Goal: Task Accomplishment & Management: Complete application form

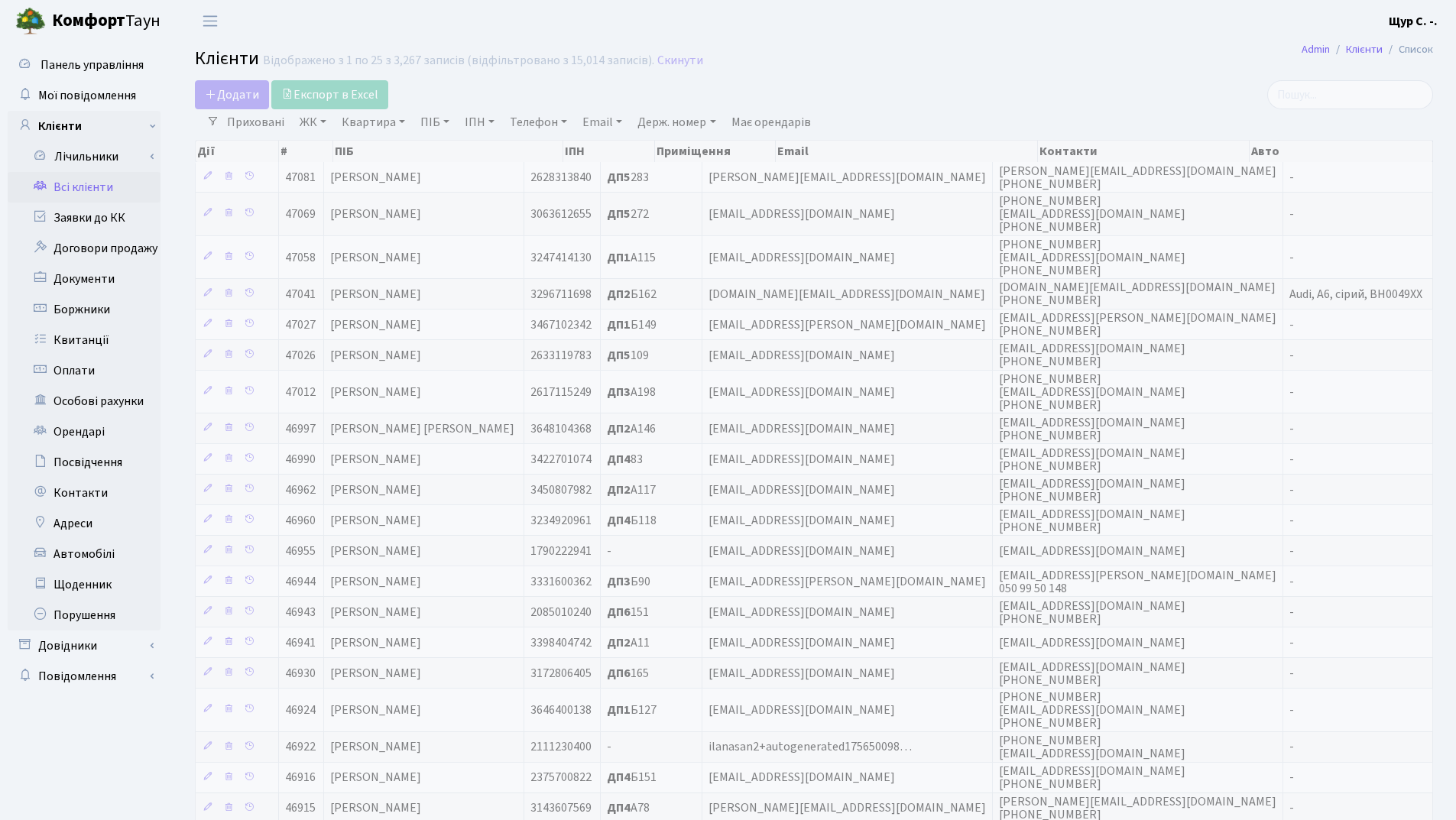
select select "25"
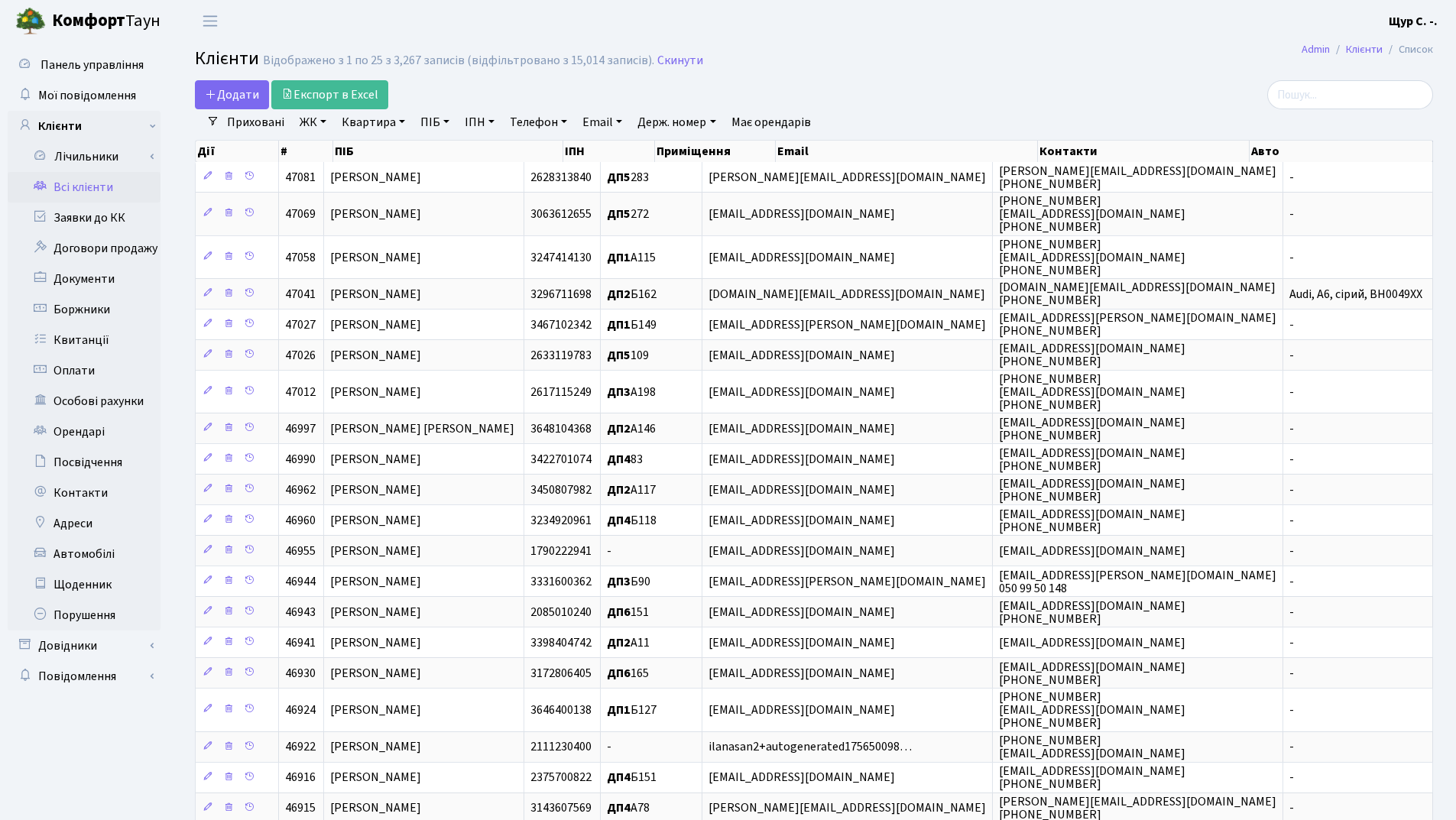
click at [368, 118] on link "Квартира" at bounding box center [373, 122] width 75 height 26
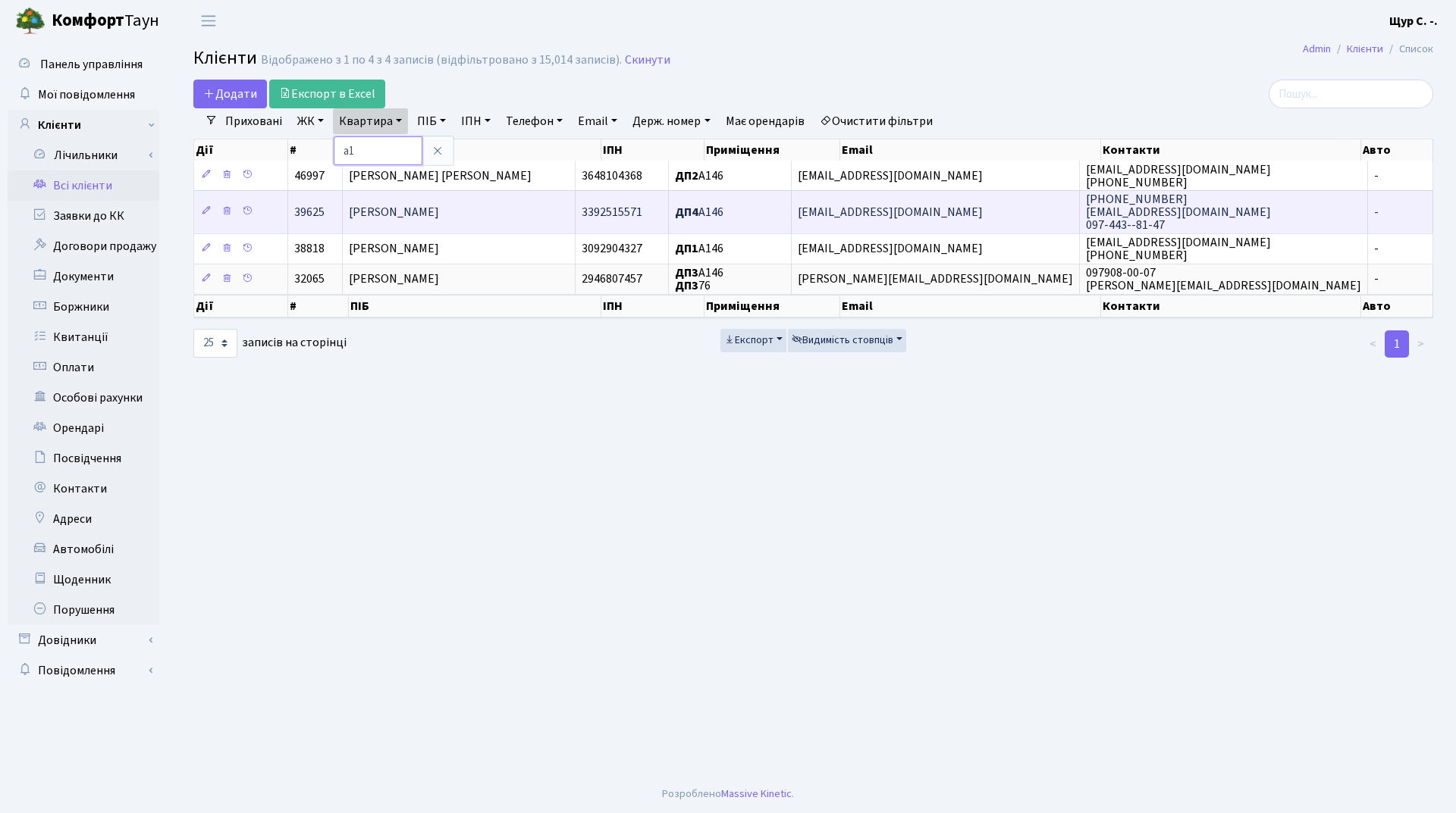
type input "[PERSON_NAME]"
type input "Б120"
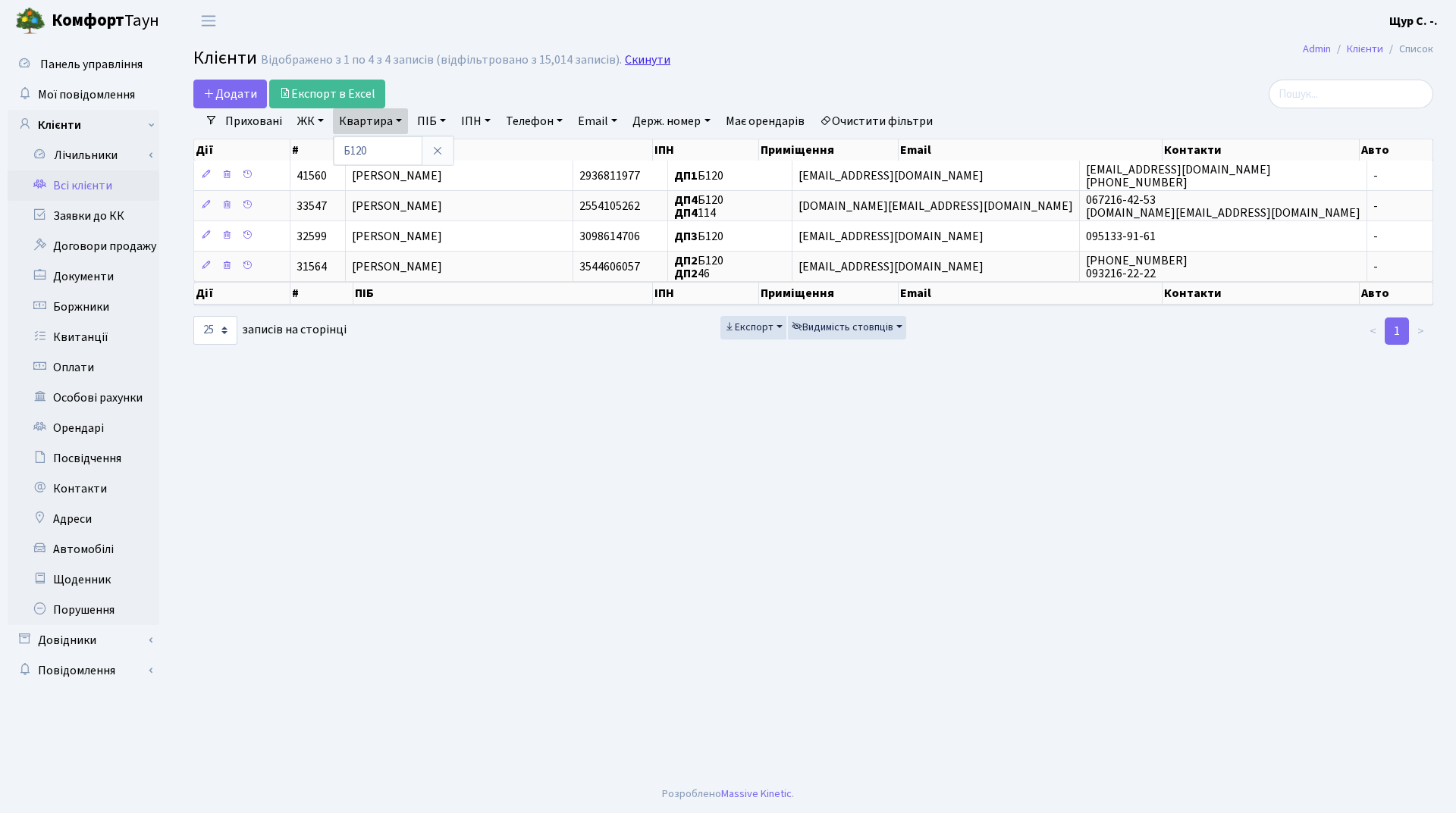
click at [654, 58] on link "Скинути" at bounding box center [648, 60] width 46 height 14
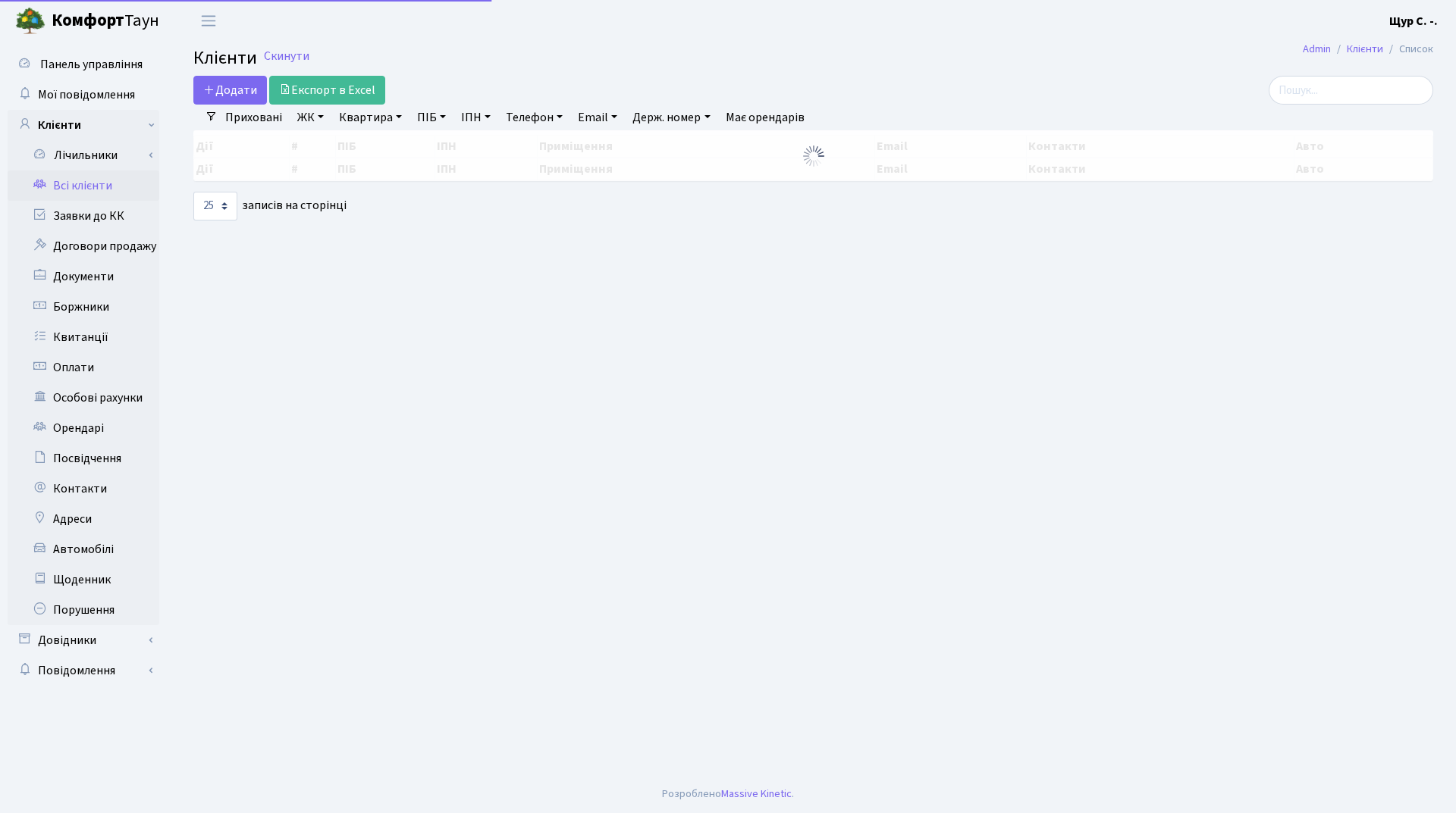
select select "25"
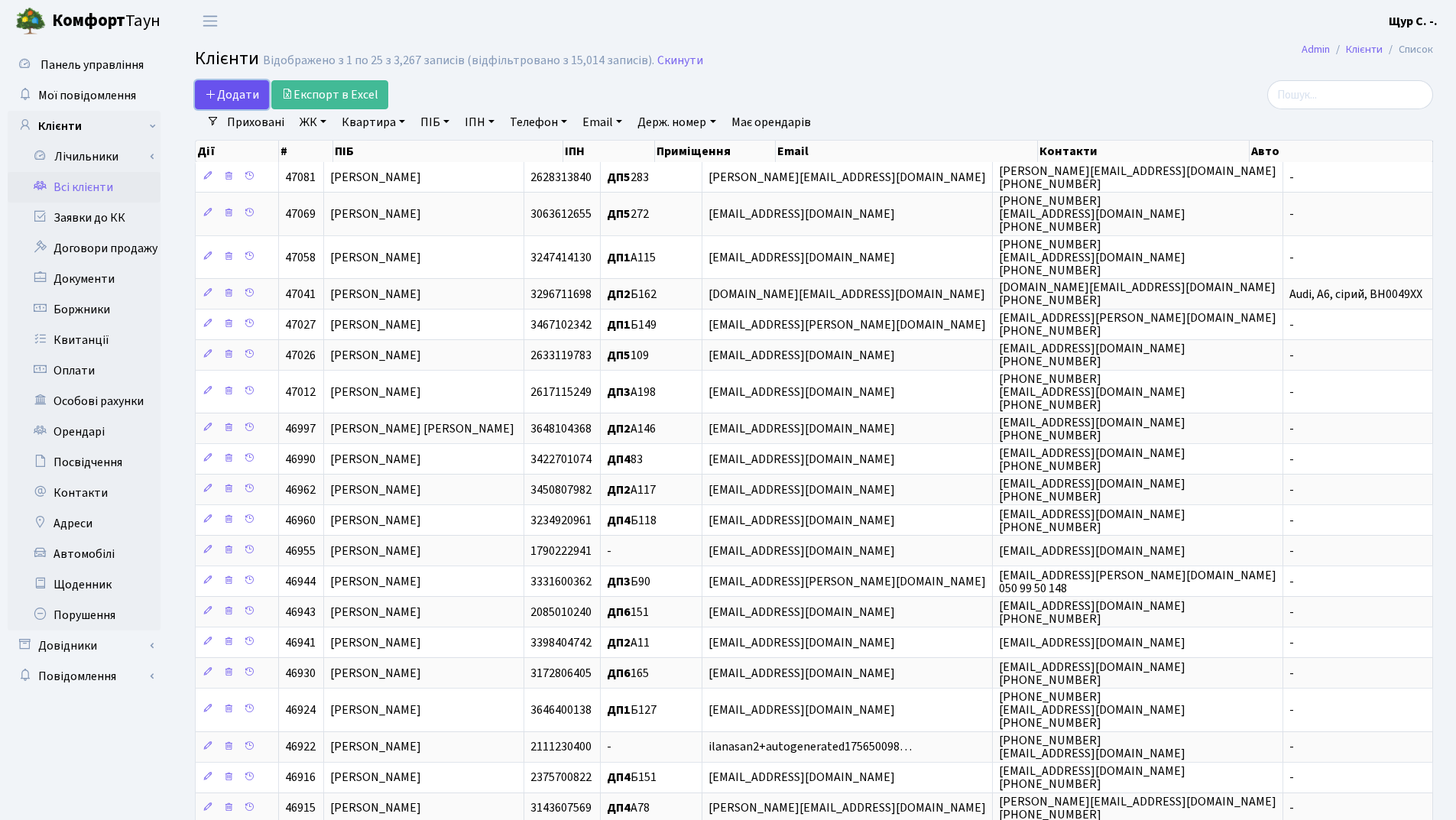
click at [222, 92] on span "Додати" at bounding box center [232, 95] width 55 height 17
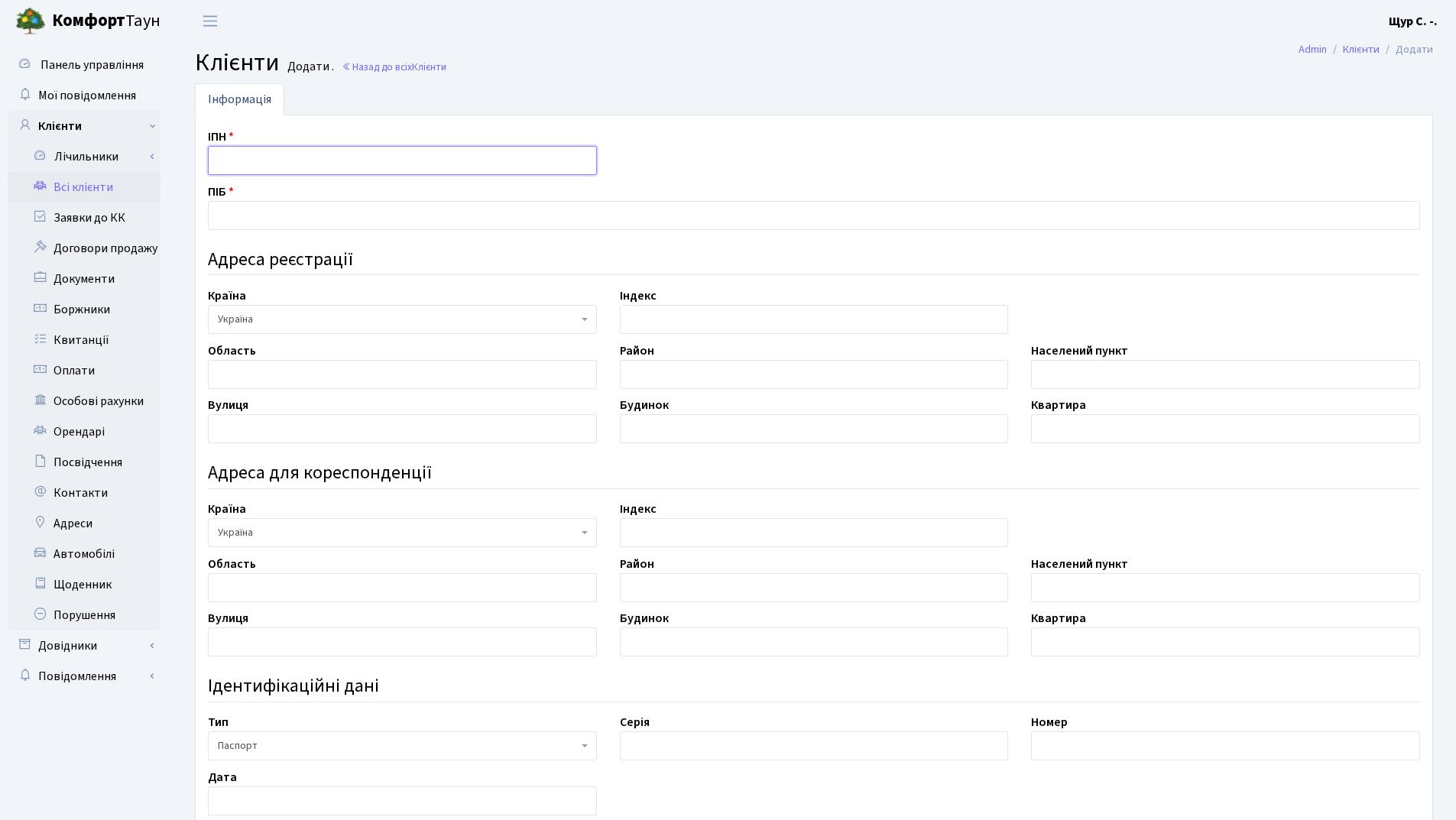
click at [223, 156] on input "text" at bounding box center [403, 161] width 389 height 29
type input "3163618602"
click at [276, 212] on input "text" at bounding box center [814, 216] width 1212 height 29
type input "[PERSON_NAME]"
click at [1060, 373] on input "text" at bounding box center [1225, 374] width 389 height 29
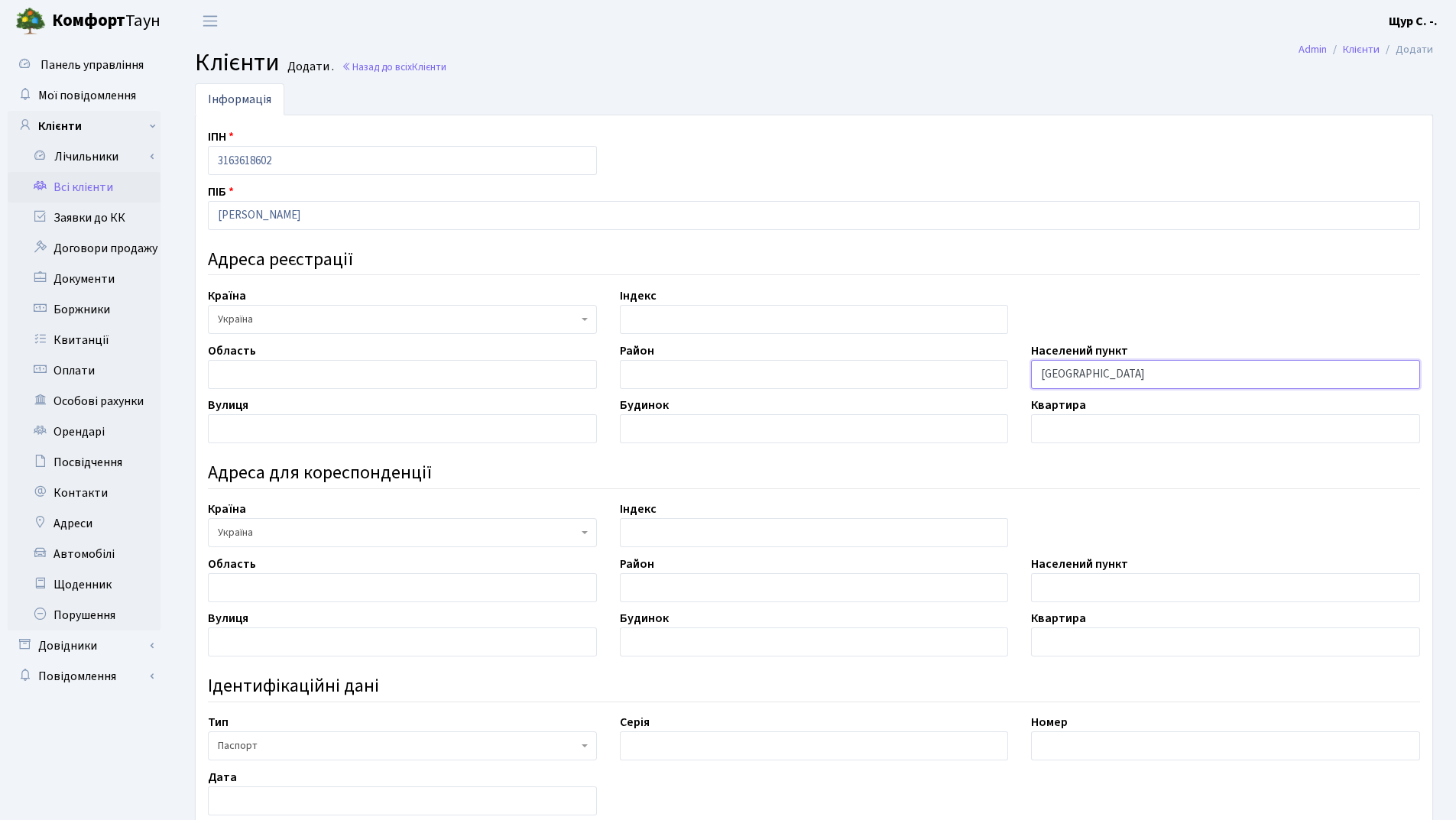
type input "Київ"
click at [294, 440] on input "text" at bounding box center [403, 429] width 389 height 29
type input "Олександра Олеся"
click at [669, 439] on input "text" at bounding box center [814, 429] width 389 height 29
type input "6А"
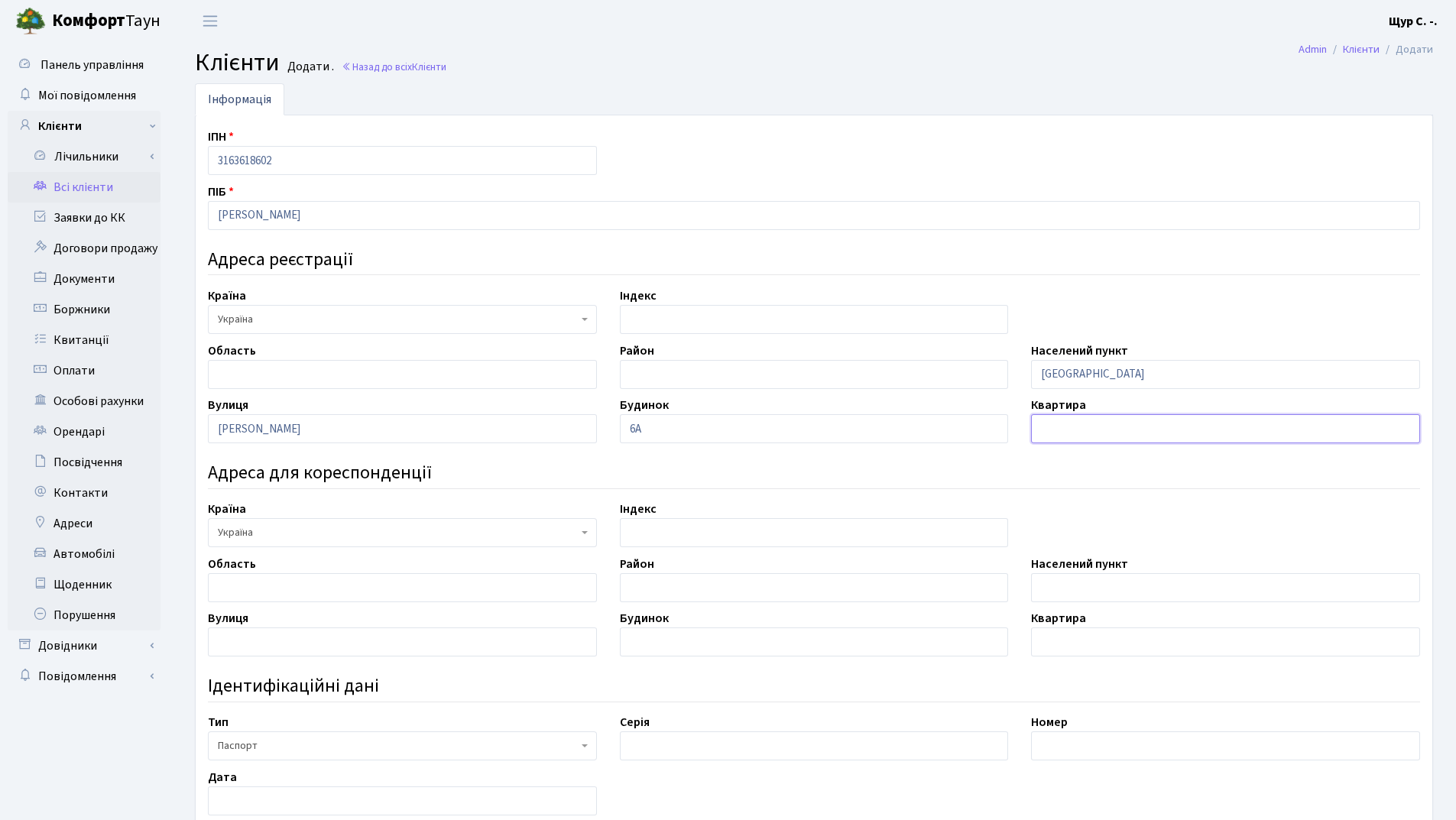
click at [1054, 424] on input "text" at bounding box center [1225, 429] width 389 height 29
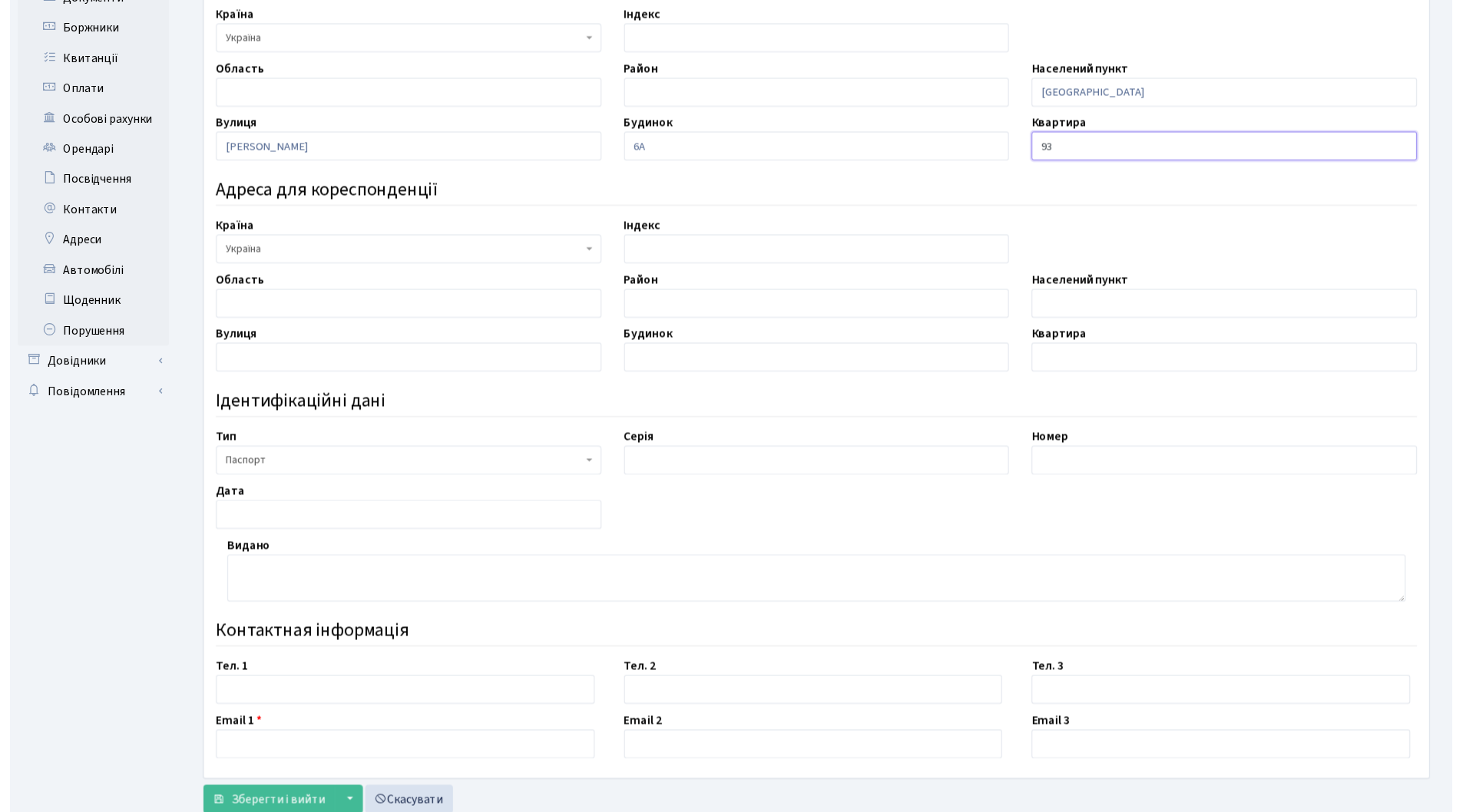
scroll to position [307, 0]
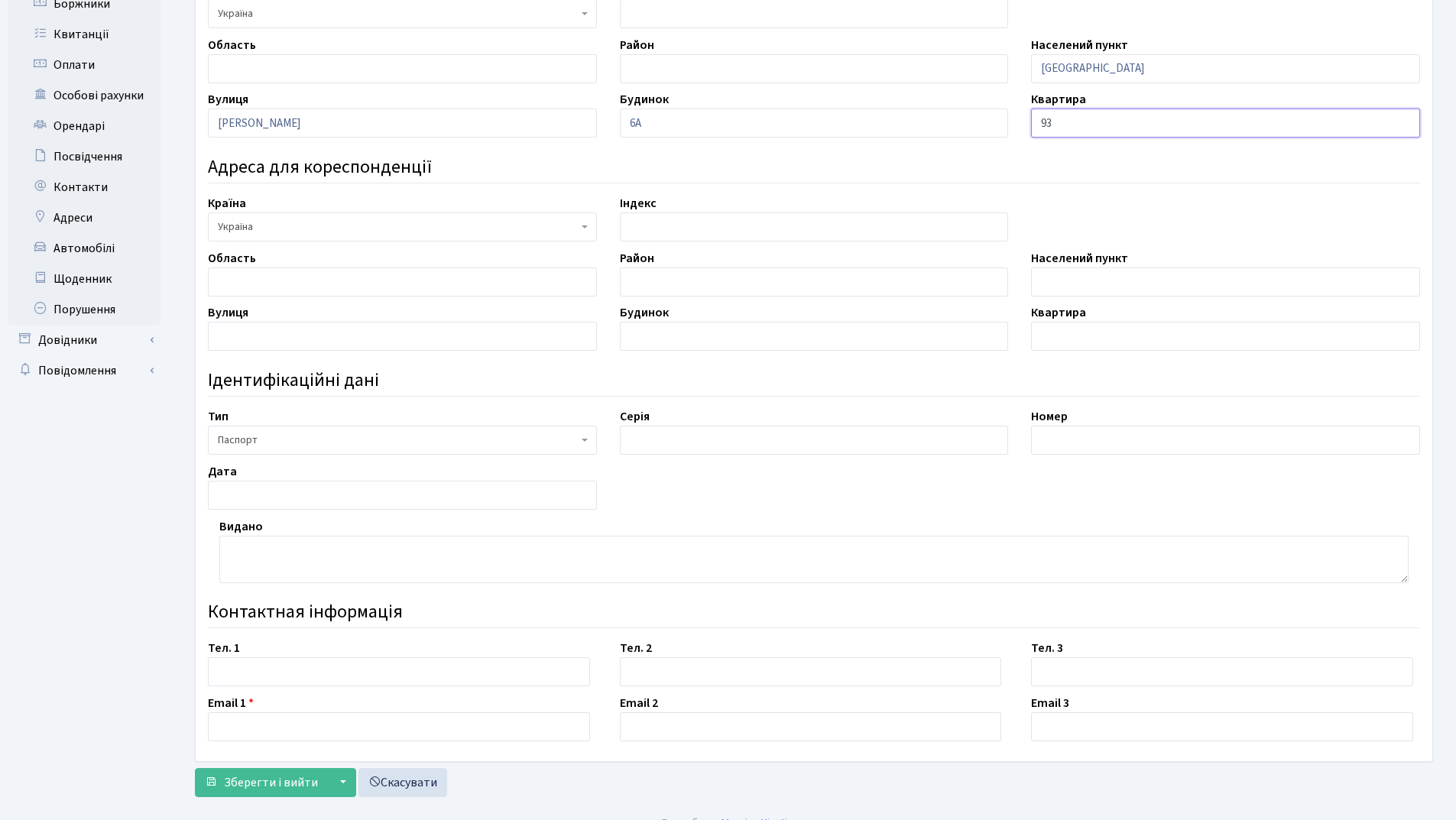
type input "93"
click at [524, 445] on span "Паспорт" at bounding box center [397, 440] width 360 height 15
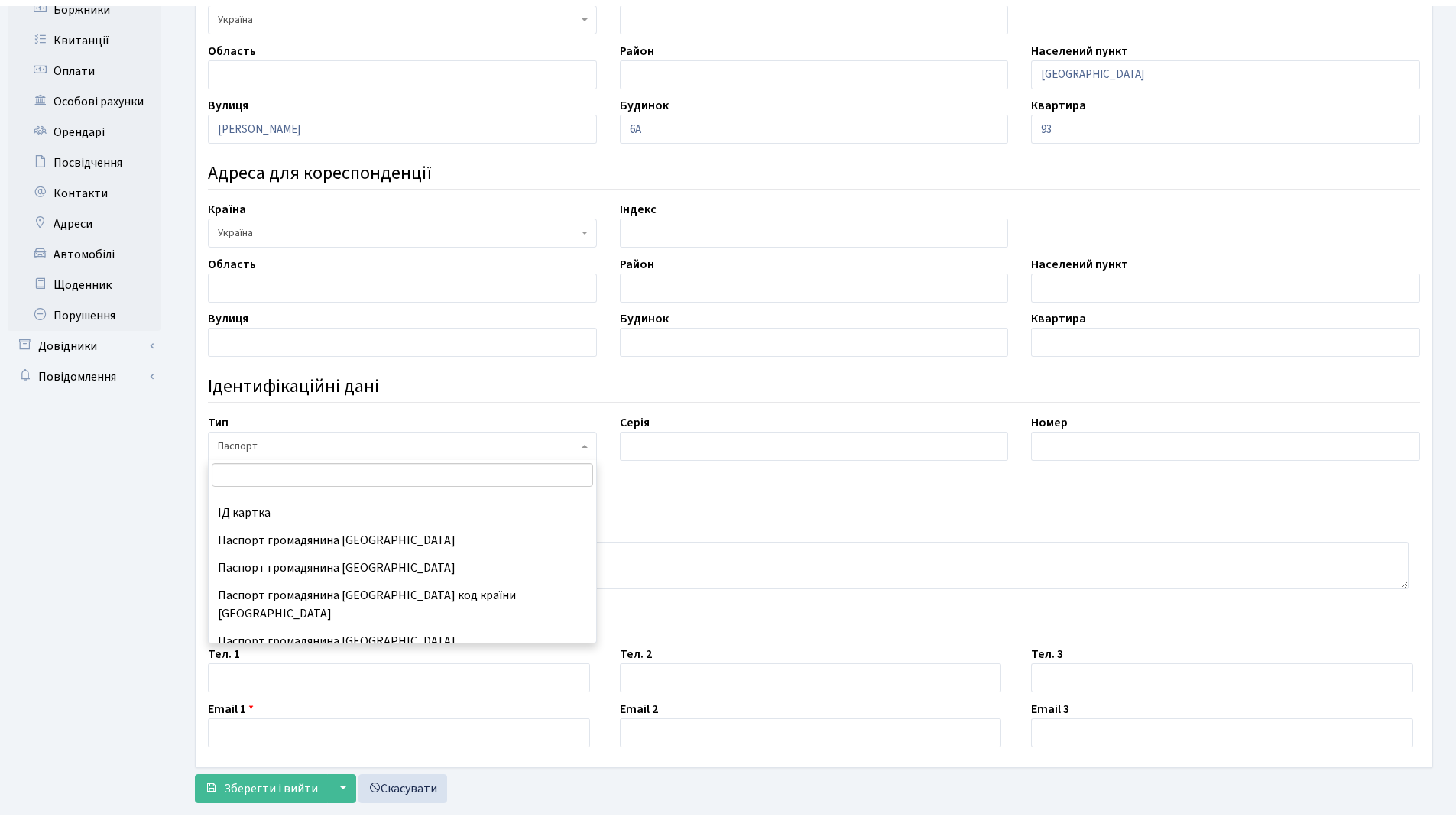
scroll to position [202, 0]
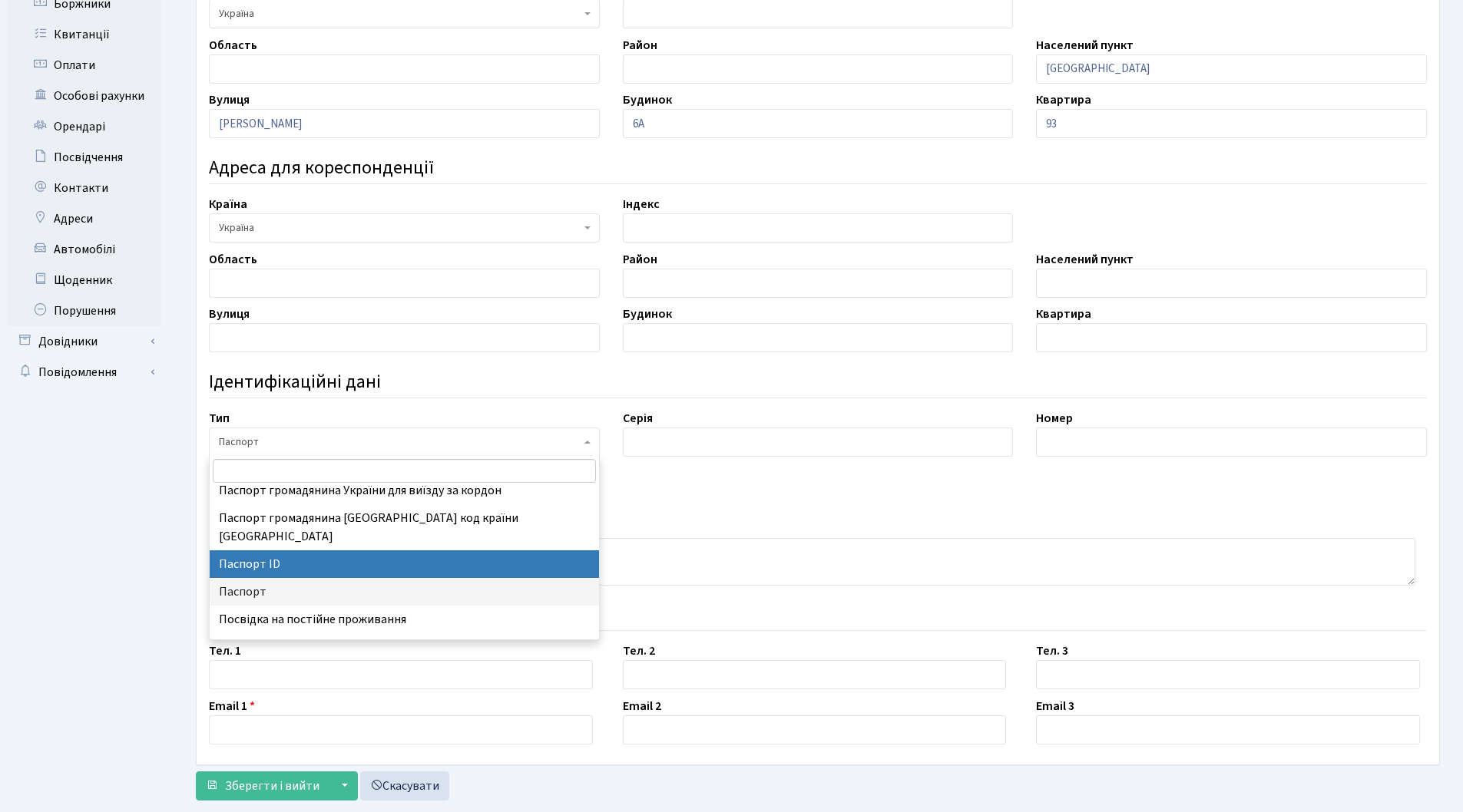
select select "34"
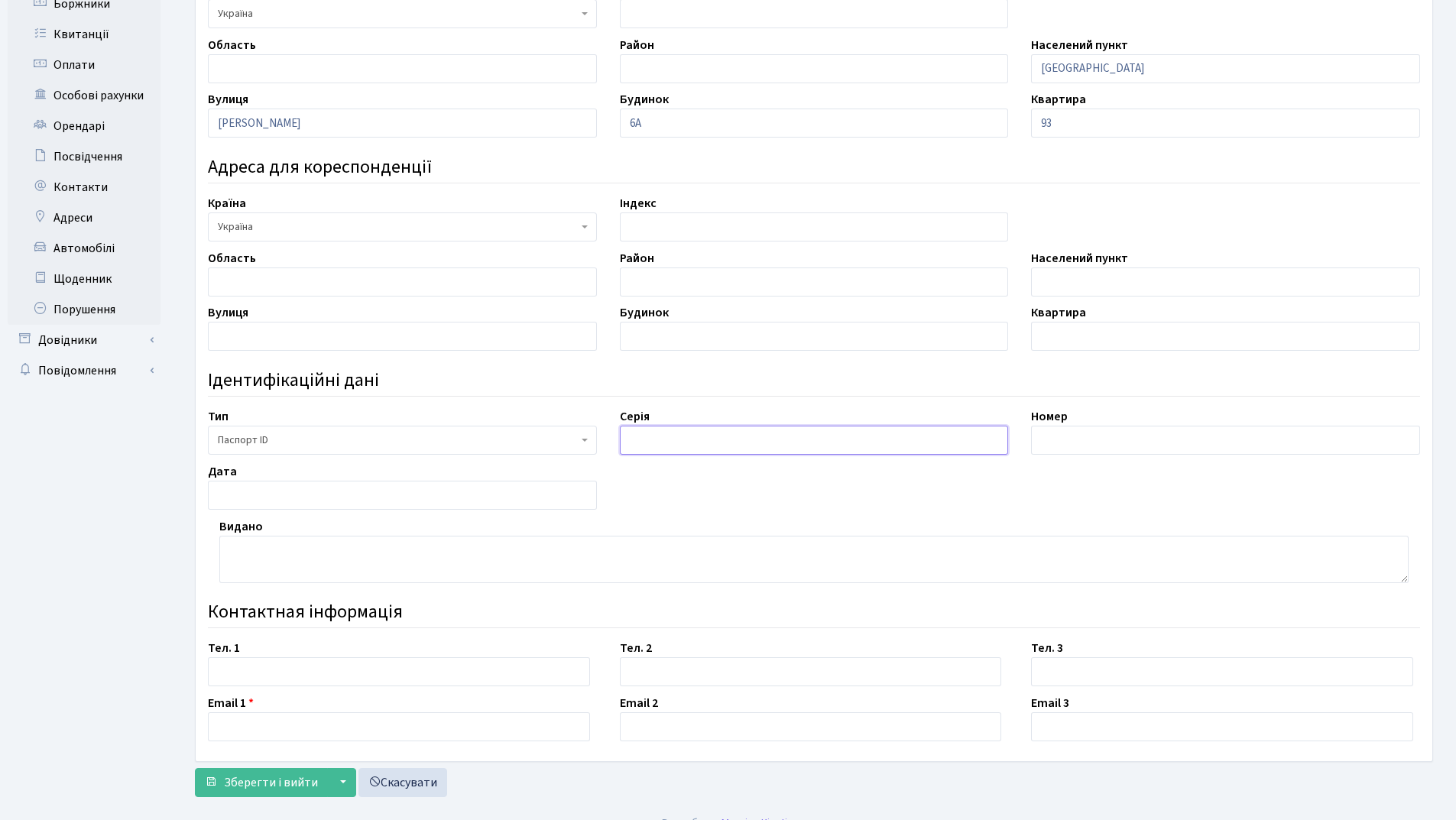
click at [666, 438] on input "text" at bounding box center [814, 440] width 389 height 29
type input "запис №19860813-04741"
click at [1095, 443] on input "text" at bounding box center [1225, 440] width 389 height 29
type input "003861596"
click at [392, 493] on input "text" at bounding box center [403, 496] width 389 height 29
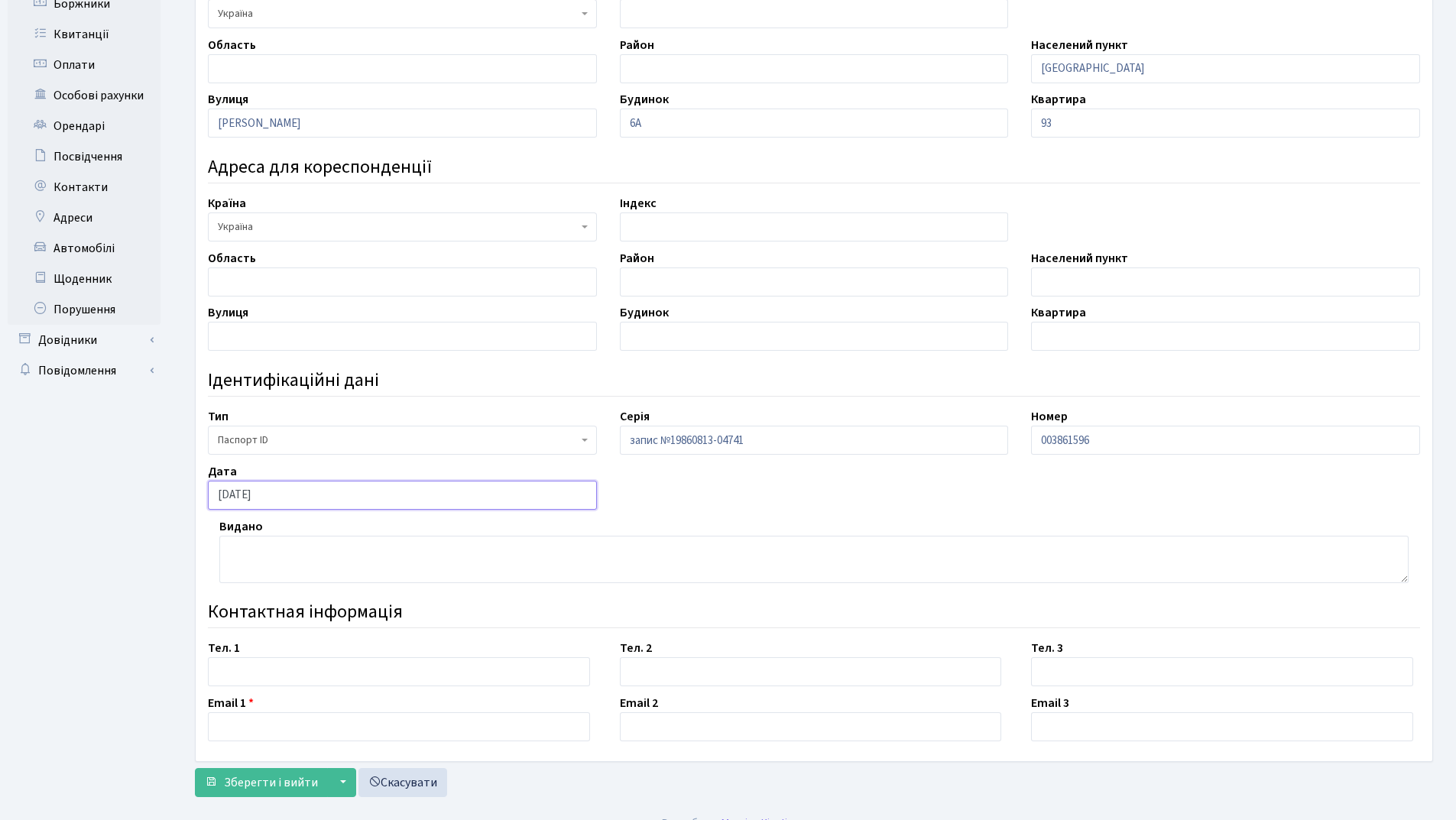
type input "04.09.2019"
click at [310, 551] on textarea at bounding box center [814, 559] width 1189 height 48
type textarea "орган, що видав 3245"
click at [232, 670] on input "text" at bounding box center [399, 672] width 382 height 29
type input "[PHONE_NUMBER]"
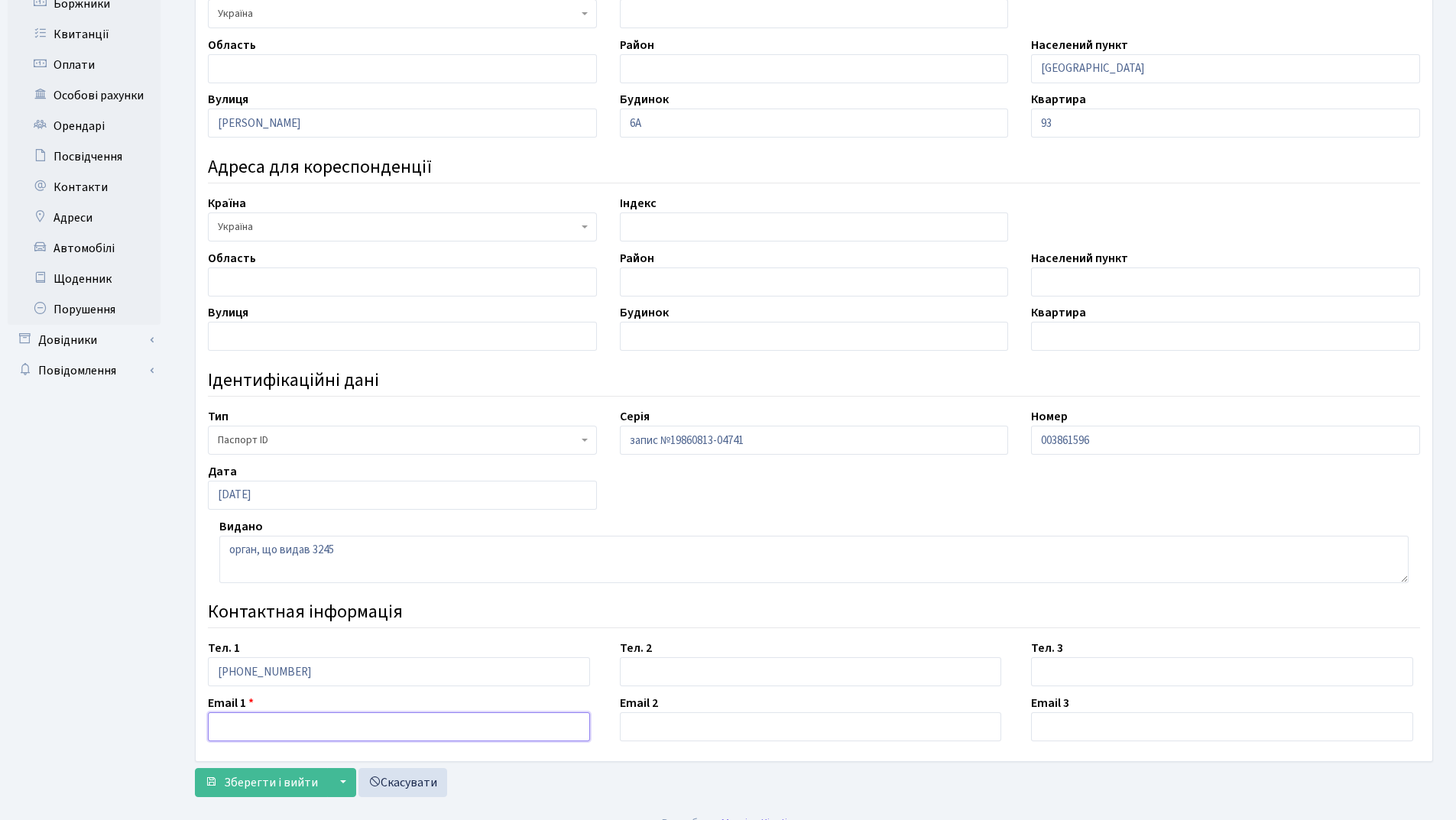
click at [237, 726] on input "text" at bounding box center [399, 727] width 382 height 29
type input "[EMAIL_ADDRESS][DOMAIN_NAME]"
click at [242, 796] on button "Зберегти і вийти" at bounding box center [261, 783] width 133 height 29
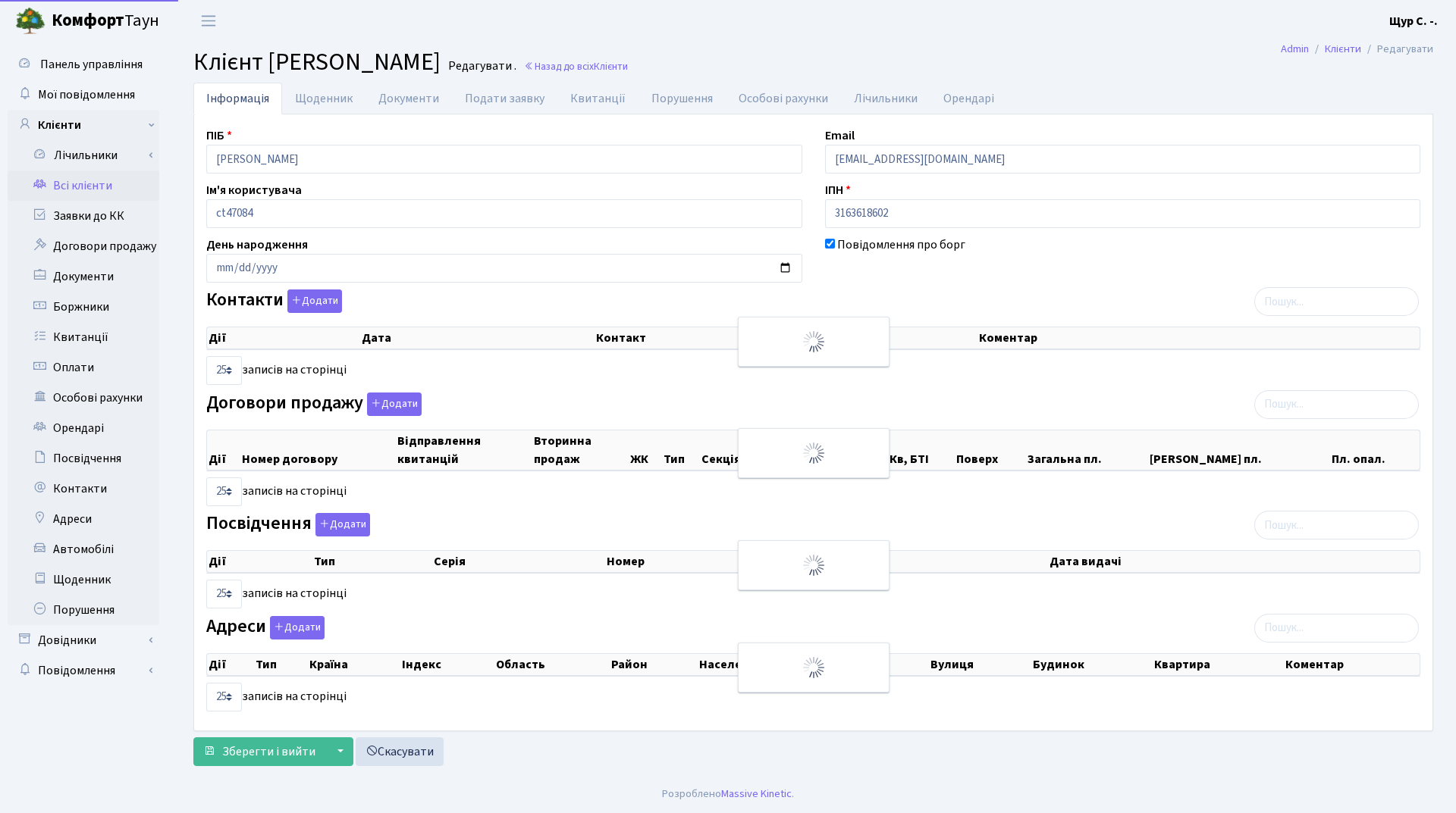
select select "25"
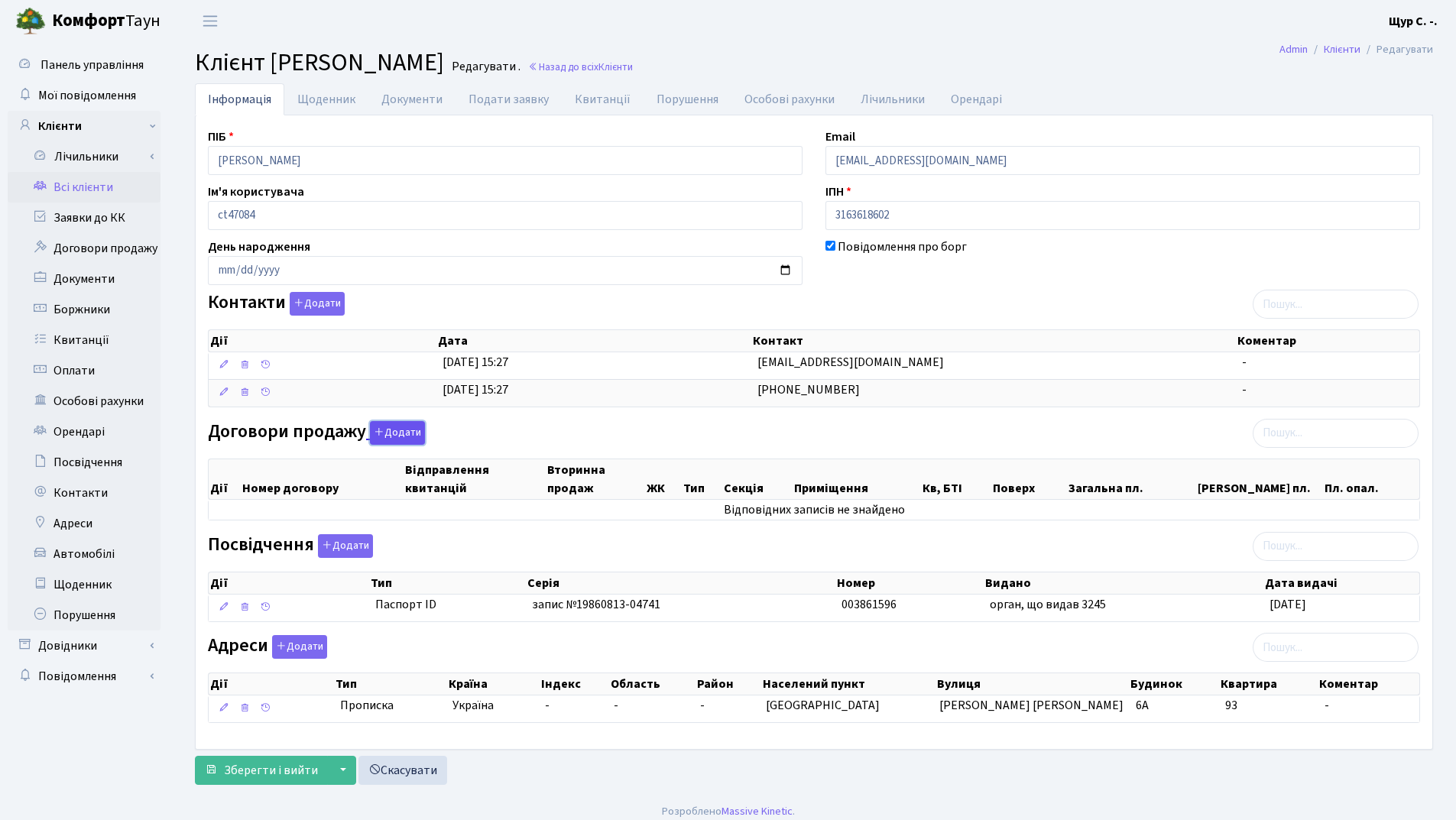
click at [383, 433] on button "Додати" at bounding box center [397, 433] width 55 height 24
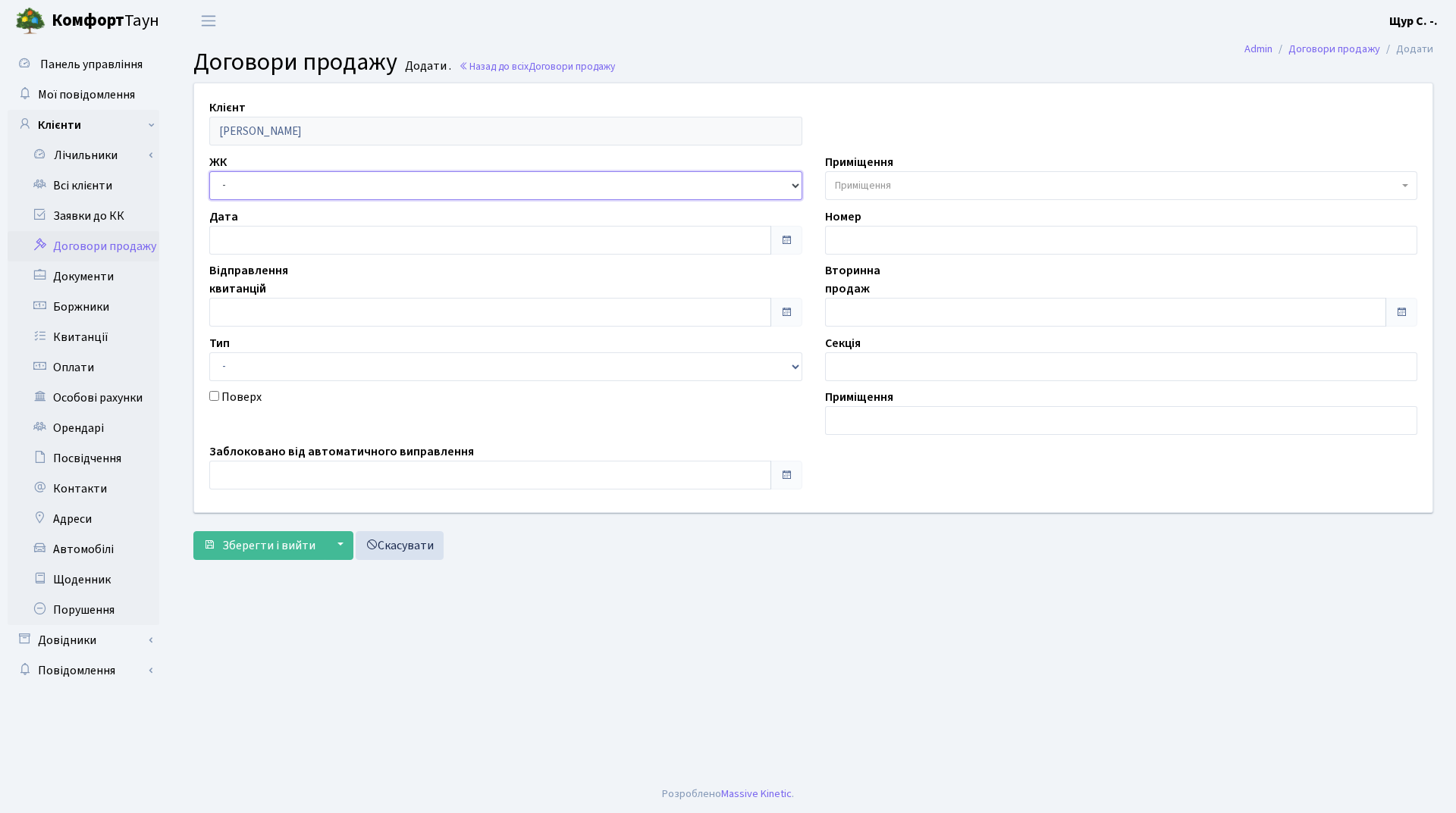
click at [325, 182] on select "- ДП1, вул. [PERSON_NAME][STREET_ADDRESS]. [PERSON_NAME][STREET_ADDRESS]. [PERS…" at bounding box center [505, 186] width 593 height 29
select select "310"
click at [209, 171] on select "- ДП1, вул. [PERSON_NAME][STREET_ADDRESS]. [PERSON_NAME][STREET_ADDRESS]. [PERS…" at bounding box center [505, 186] width 593 height 29
select select
click at [293, 308] on input "text" at bounding box center [489, 312] width 562 height 29
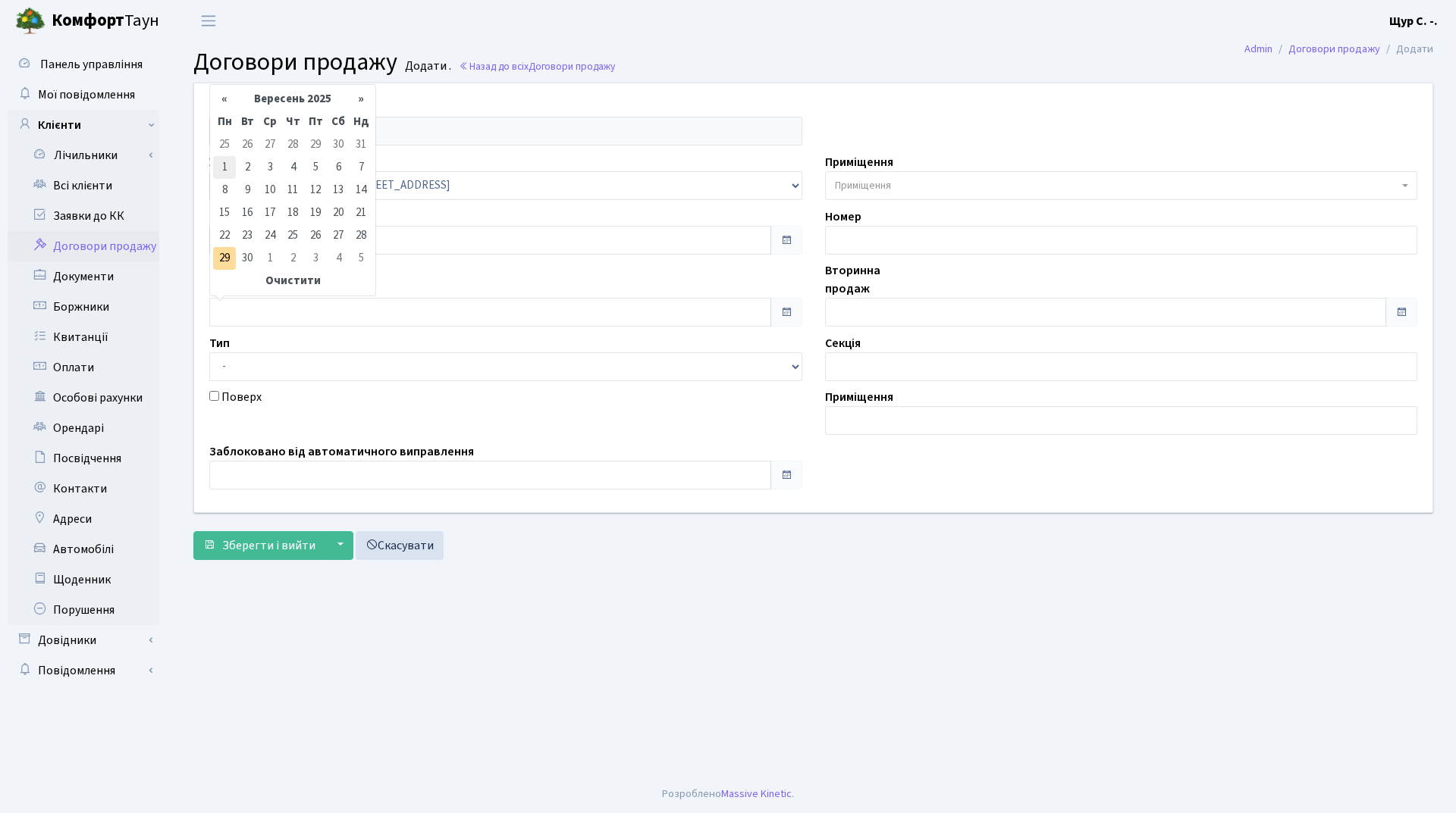
click at [232, 168] on td "1" at bounding box center [224, 168] width 23 height 23
type input "[DATE]"
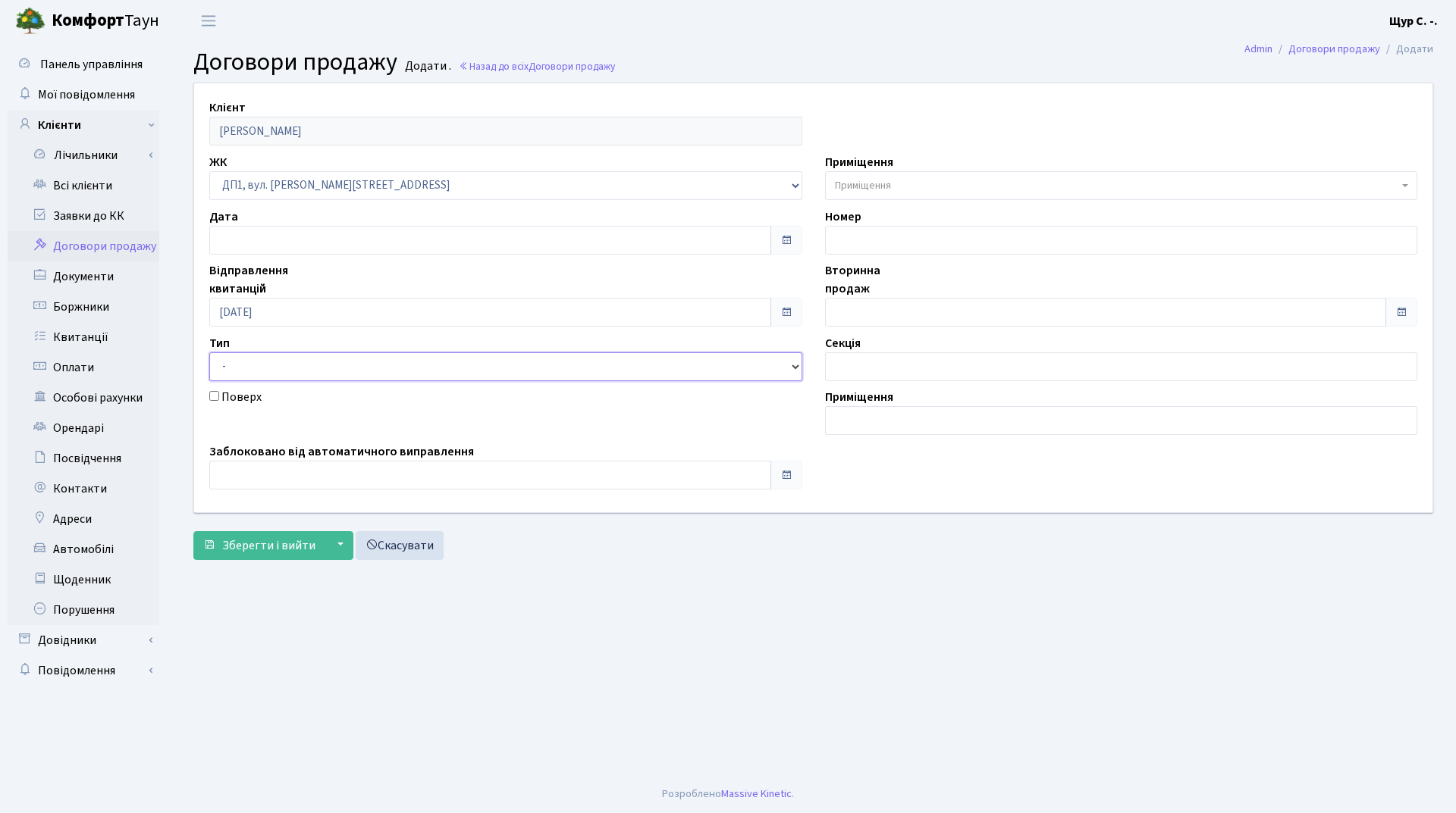
click at [259, 364] on select "- Квартира Комерція Нежитлове Паркінг П1001" at bounding box center [505, 366] width 593 height 29
select select "269"
click at [209, 352] on select "- Квартира Комерція Нежитлове Паркінг П1001" at bounding box center [505, 366] width 593 height 29
click at [880, 180] on span "Приміщення" at bounding box center [863, 186] width 56 height 15
click at [382, 313] on input "[DATE]" at bounding box center [489, 312] width 562 height 29
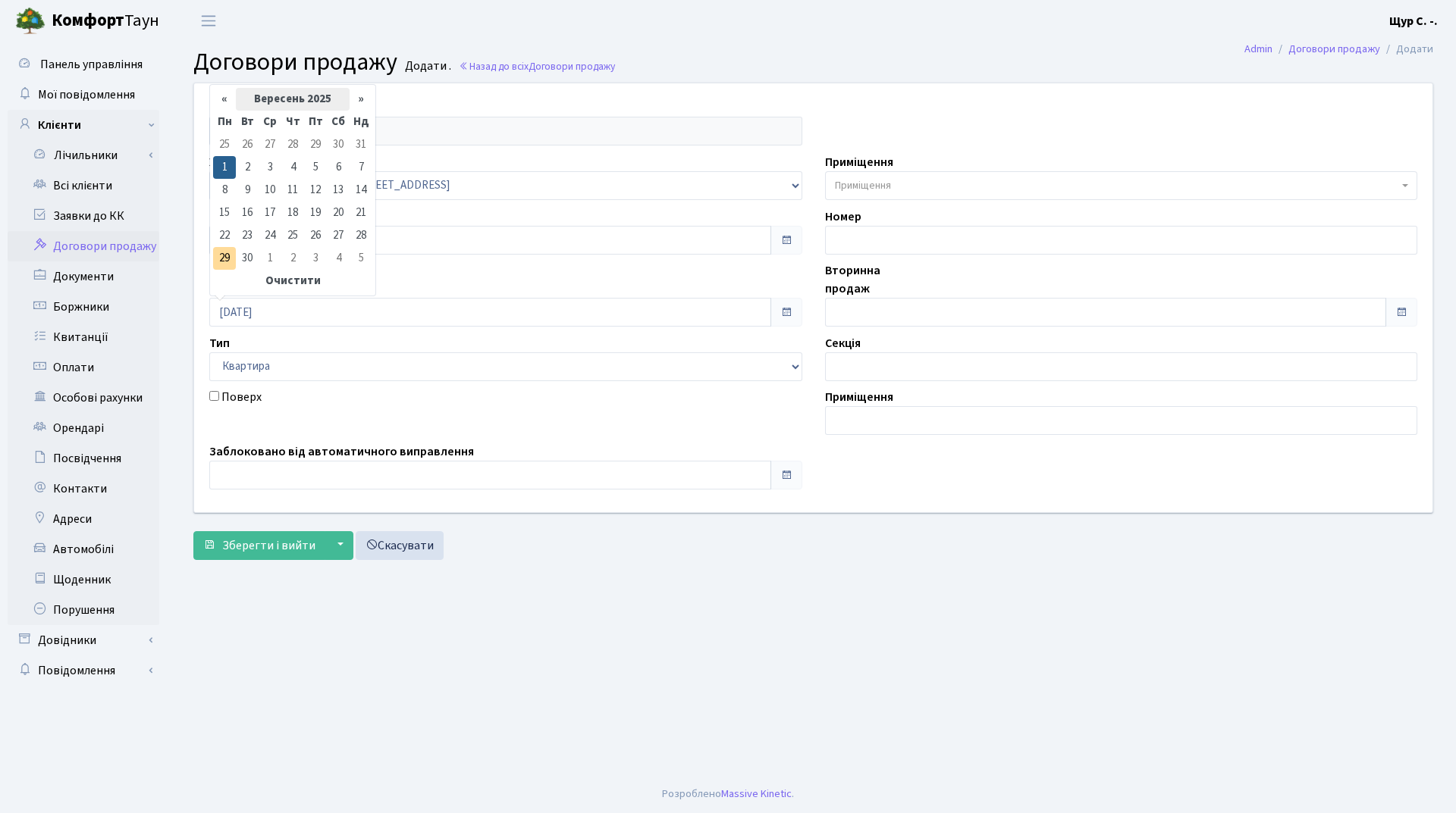
click at [285, 107] on th "Вересень 2025" at bounding box center [292, 99] width 114 height 23
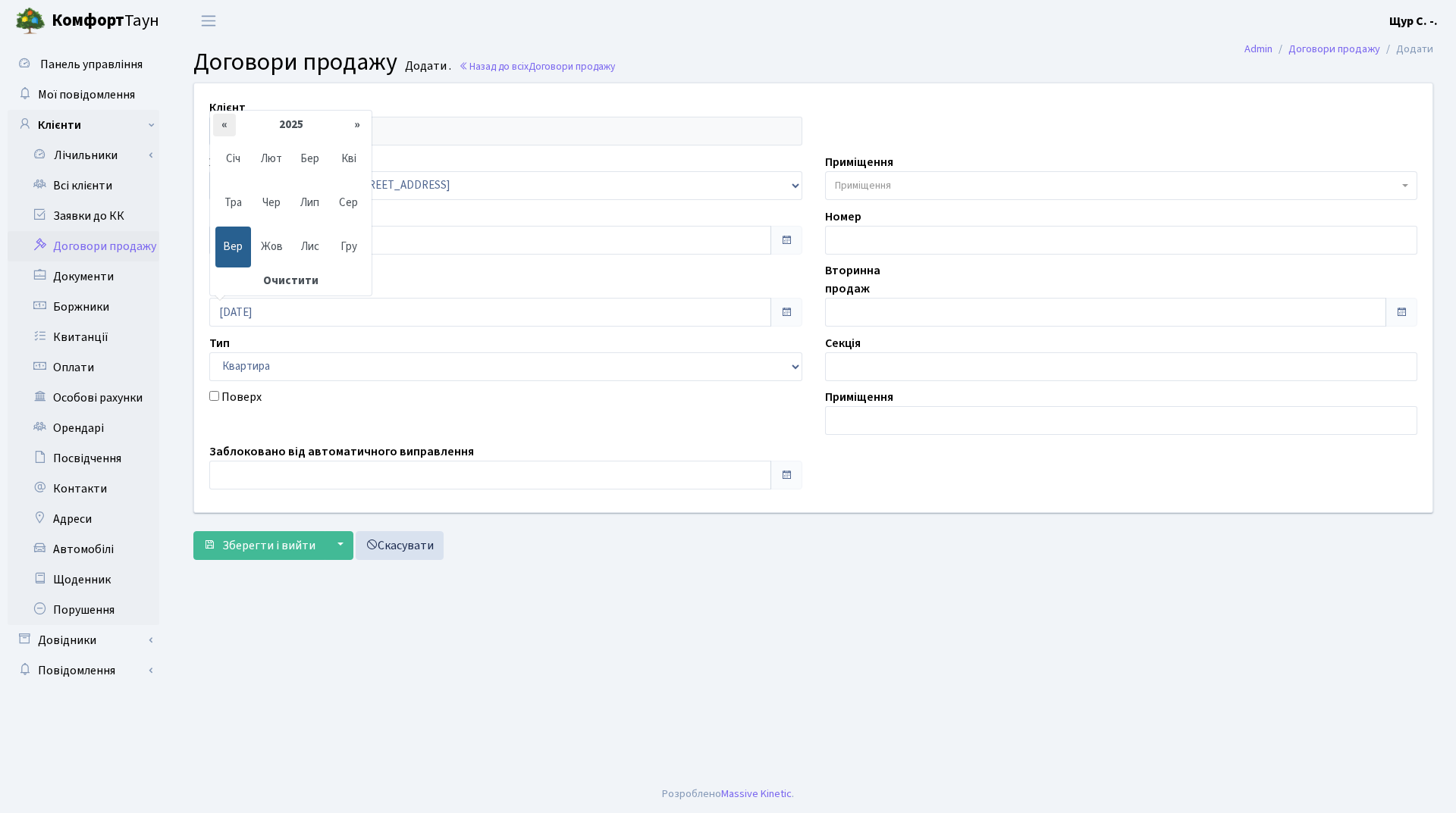
click at [216, 127] on th "«" at bounding box center [224, 125] width 23 height 23
click at [271, 241] on span "Жов" at bounding box center [271, 247] width 36 height 41
click at [351, 142] on td "1" at bounding box center [361, 145] width 23 height 23
type input "01.10.2023"
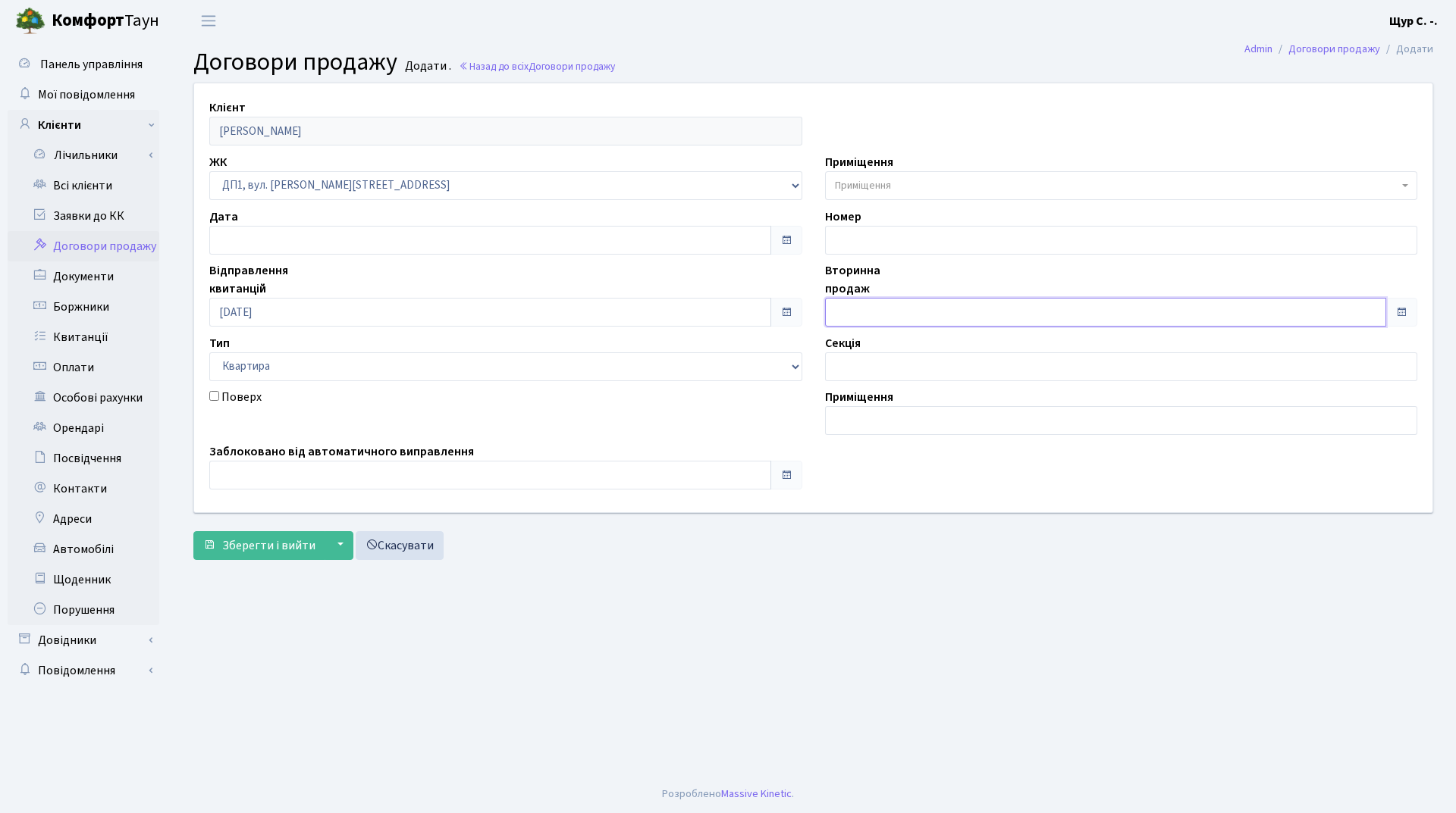
click at [871, 321] on input "text" at bounding box center [1105, 312] width 562 height 29
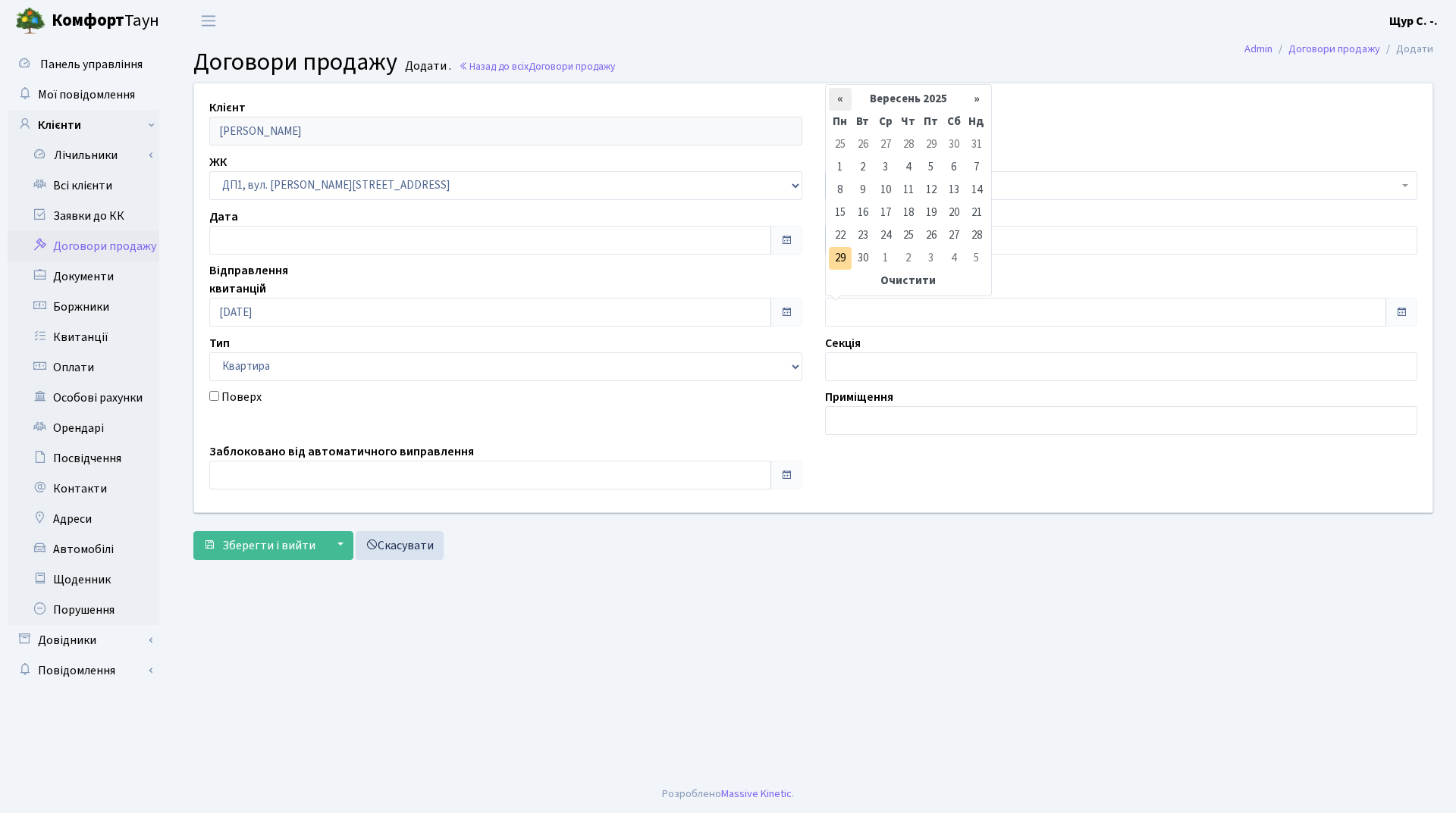
click at [845, 96] on th "«" at bounding box center [840, 99] width 23 height 23
click at [901, 211] on td "21" at bounding box center [909, 213] width 23 height 23
type input "21.08.2025"
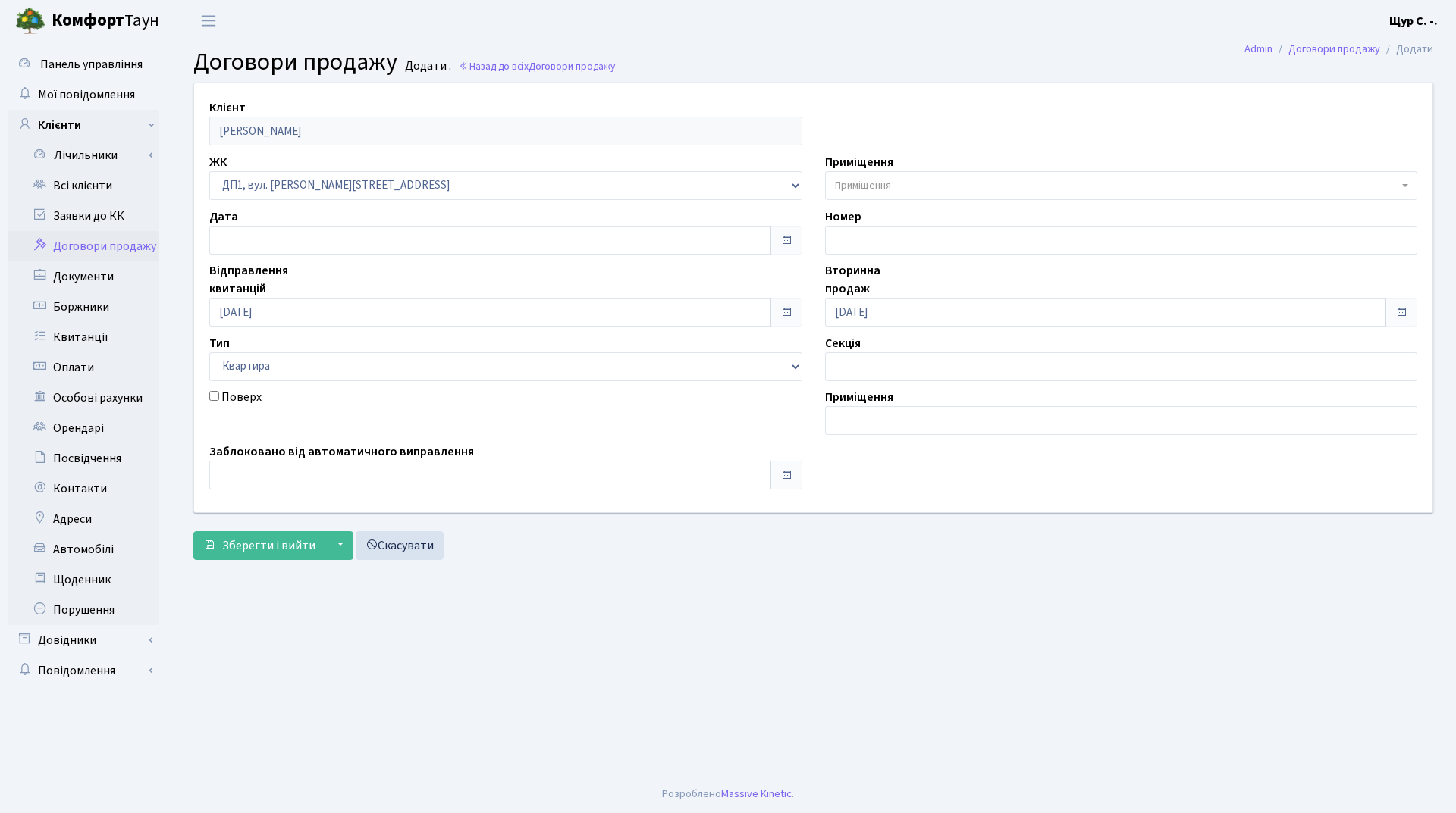
click at [888, 177] on span "Приміщення" at bounding box center [1121, 186] width 593 height 29
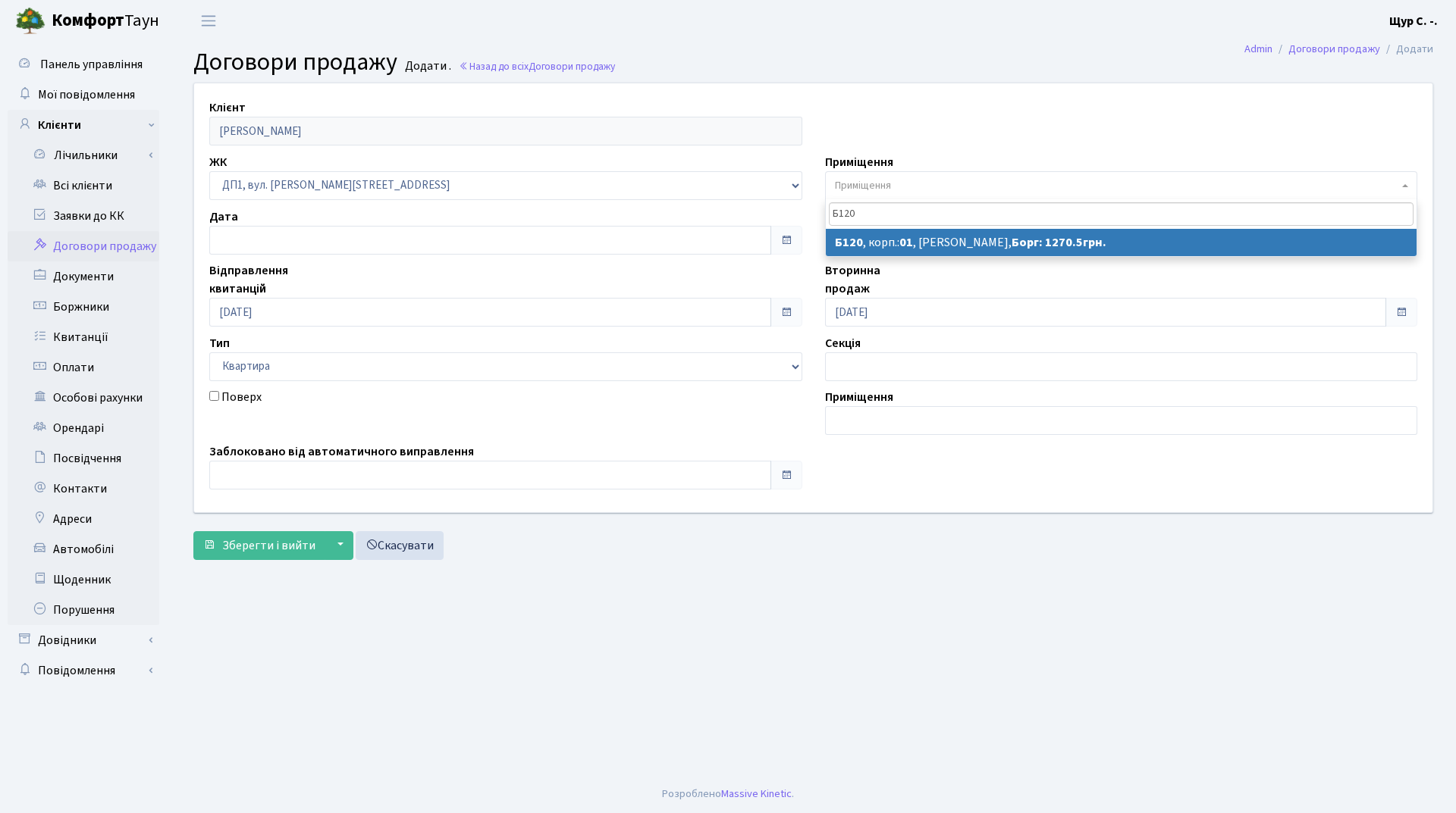
type input "Б120"
select select "30424"
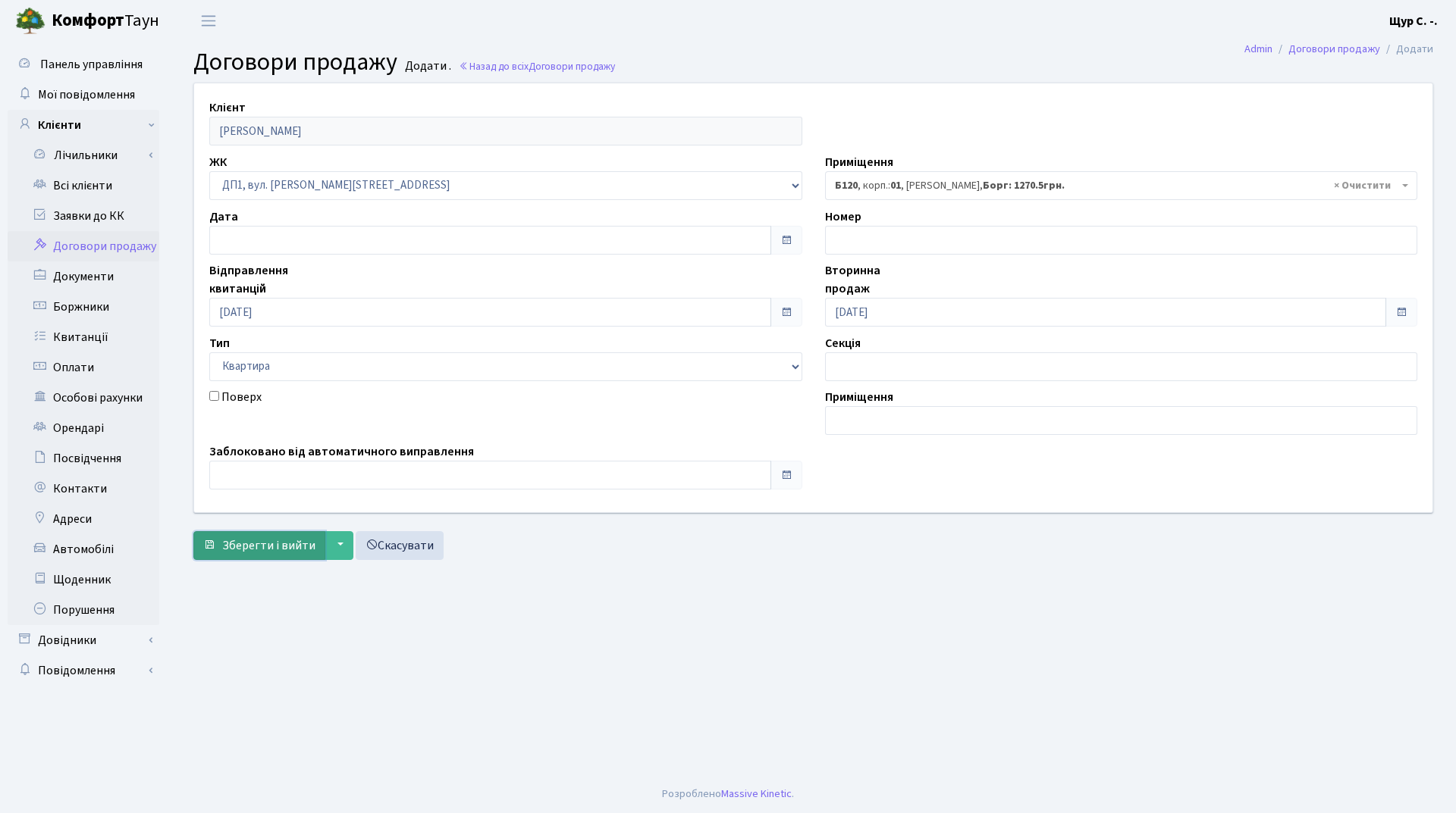
click at [263, 546] on span "Зберегти і вийти" at bounding box center [268, 546] width 93 height 17
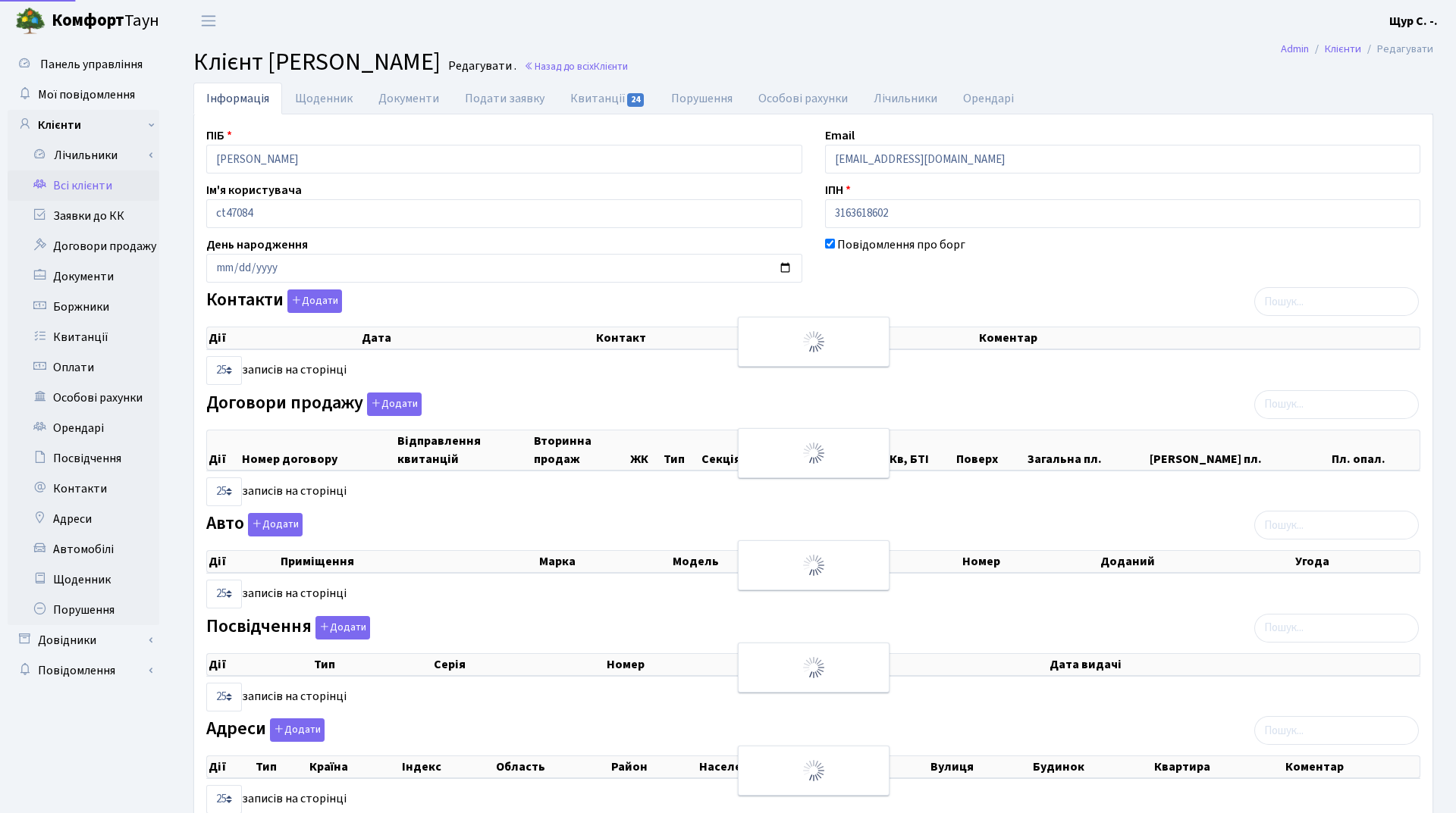
select select "25"
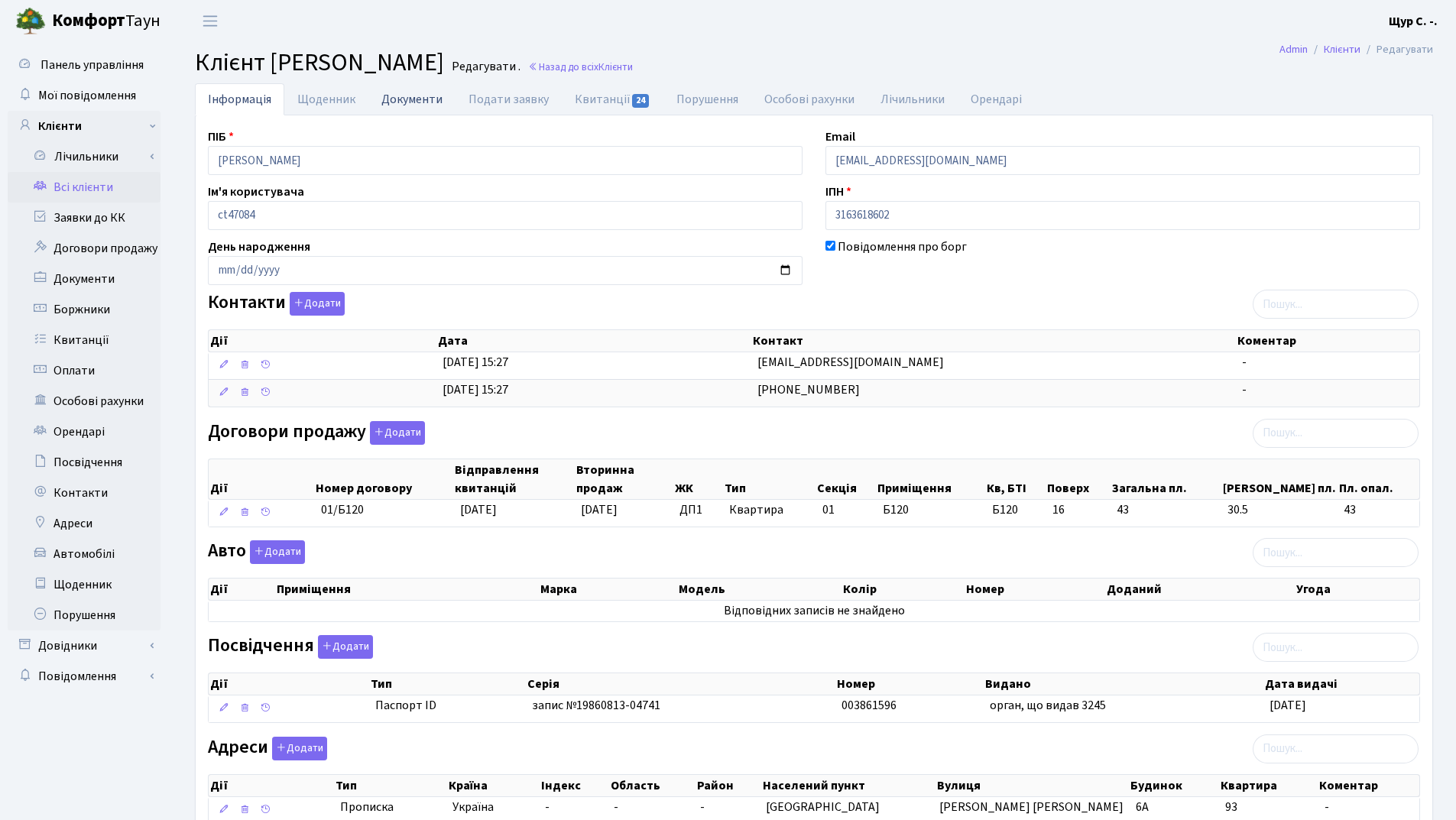
click at [413, 101] on link "Документи" at bounding box center [411, 98] width 87 height 32
select select "25"
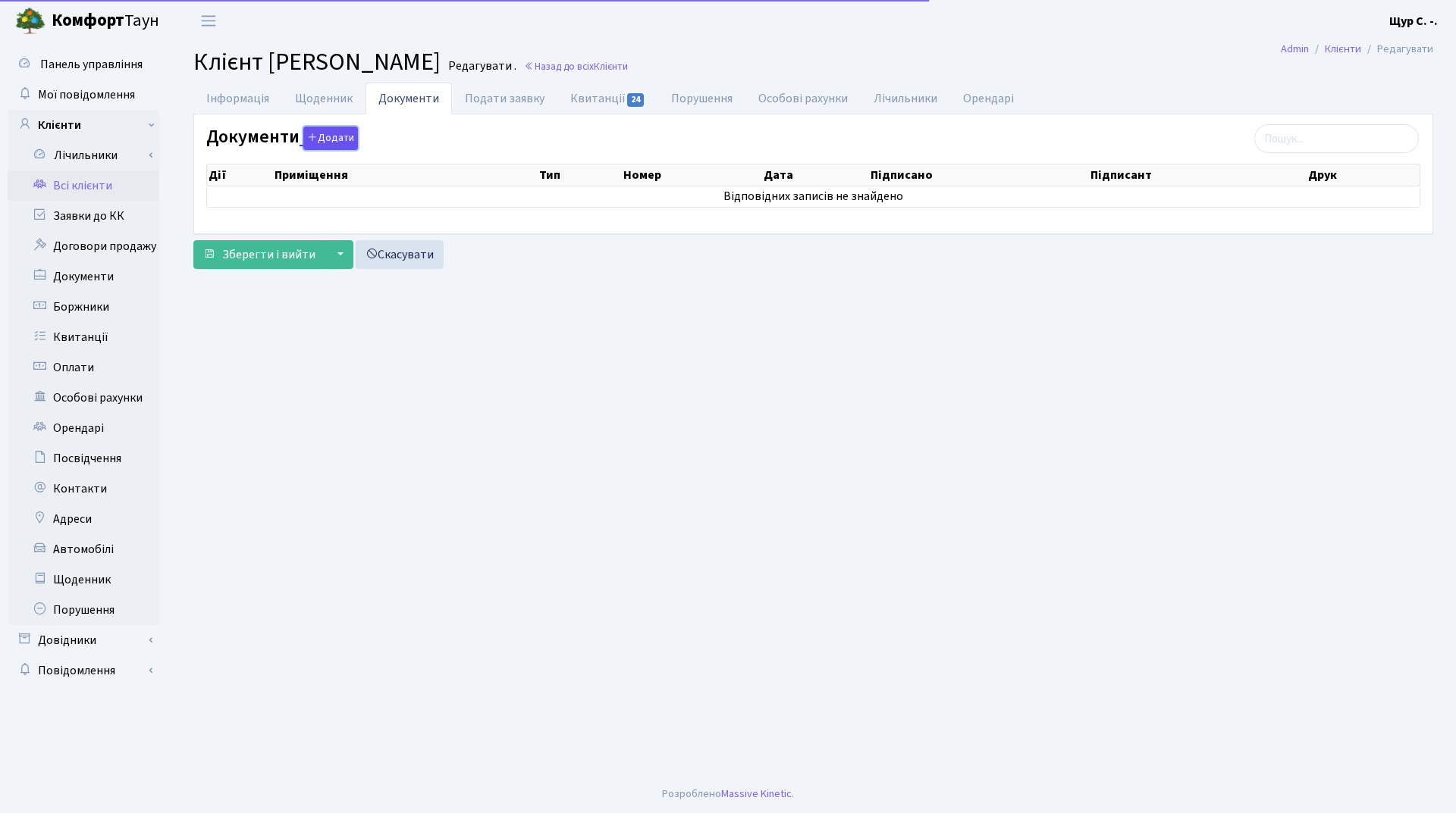
click at [334, 136] on button "Додати" at bounding box center [331, 138] width 55 height 24
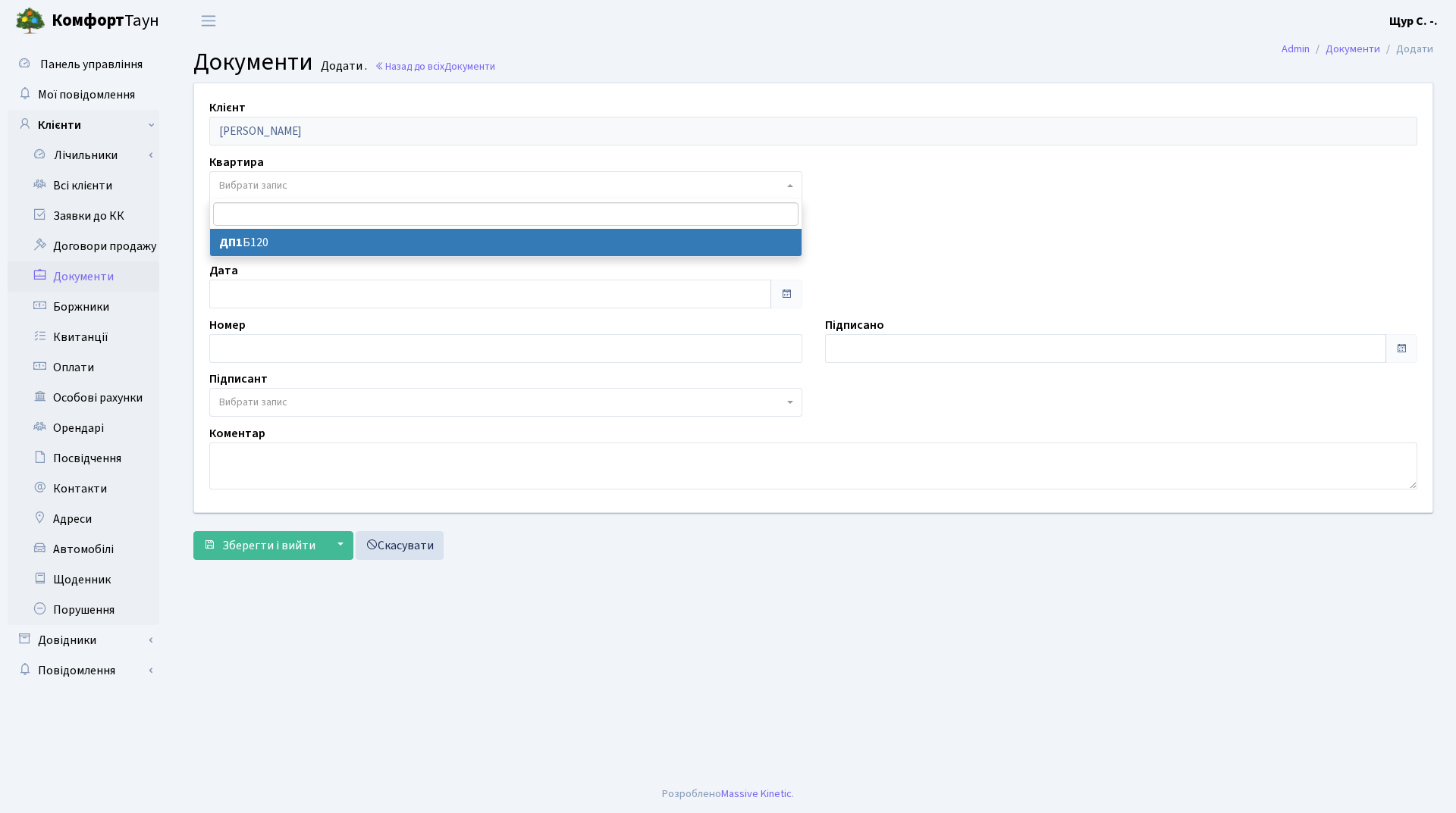
click at [319, 193] on span "Вибрати запис" at bounding box center [501, 186] width 564 height 15
select select "178740"
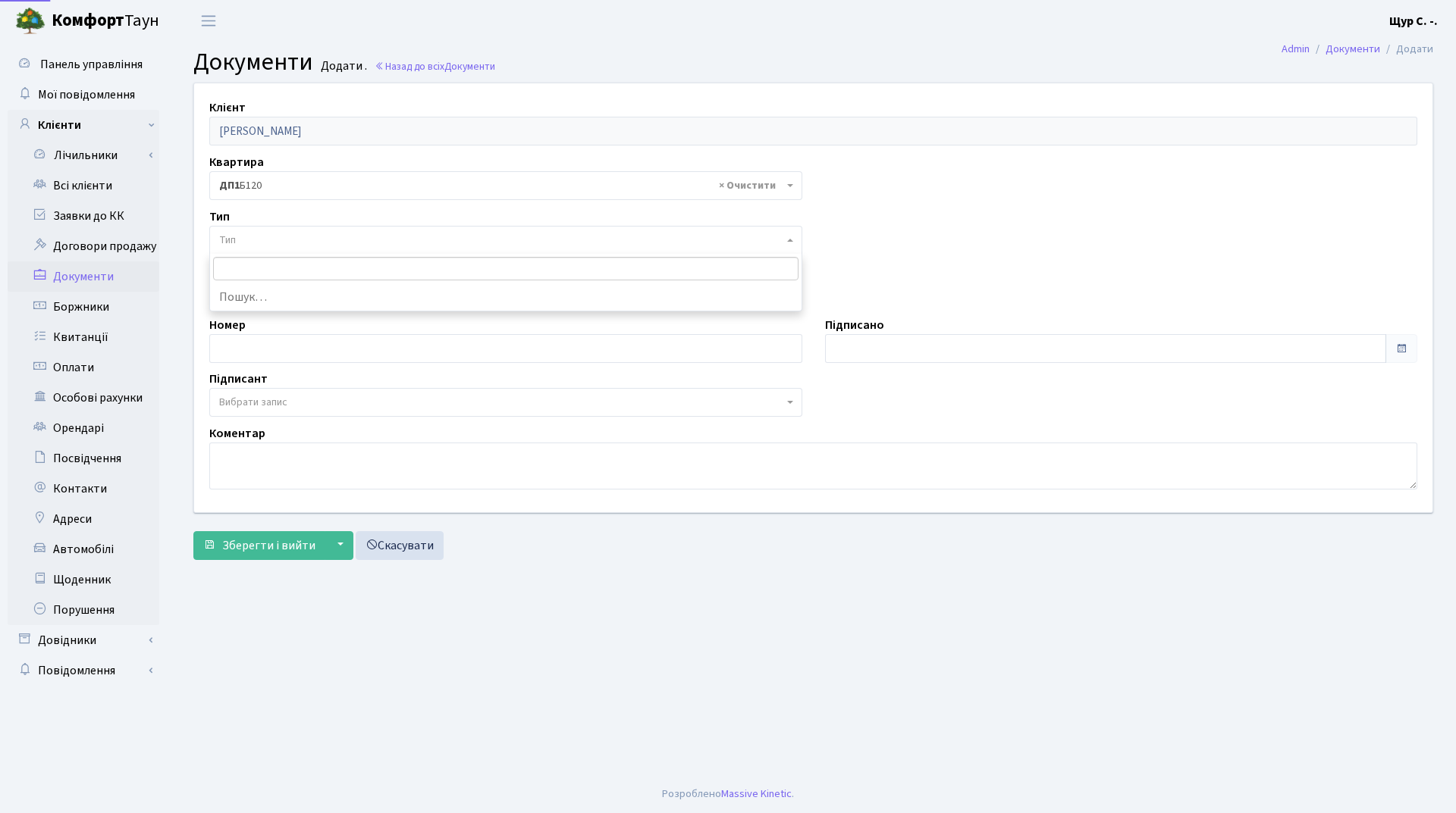
click at [316, 246] on span "Тип" at bounding box center [501, 240] width 564 height 15
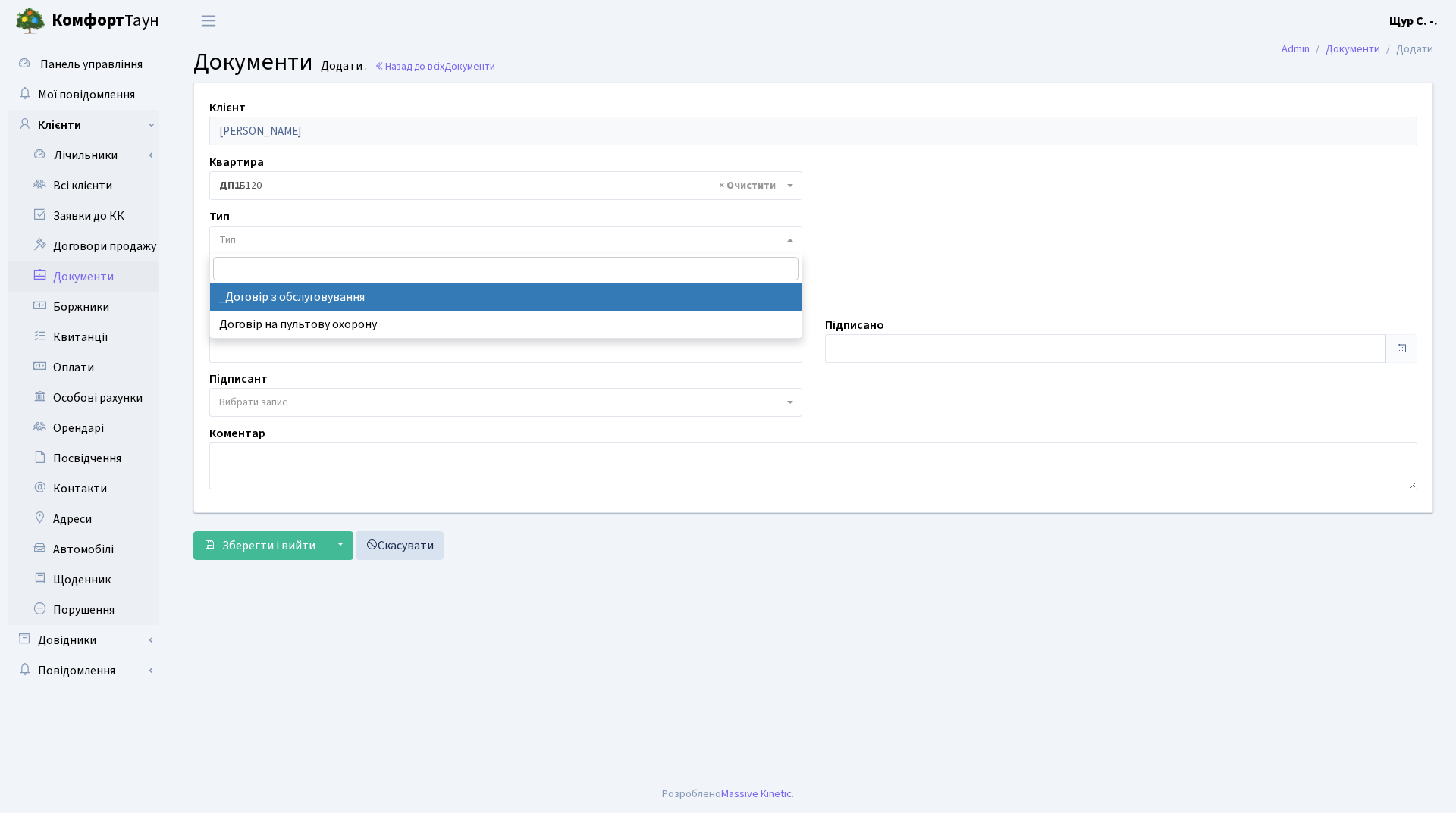
select select "289"
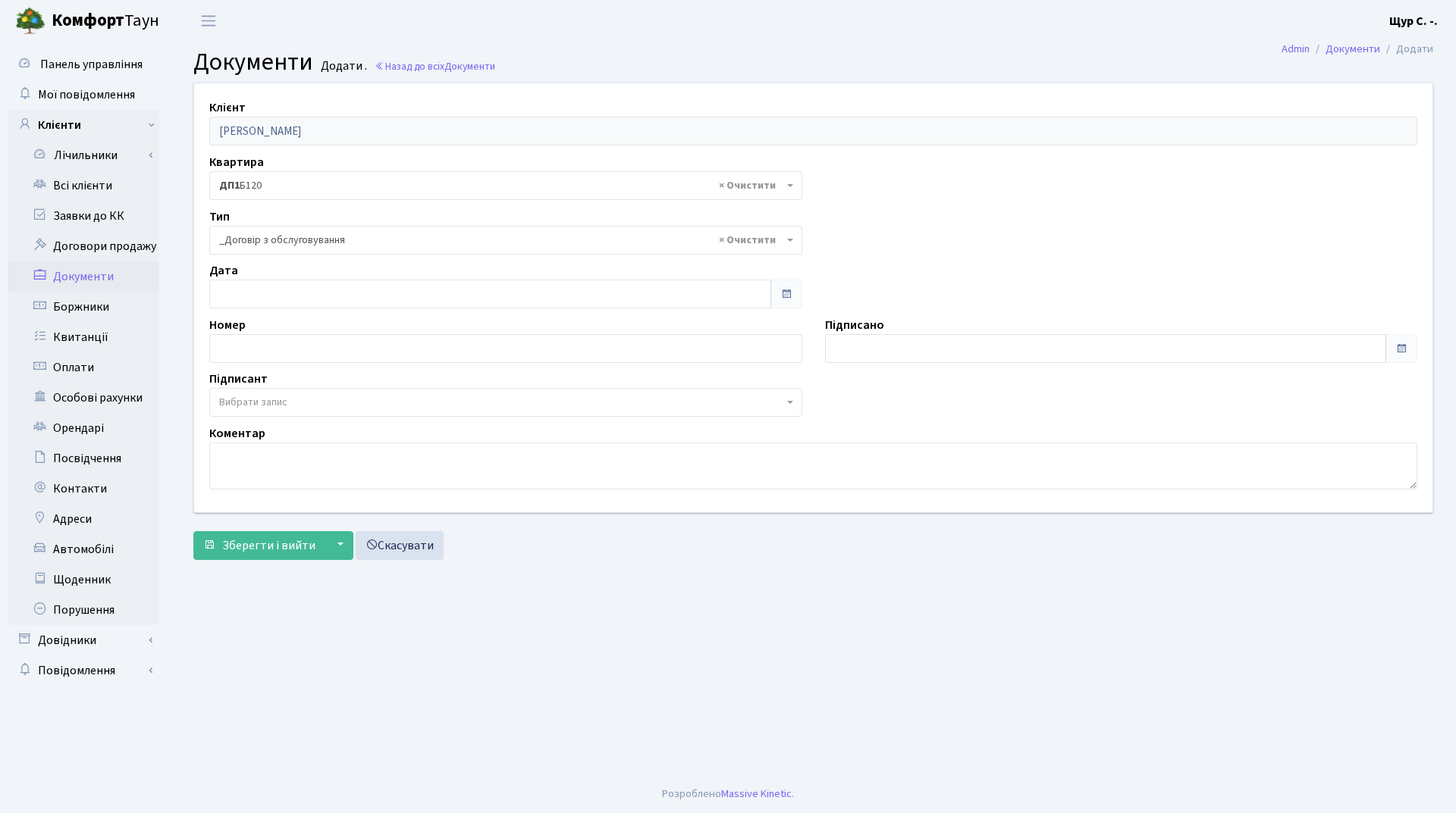
click at [296, 399] on span "Вибрати запис" at bounding box center [501, 402] width 564 height 15
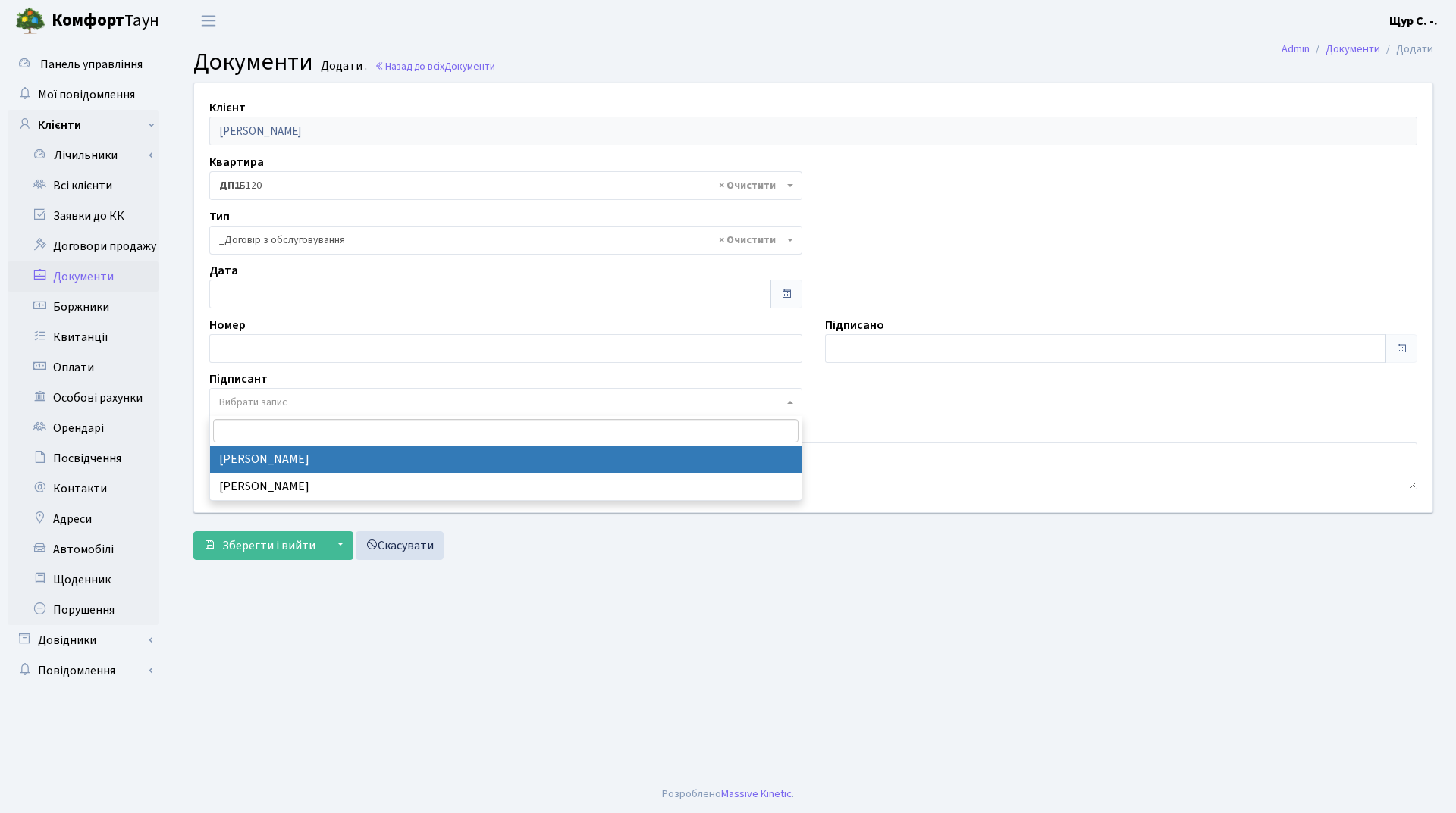
select select "74"
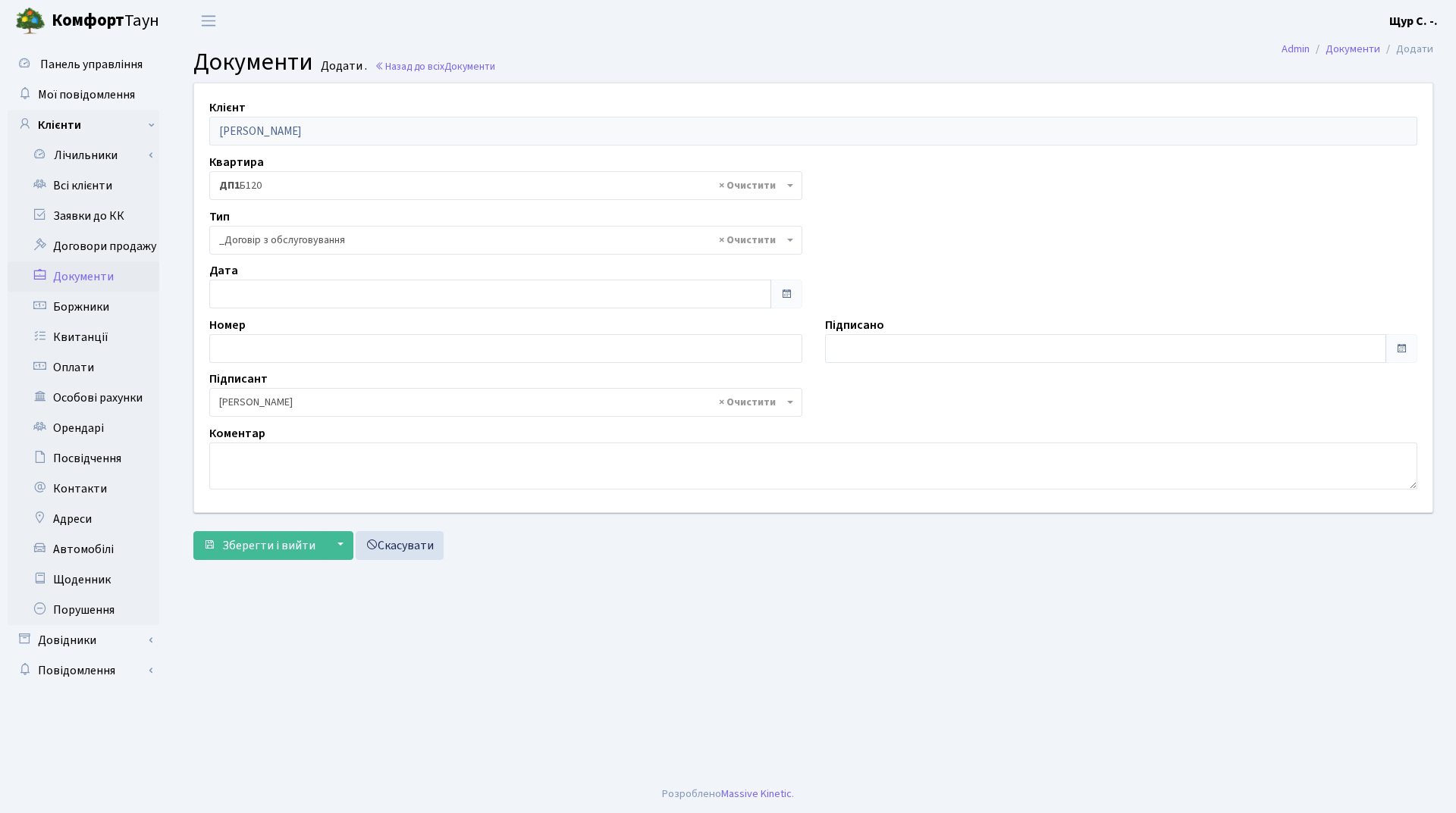
click at [256, 528] on form "Клієнт Сулима Ірина Володимирівна Квартира - <b>ДП1</b>&nbsp;&nbsp;&nbsp;Б120 ×…" at bounding box center [813, 321] width 1240 height 477
click at [260, 551] on span "Зберегти і вийти" at bounding box center [268, 546] width 93 height 17
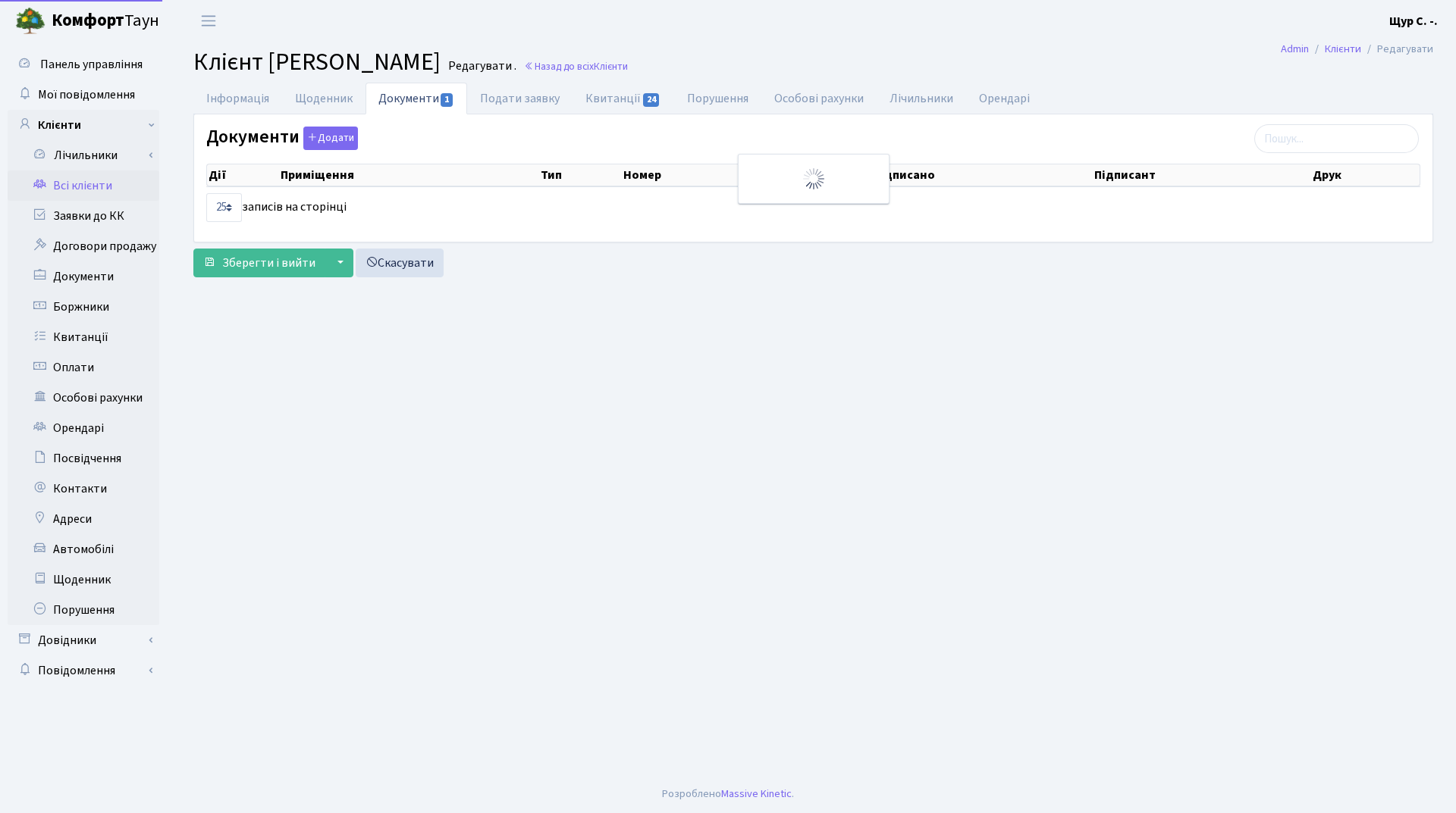
select select "25"
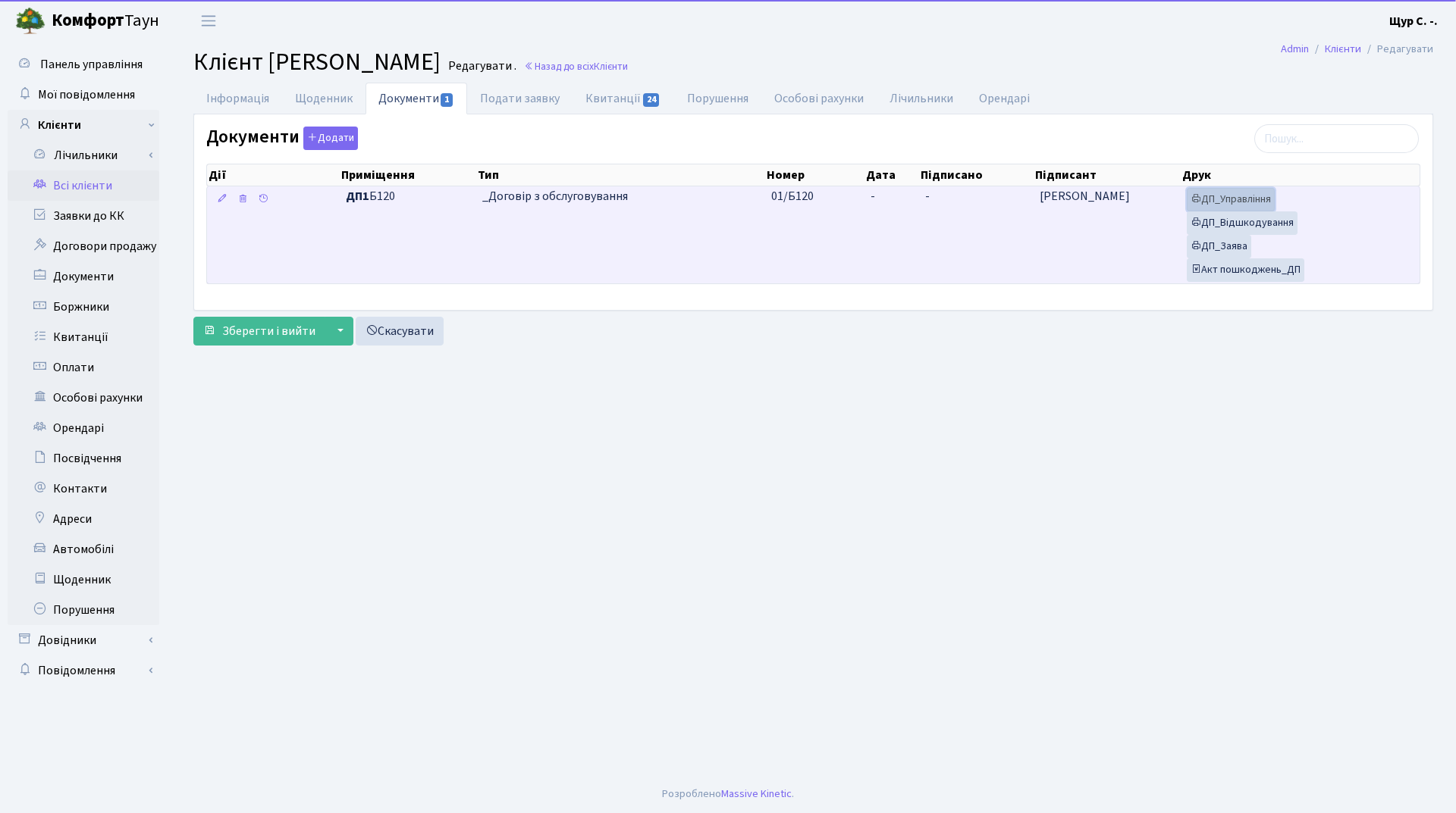
click at [1249, 194] on link "ДП_Управління" at bounding box center [1230, 200] width 88 height 24
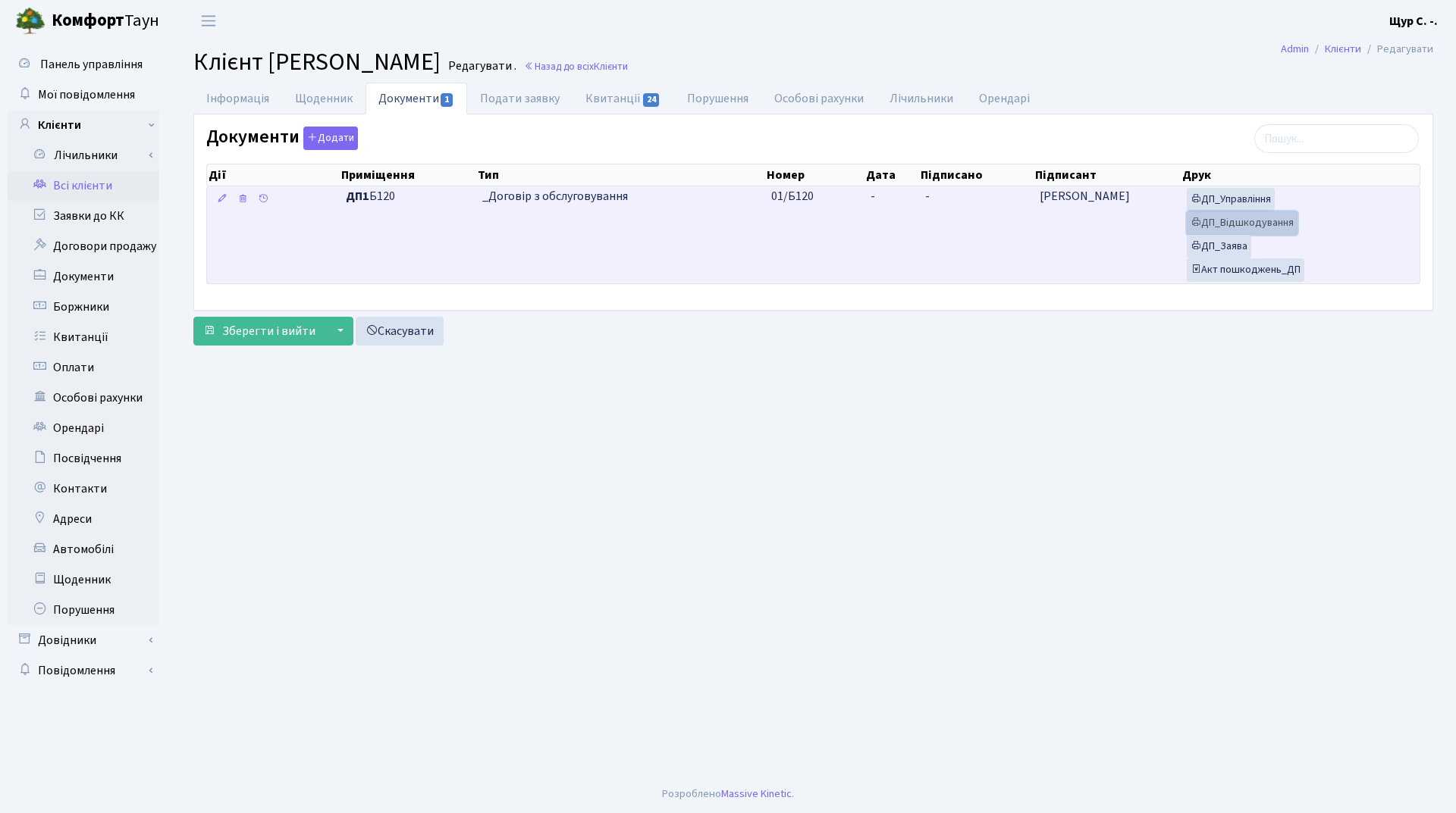
click at [1255, 222] on link "ДП_Відшкодування" at bounding box center [1241, 222] width 111 height 24
click at [1239, 245] on link "ДП_Заява" at bounding box center [1218, 246] width 65 height 24
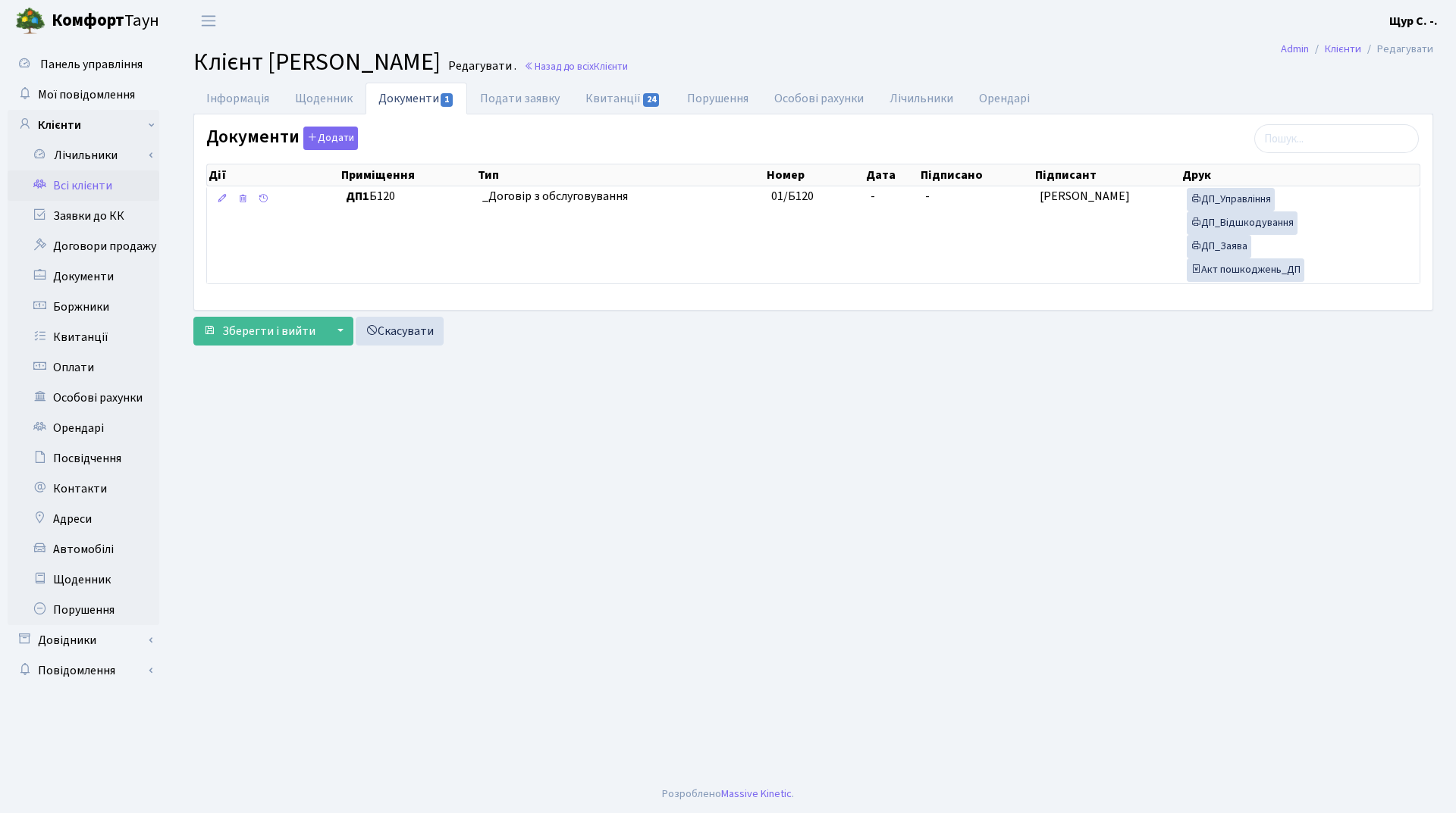
click at [101, 194] on link "Всі клієнти" at bounding box center [83, 186] width 152 height 30
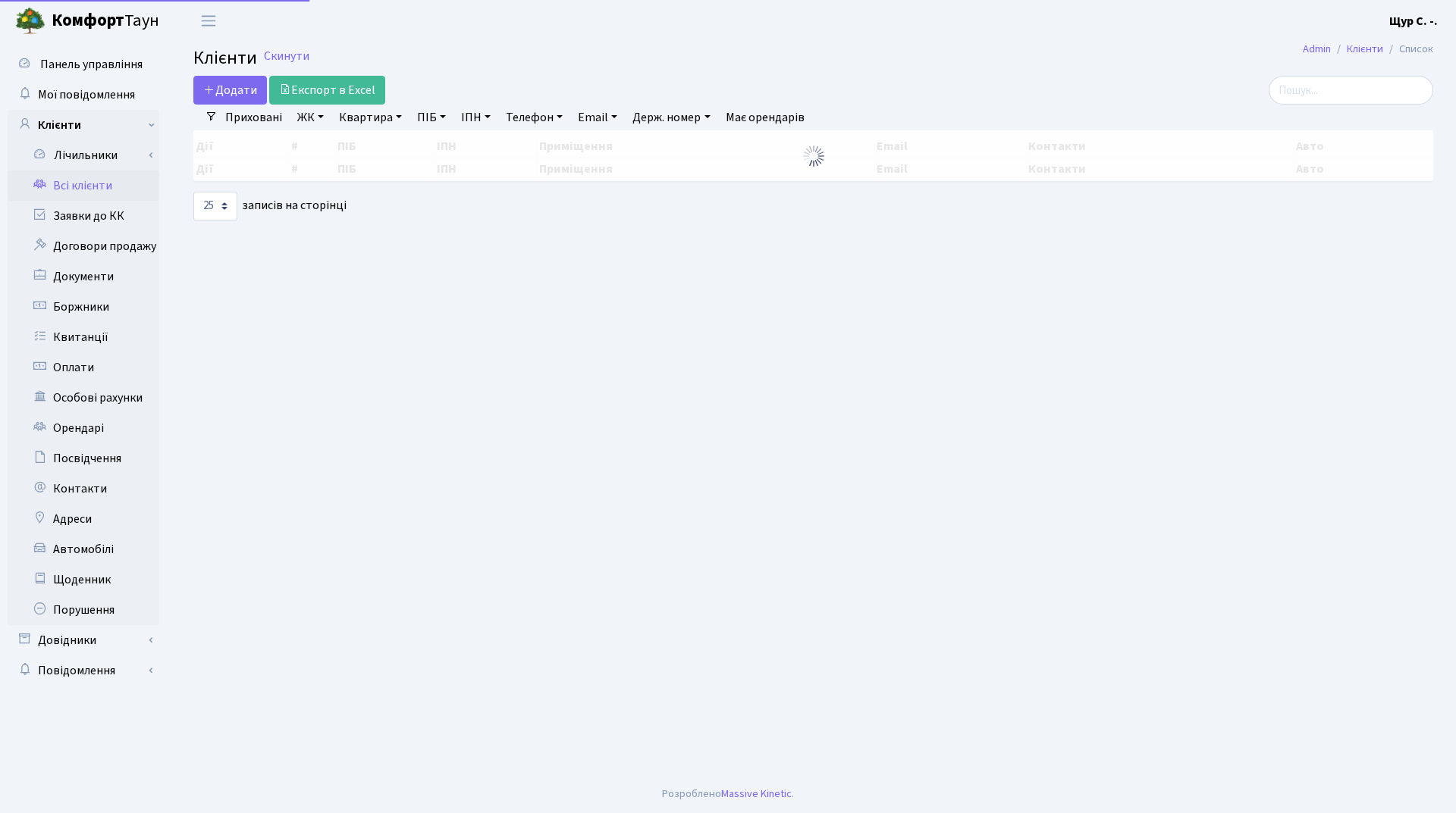
select select "25"
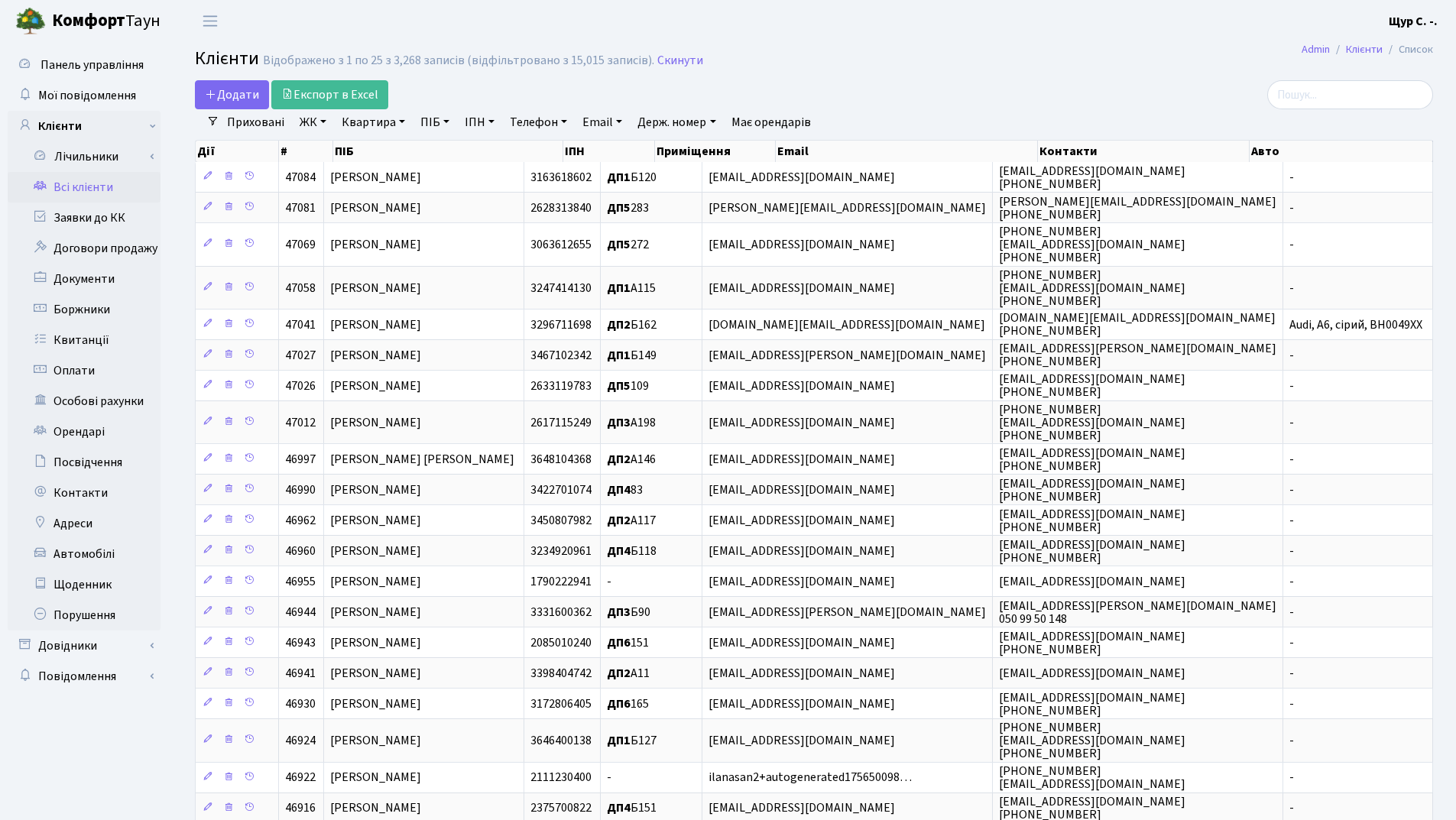
click at [382, 122] on link "Квартира" at bounding box center [373, 122] width 75 height 26
type input "б120"
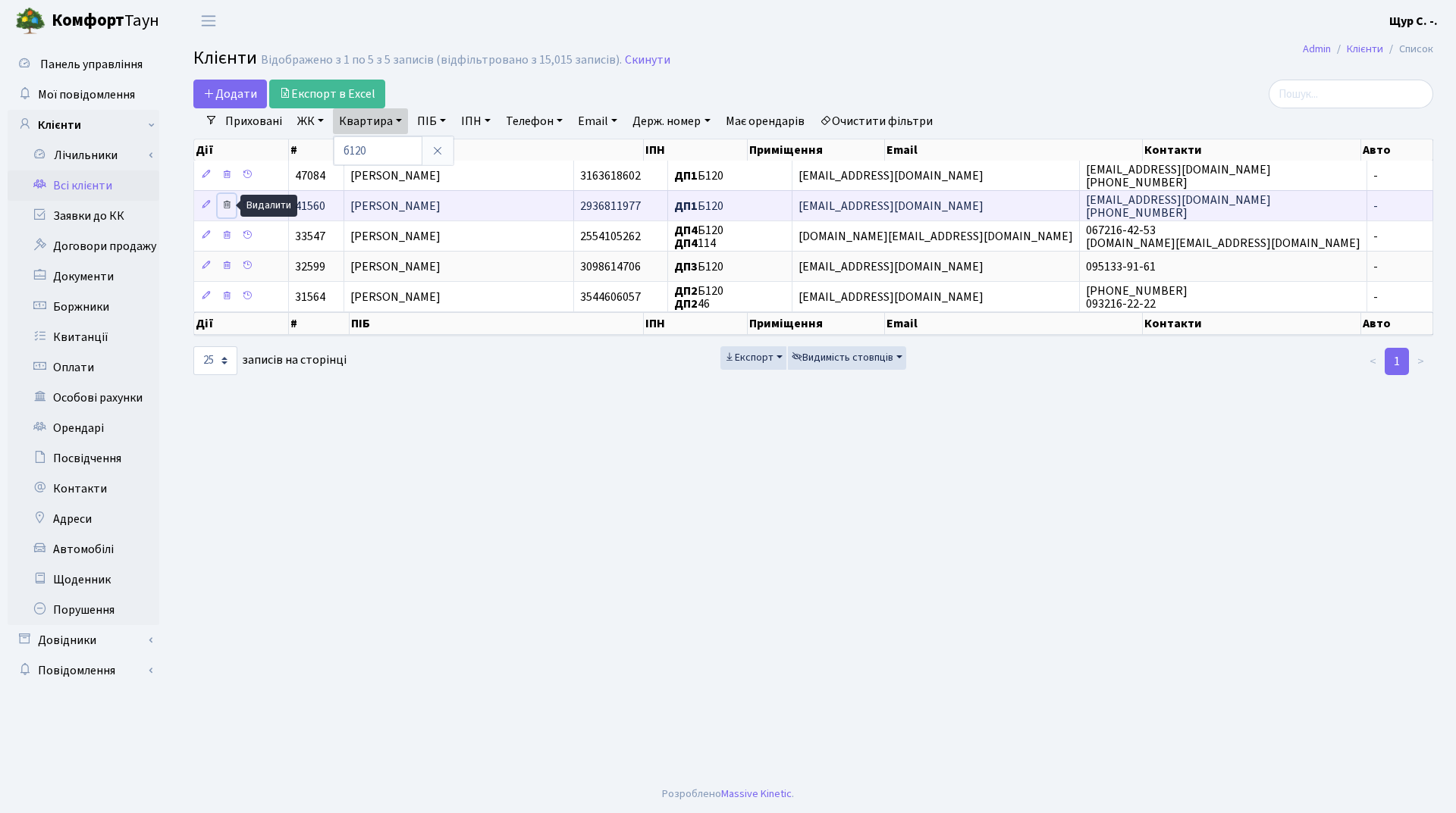
click at [229, 201] on icon at bounding box center [226, 205] width 11 height 11
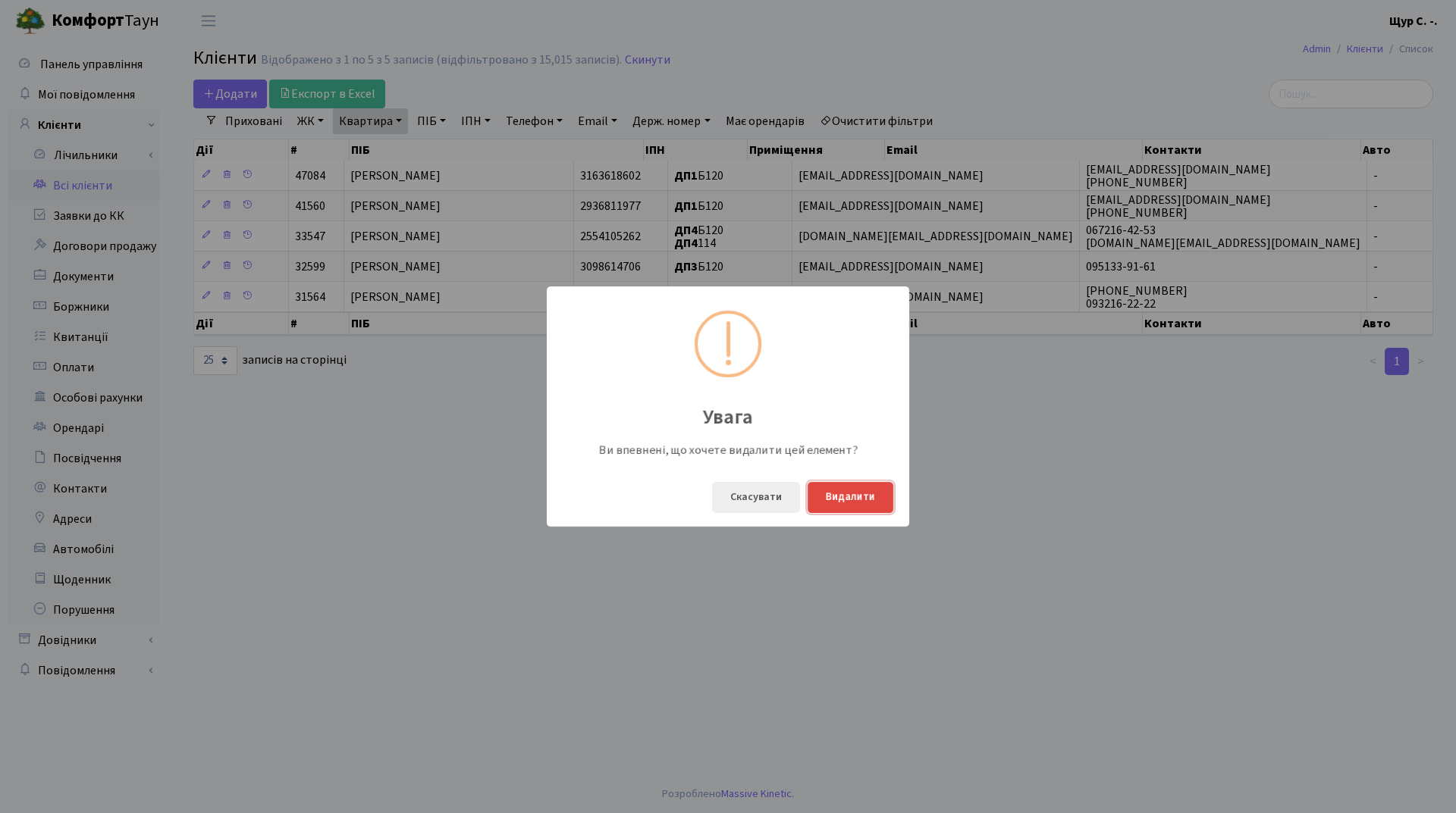
click at [855, 495] on button "Видалити" at bounding box center [850, 498] width 85 height 31
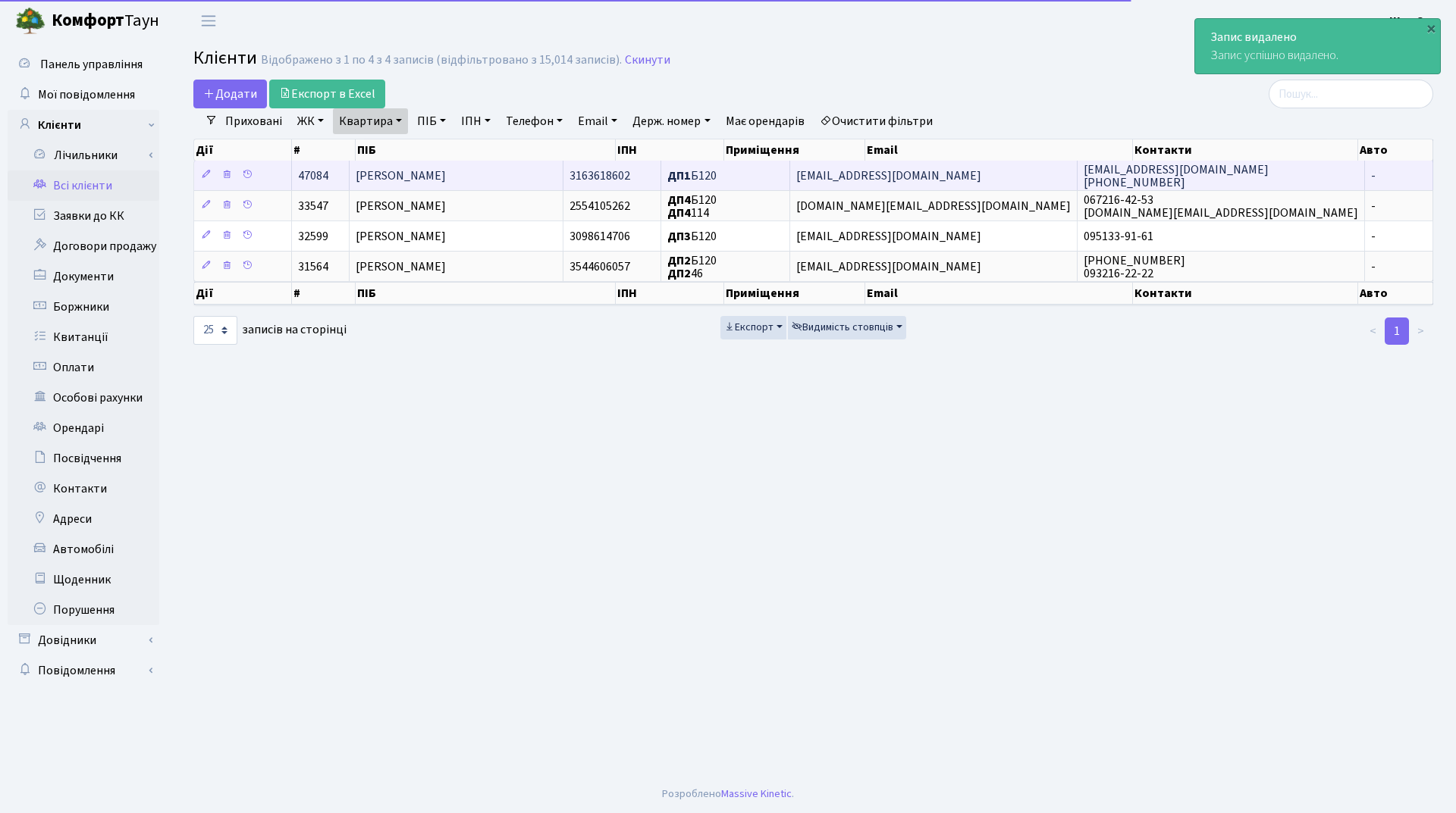
click at [446, 176] on span "[PERSON_NAME]" at bounding box center [400, 176] width 90 height 17
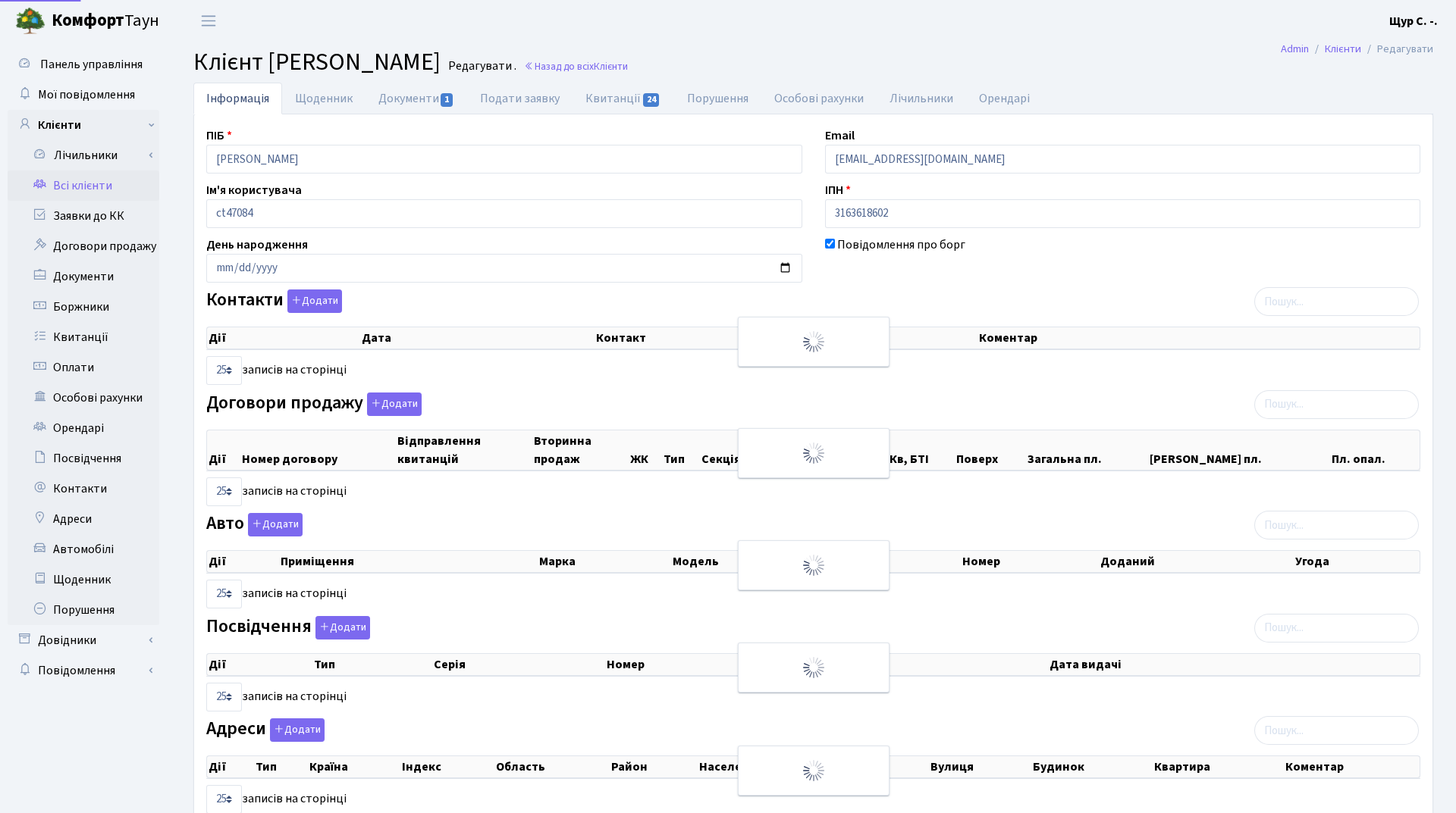
select select "25"
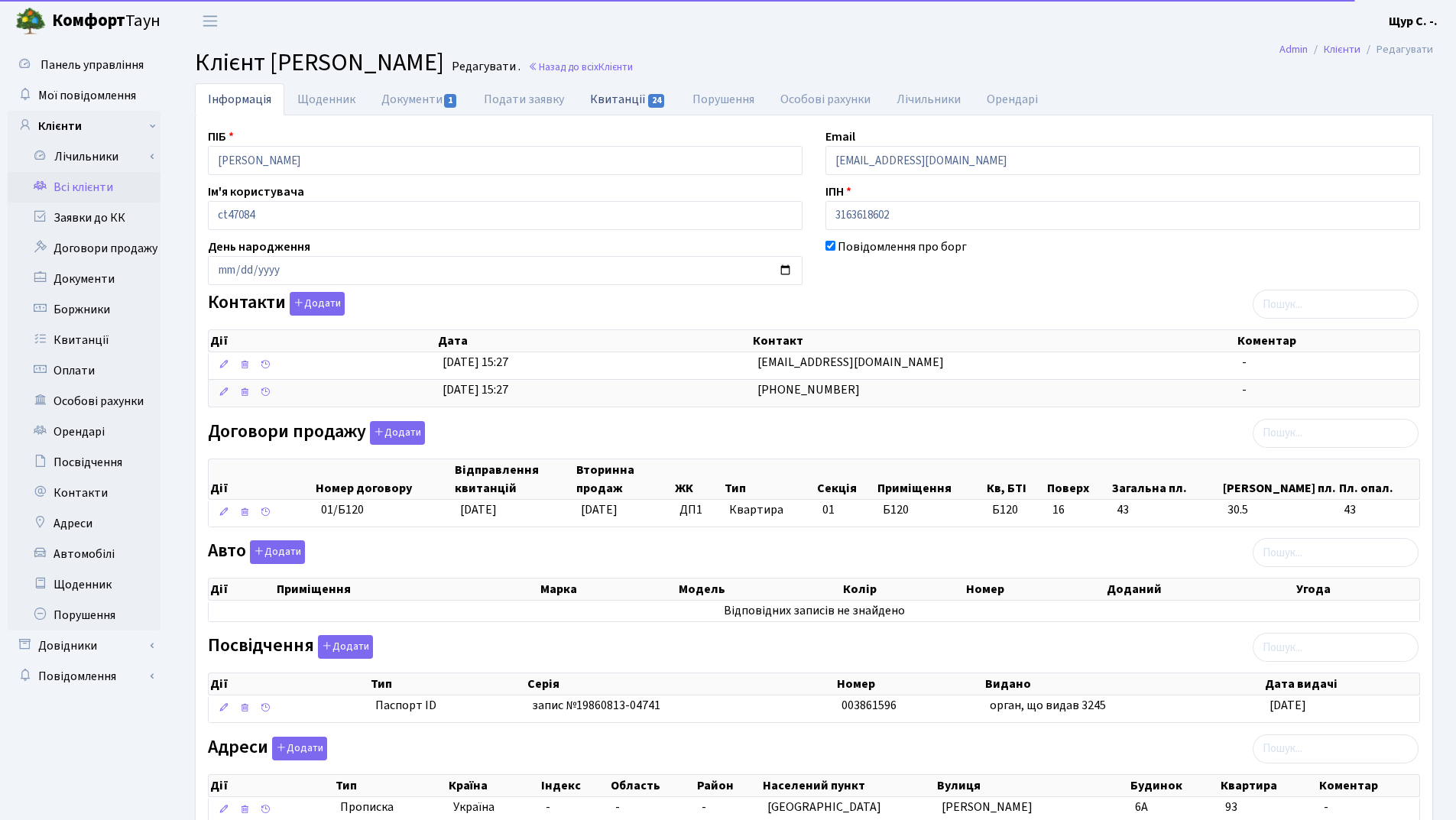
click at [609, 93] on link "Квитанції 24" at bounding box center [628, 98] width 101 height 32
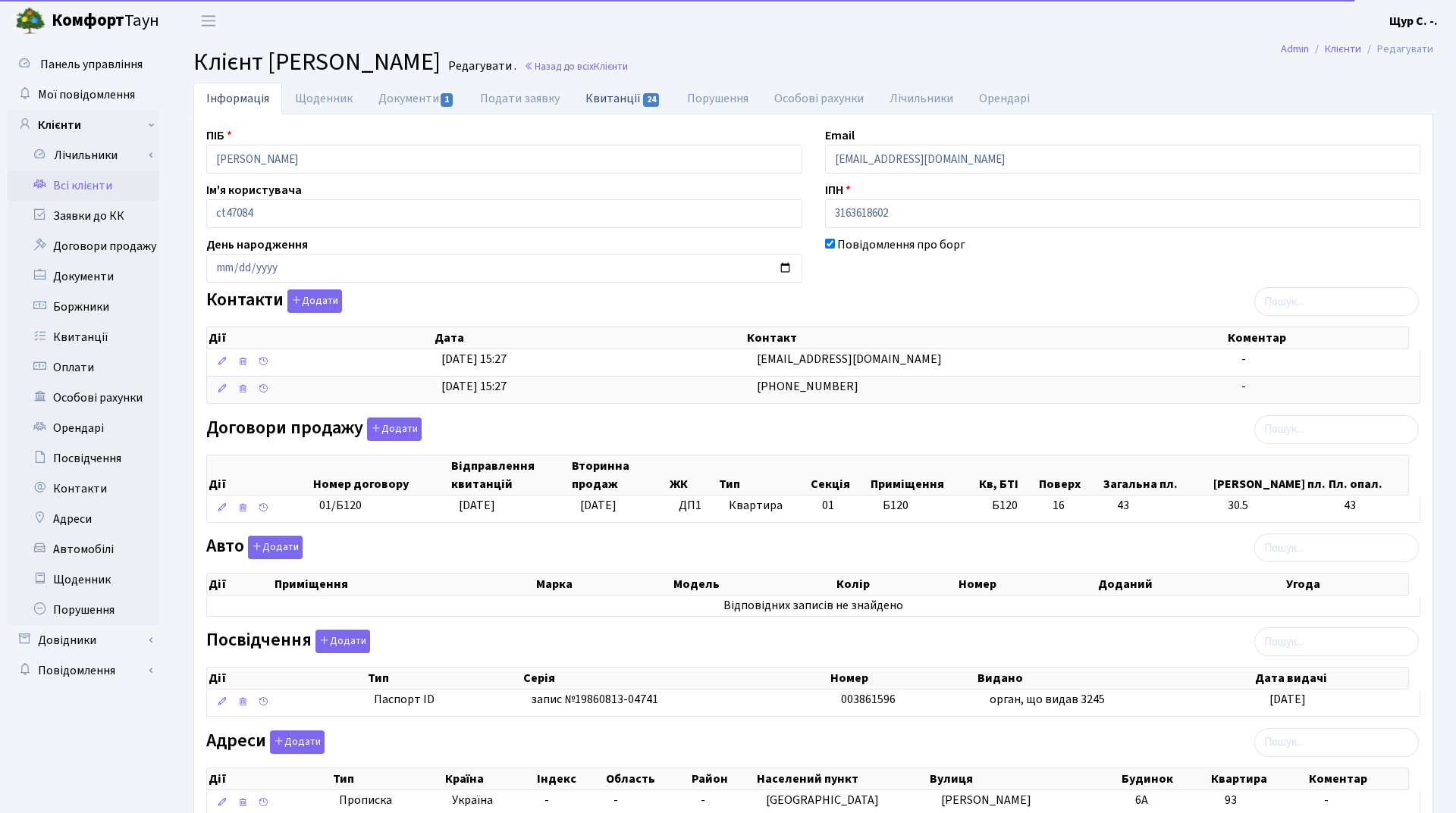
select select "25"
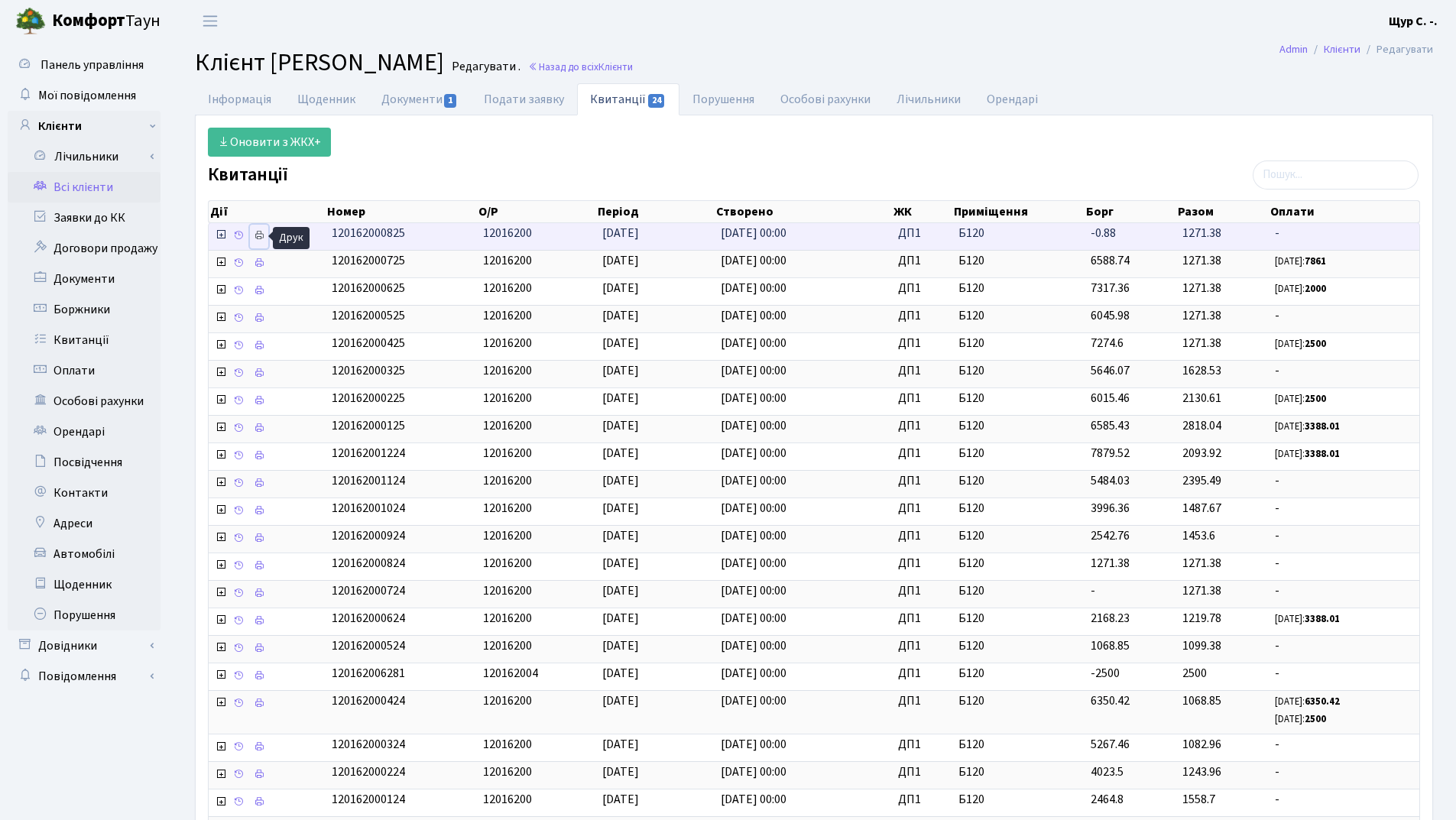
click at [263, 234] on icon at bounding box center [259, 235] width 11 height 11
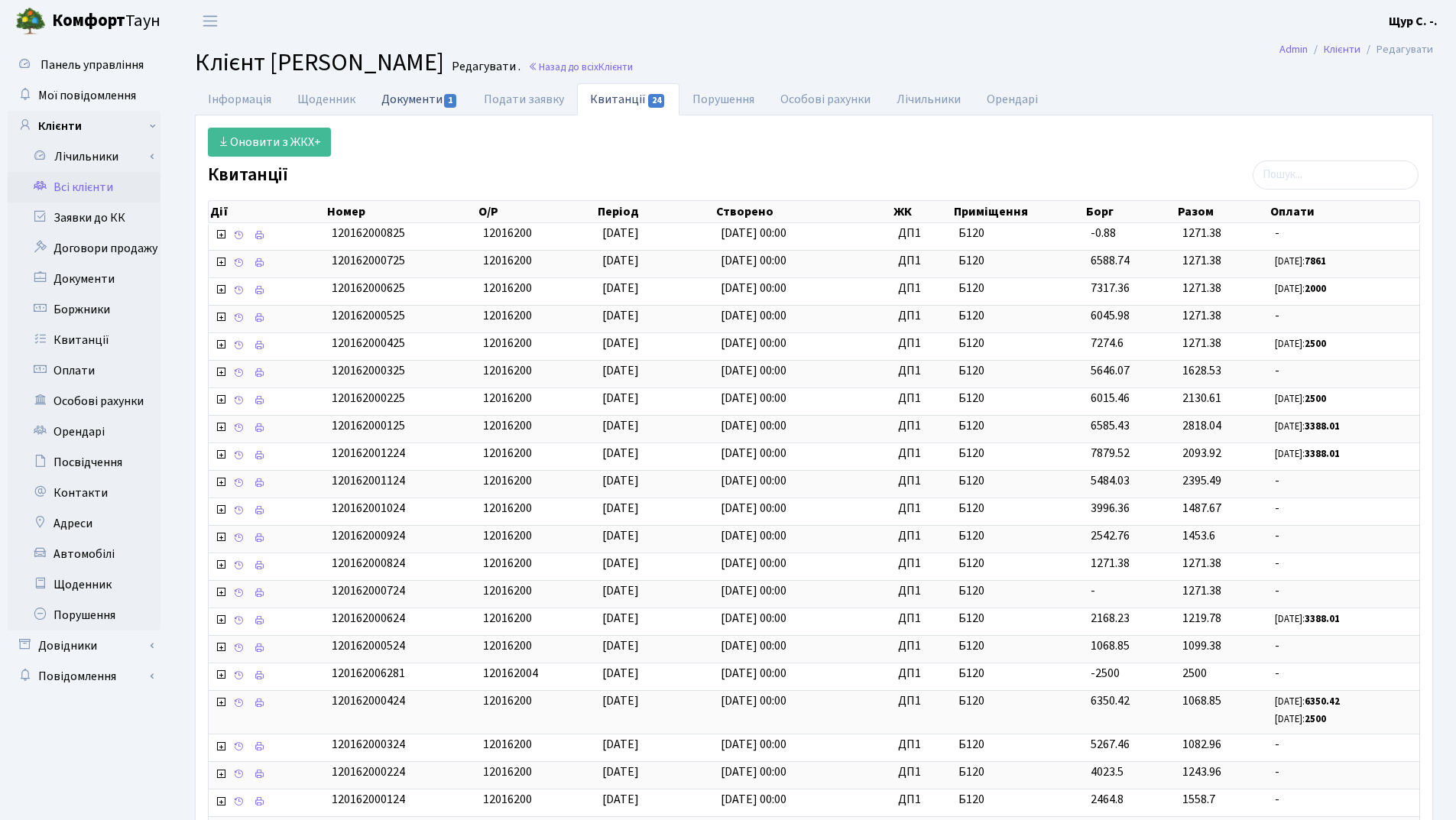
click at [404, 94] on link "Документи 1" at bounding box center [419, 98] width 102 height 32
select select "25"
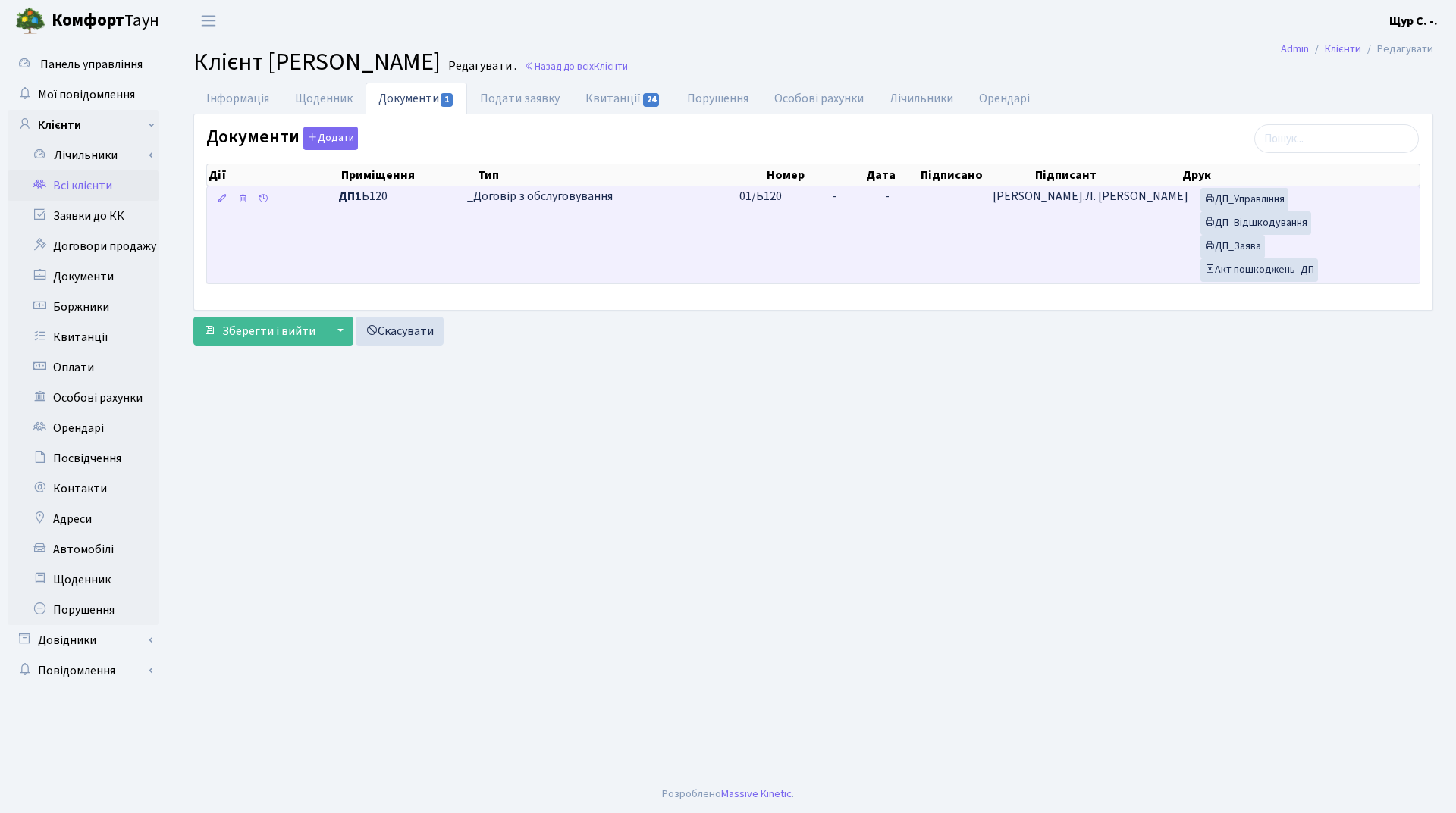
click at [733, 233] on td "_Договір з обслуговування" at bounding box center [597, 235] width 272 height 97
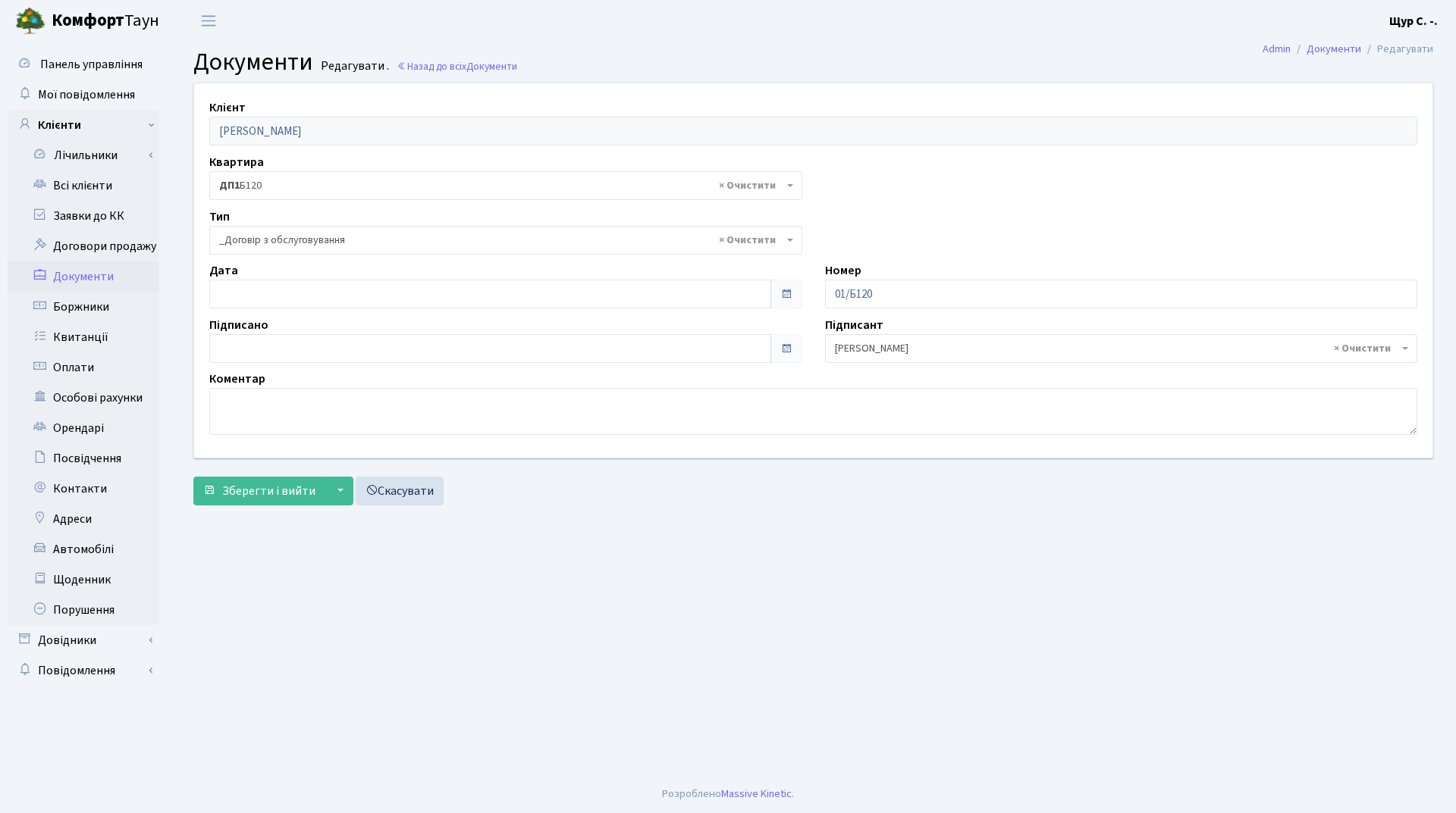
select select "289"
type input "[DATE]"
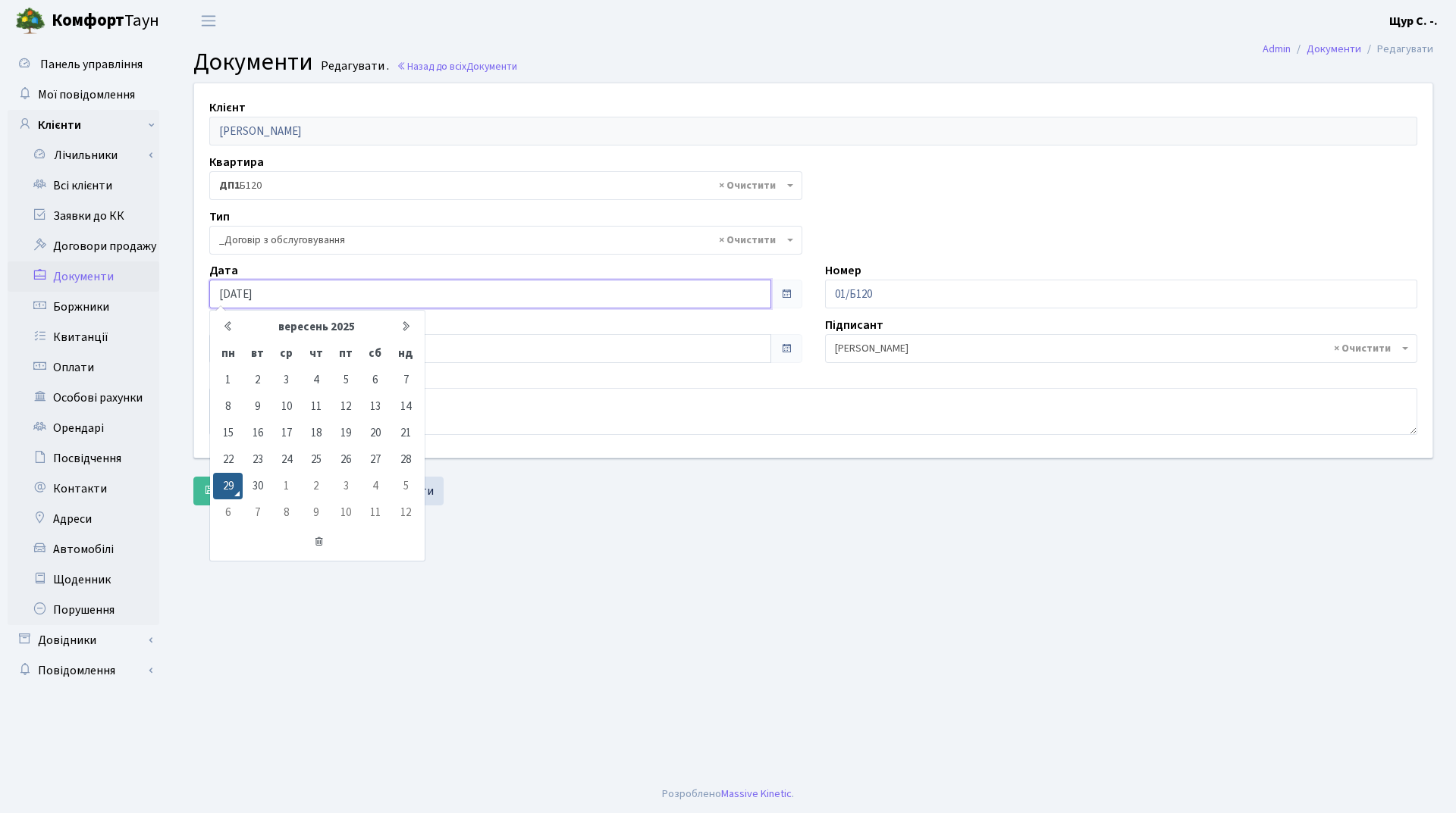
click at [387, 293] on input "[DATE]" at bounding box center [489, 294] width 562 height 29
click at [495, 607] on main "Admin Документи Редагувати Документи Редагувати . Назад до всіх Документи Клієн…" at bounding box center [813, 408] width 1285 height 734
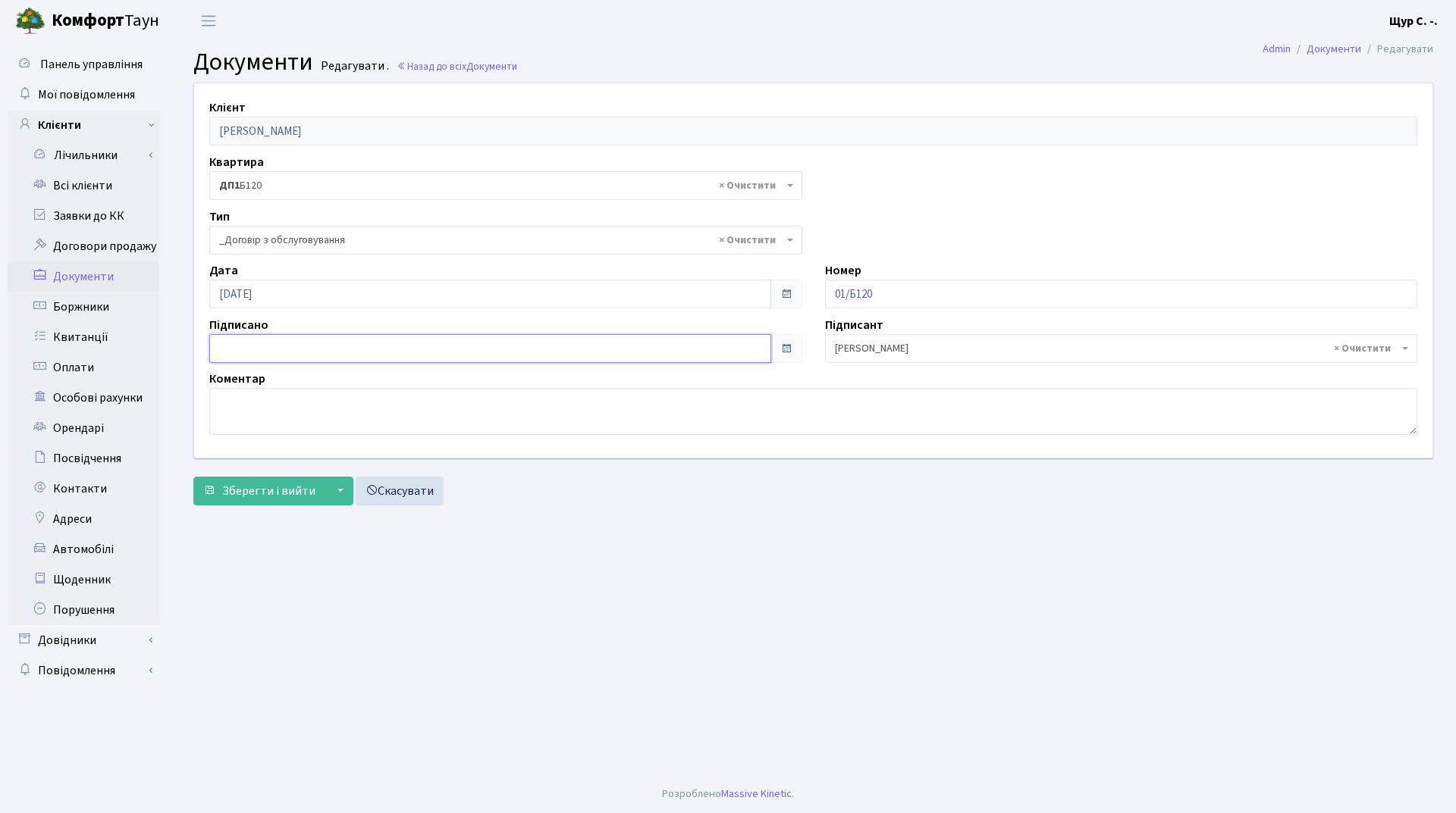
type input "[DATE]"
click at [402, 347] on input "[DATE]" at bounding box center [489, 349] width 562 height 29
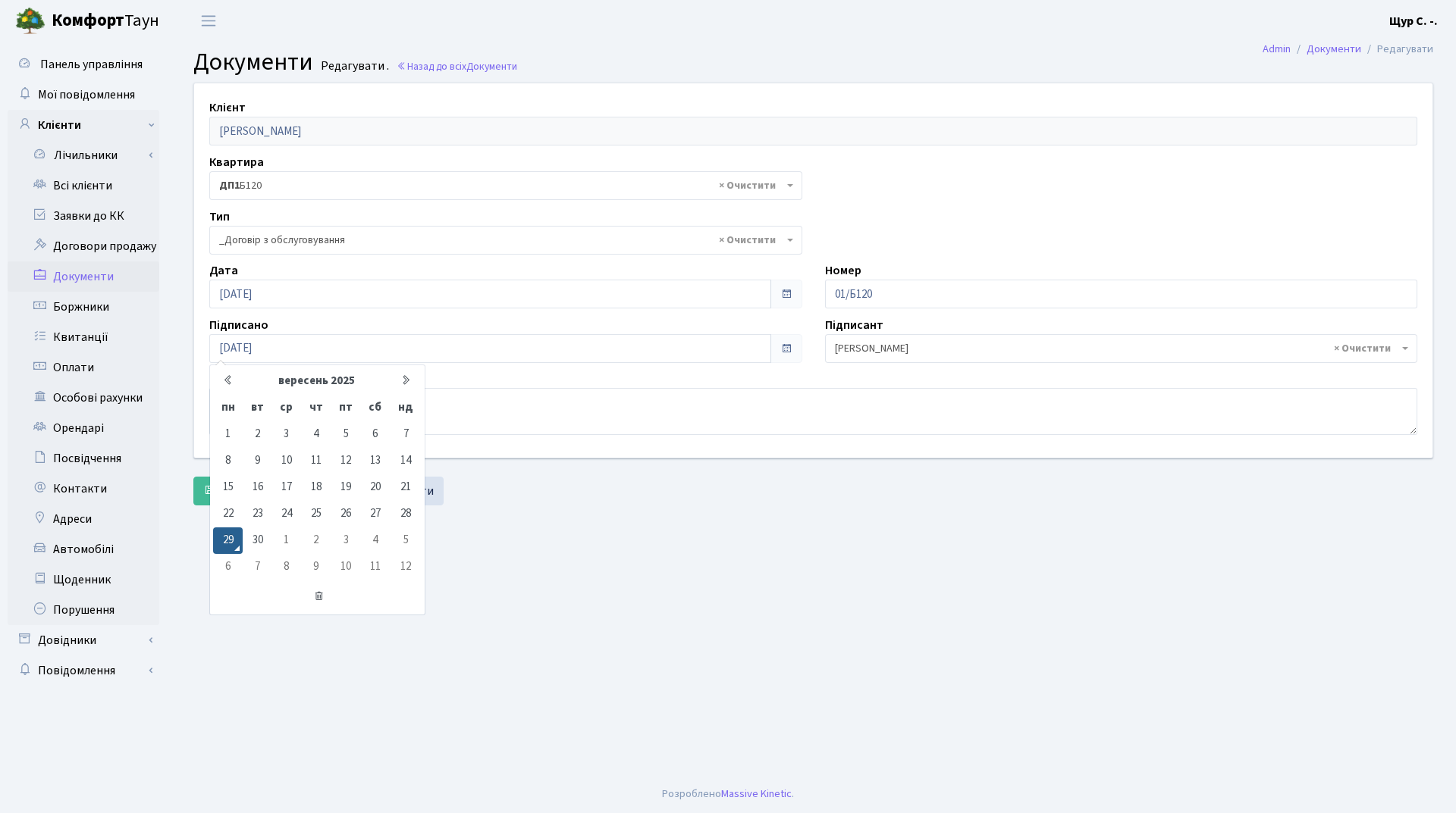
click at [516, 573] on main "Admin Документи Редагувати Документи Редагувати . Назад до всіх Документи Клієн…" at bounding box center [813, 408] width 1285 height 734
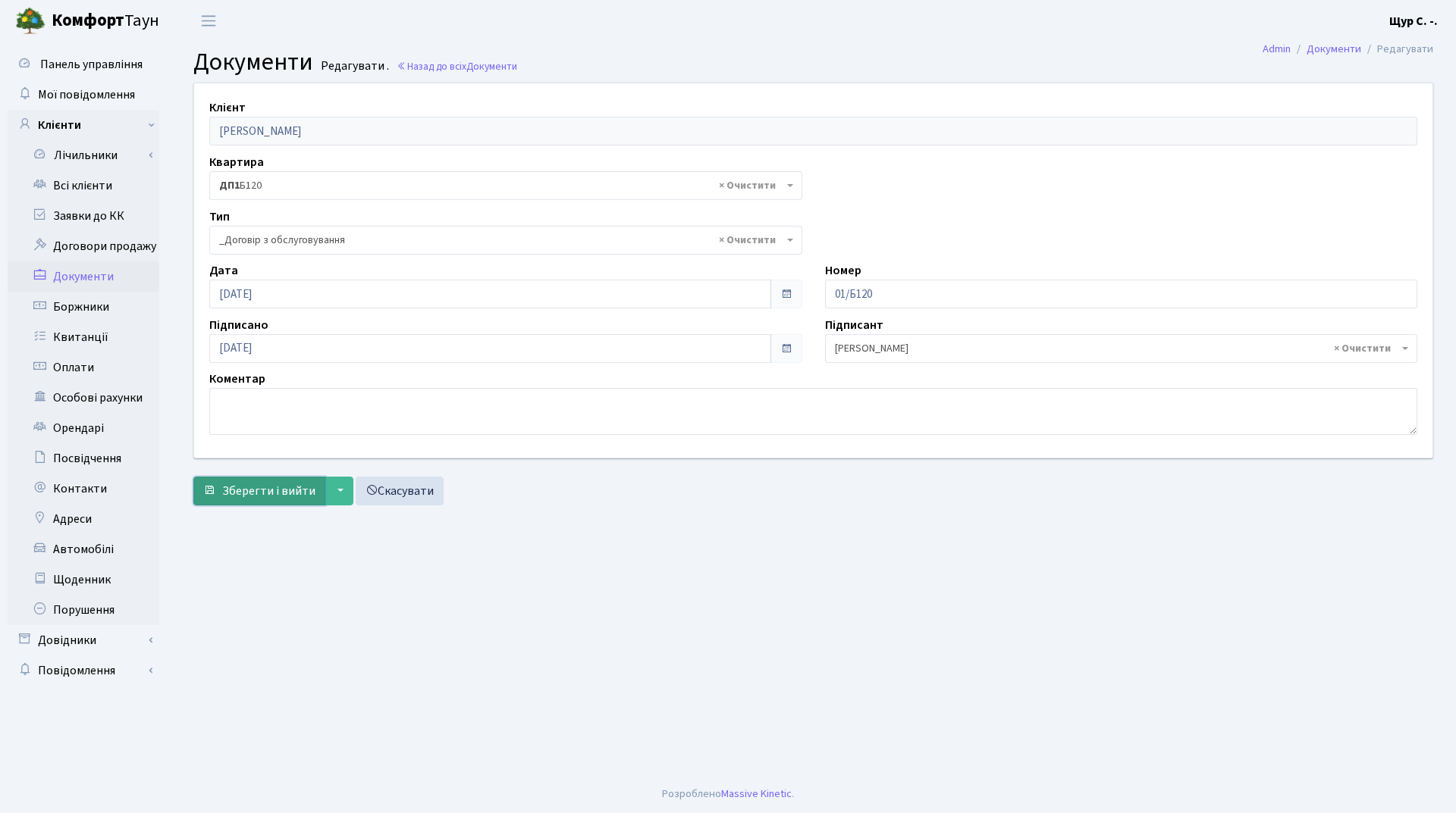
click at [277, 485] on span "Зберегти і вийти" at bounding box center [268, 491] width 93 height 17
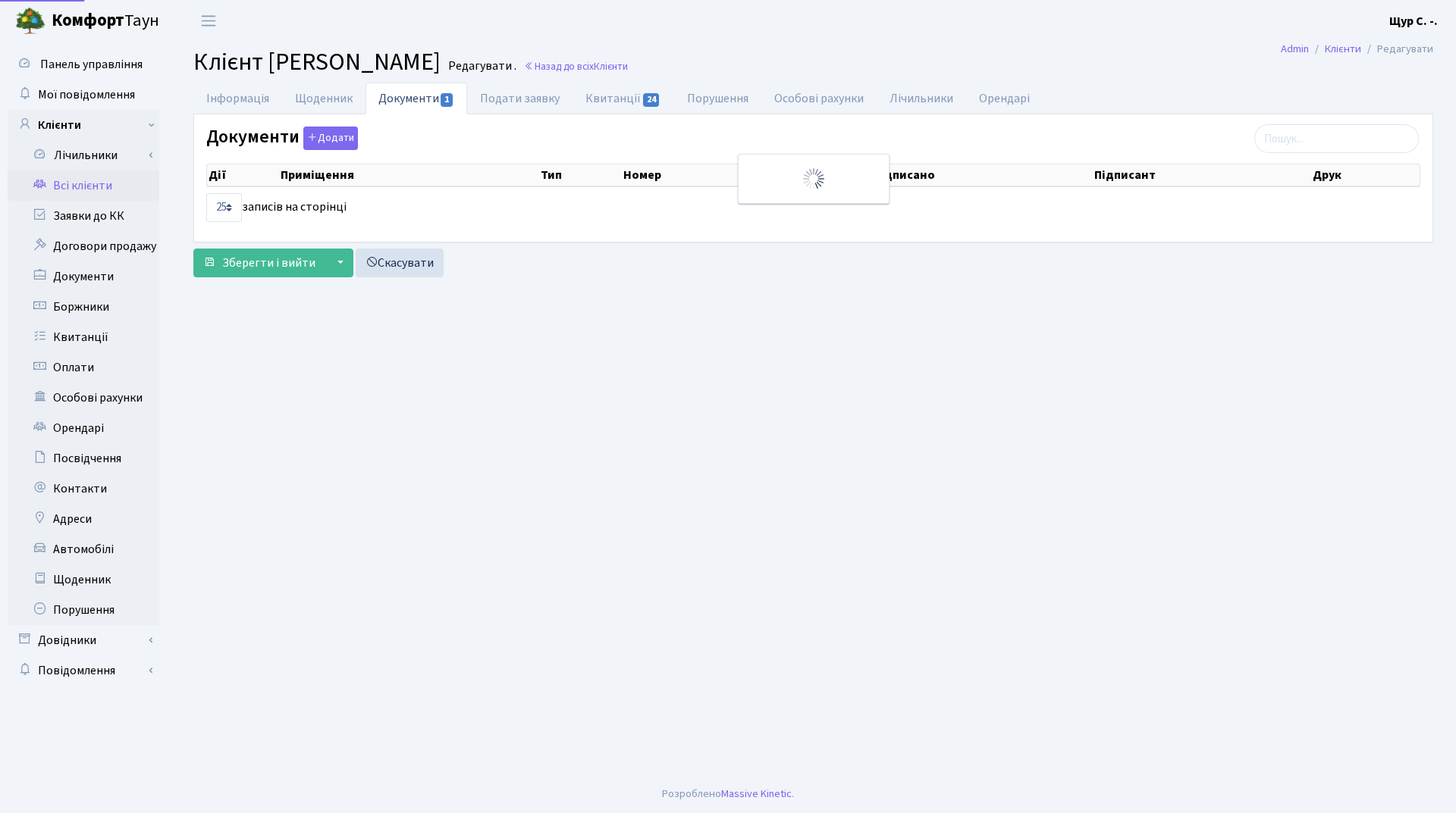
select select "25"
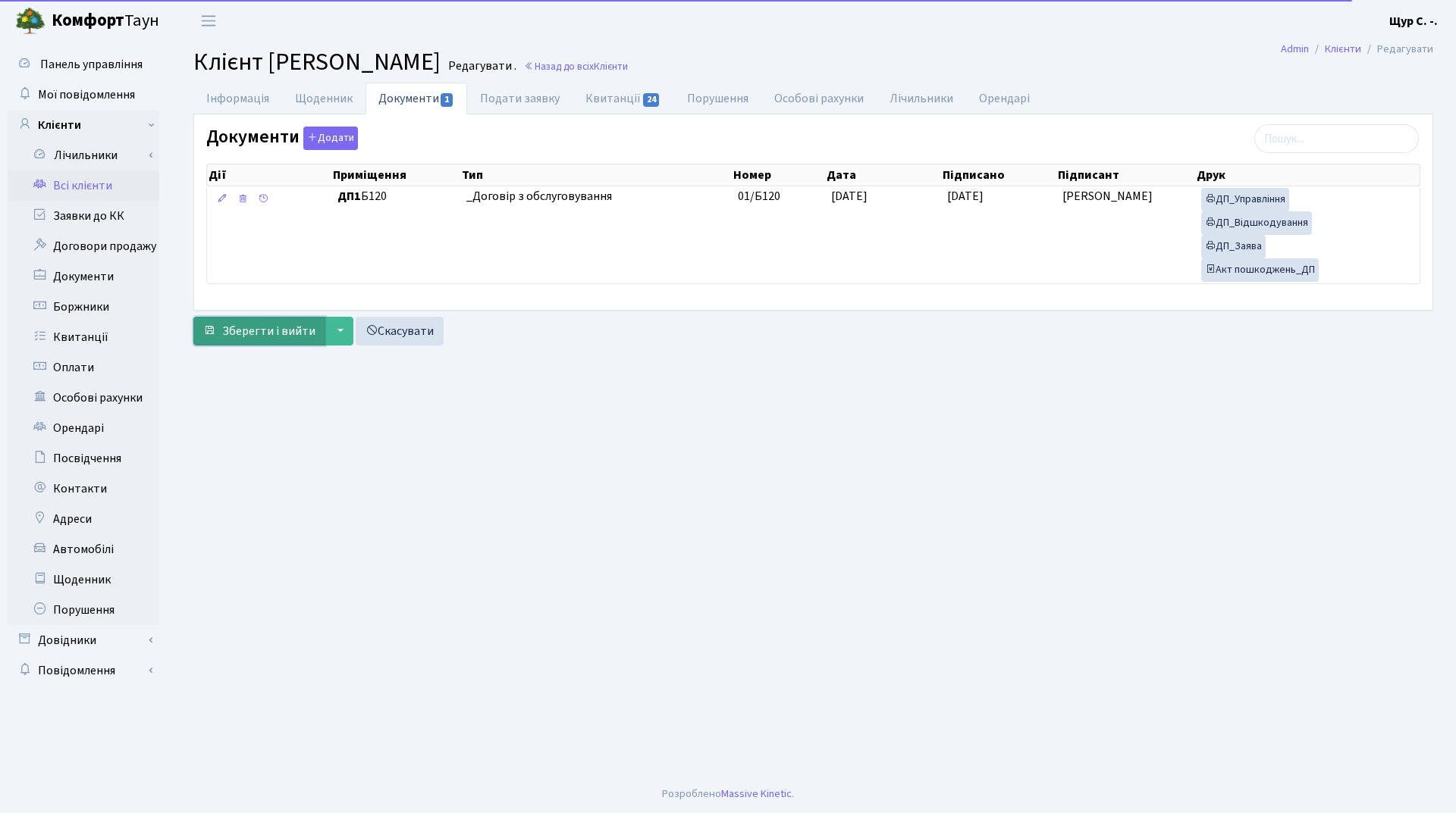
click at [249, 340] on button "Зберегти і вийти" at bounding box center [259, 331] width 132 height 29
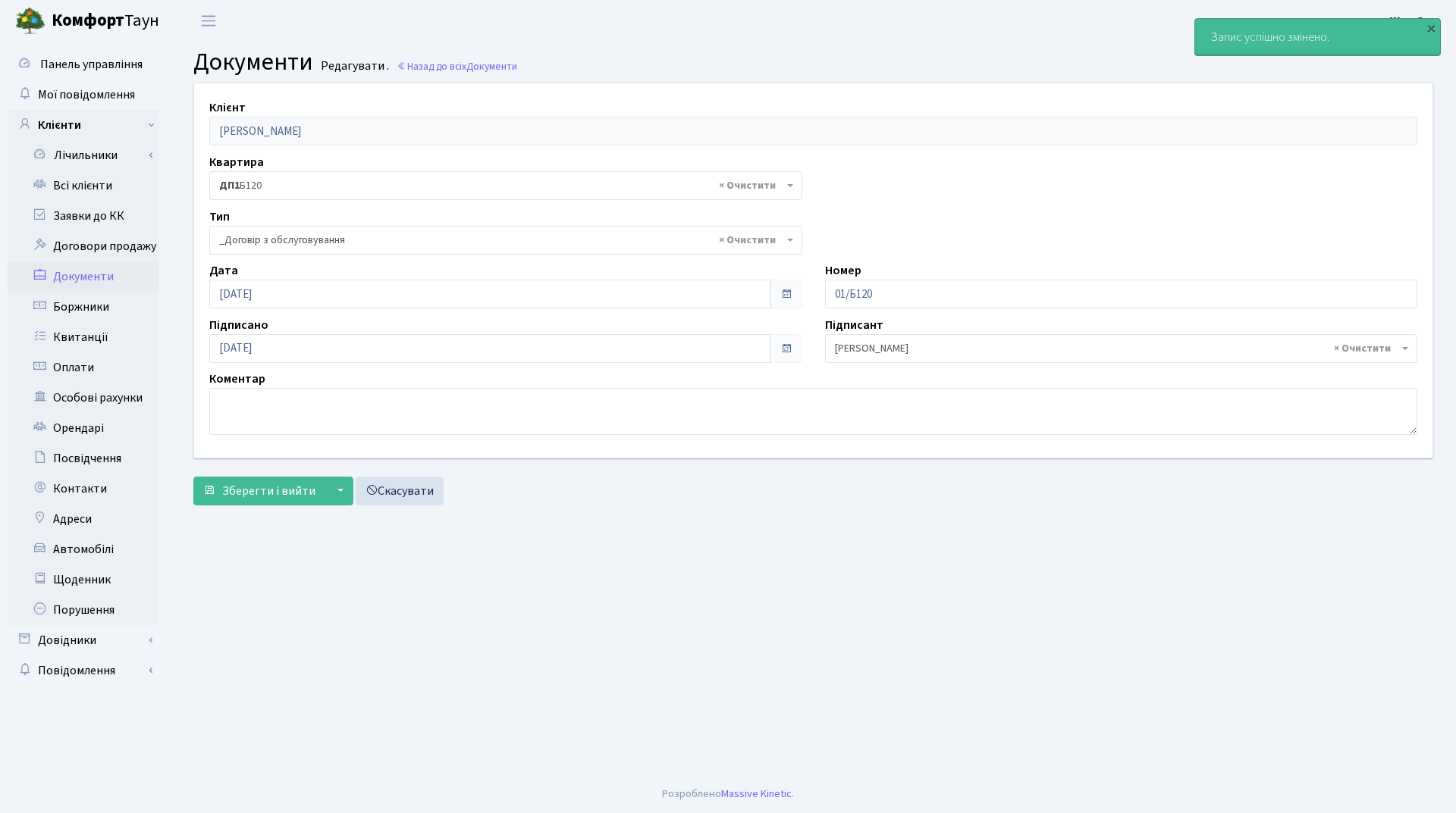
select select "289"
click at [108, 188] on link "Всі клієнти" at bounding box center [83, 186] width 152 height 30
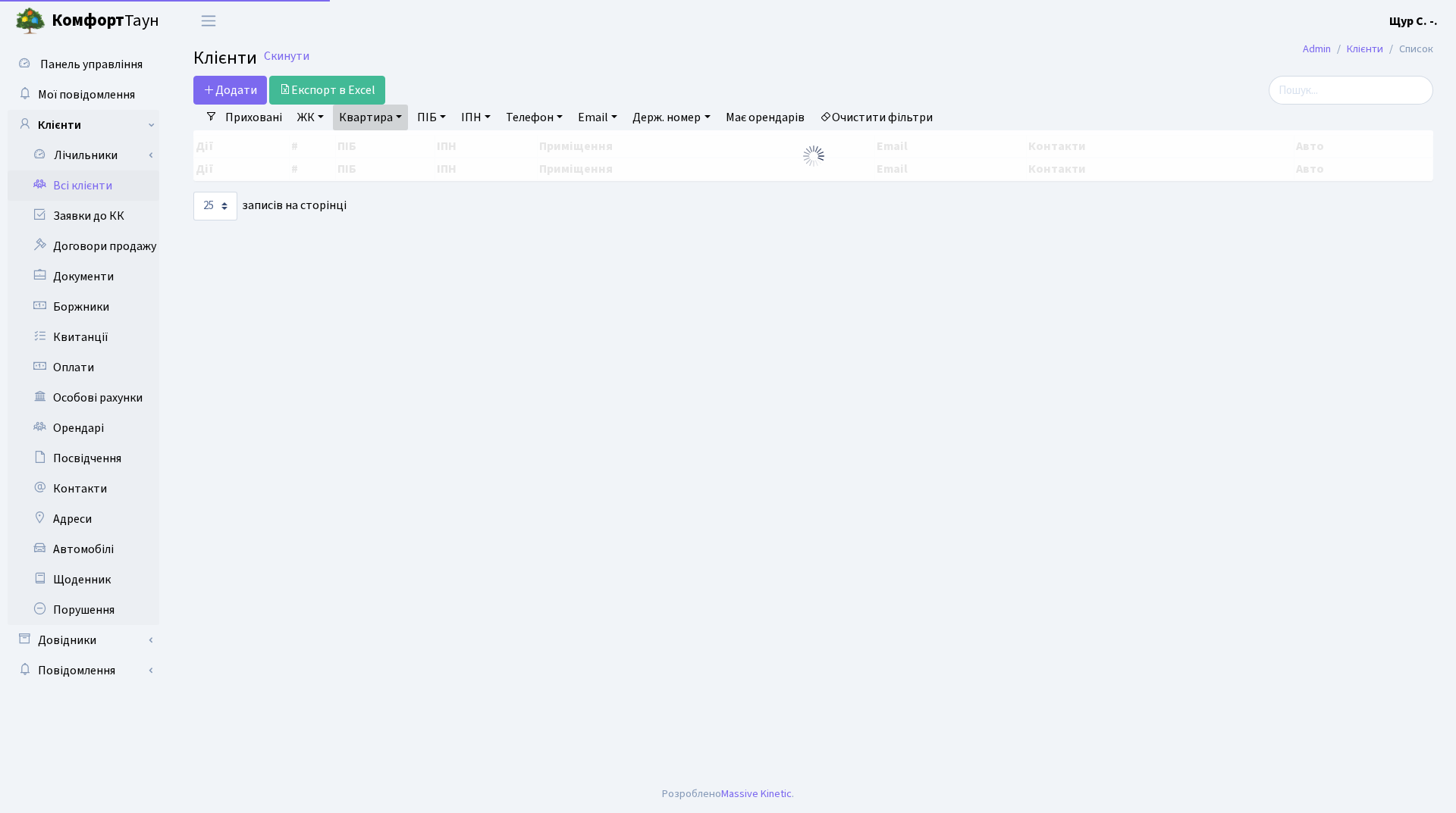
select select "25"
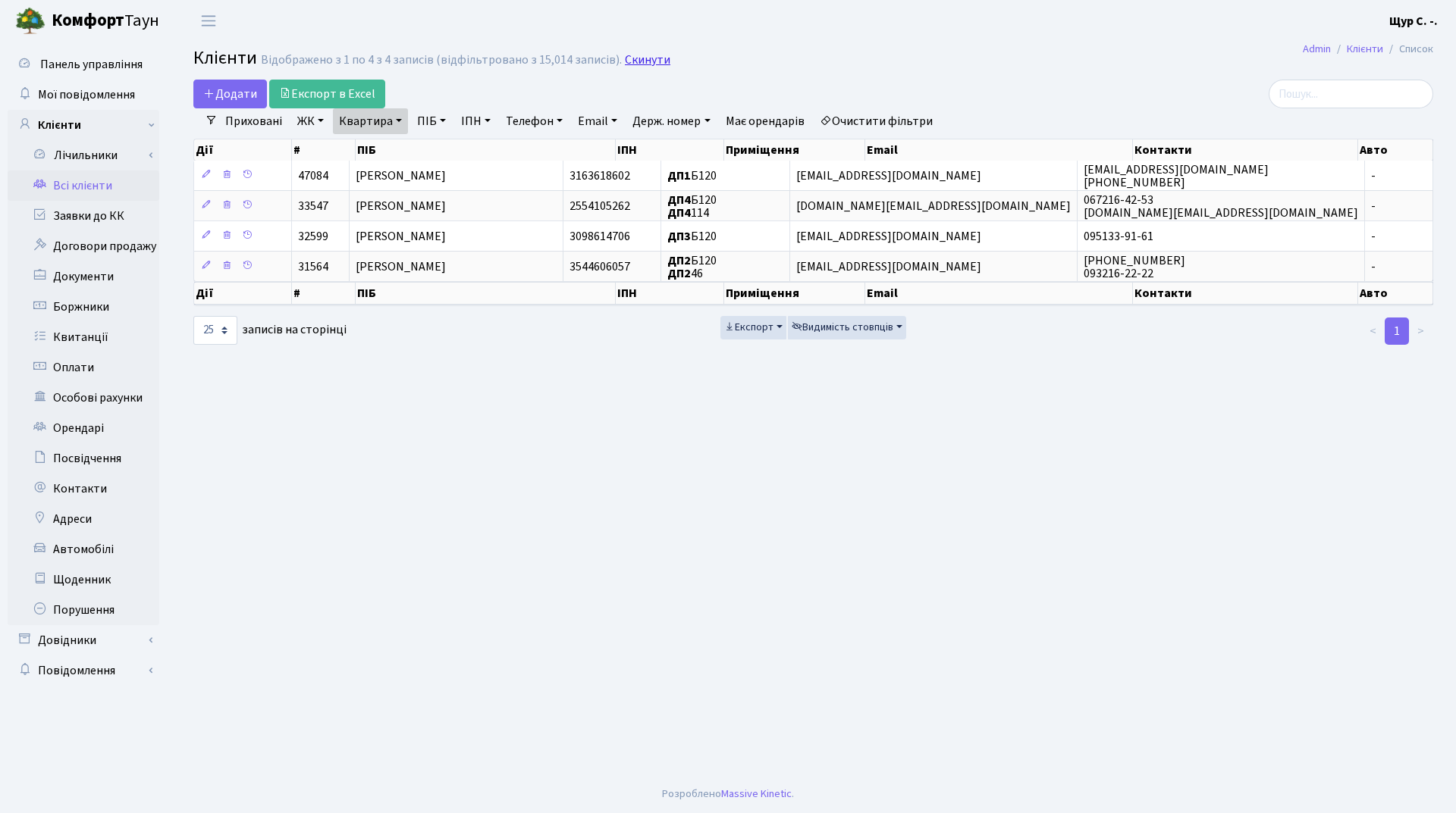
click at [638, 62] on link "Скинути" at bounding box center [648, 60] width 46 height 14
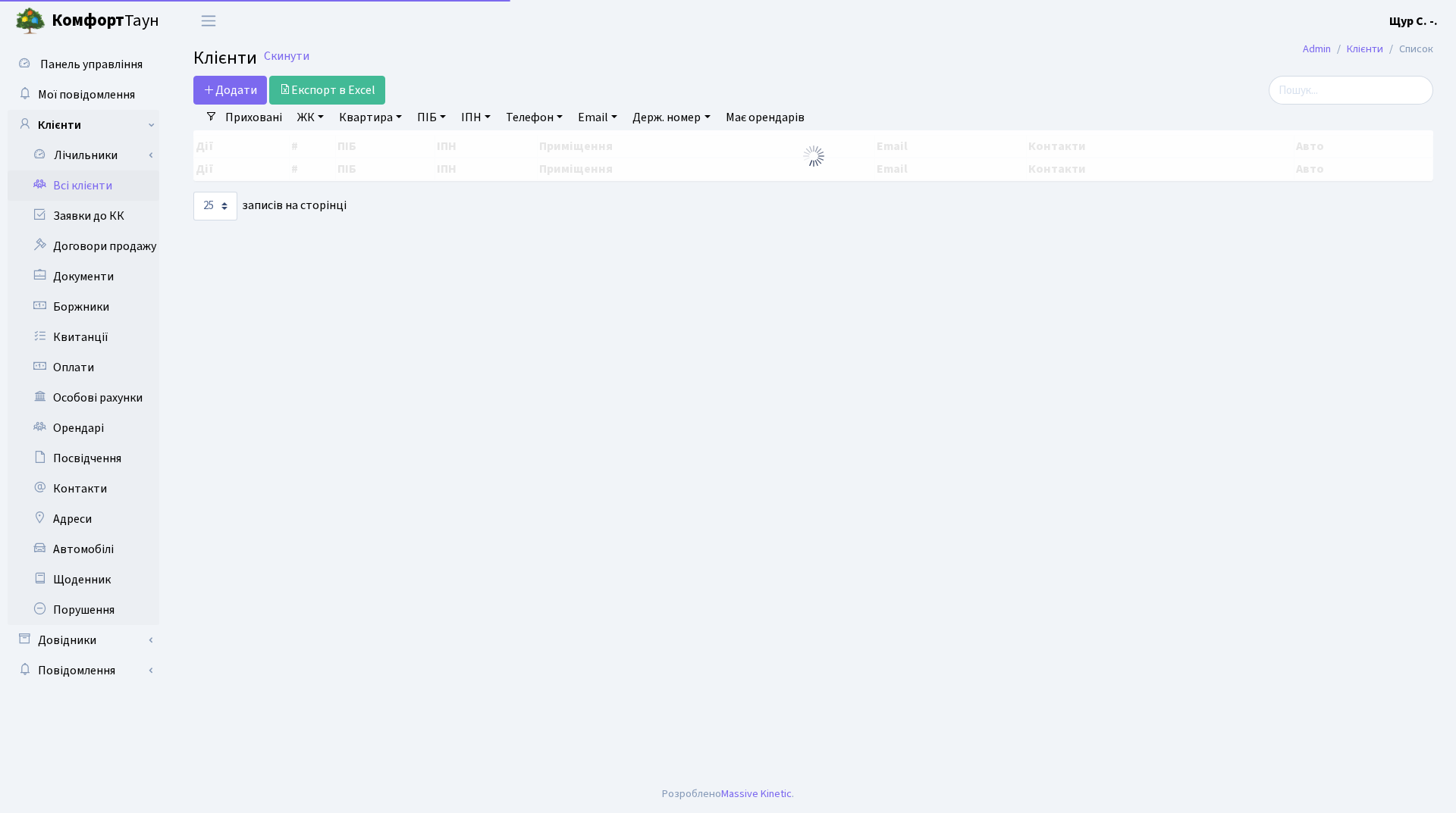
select select "25"
